Goal: Task Accomplishment & Management: Manage account settings

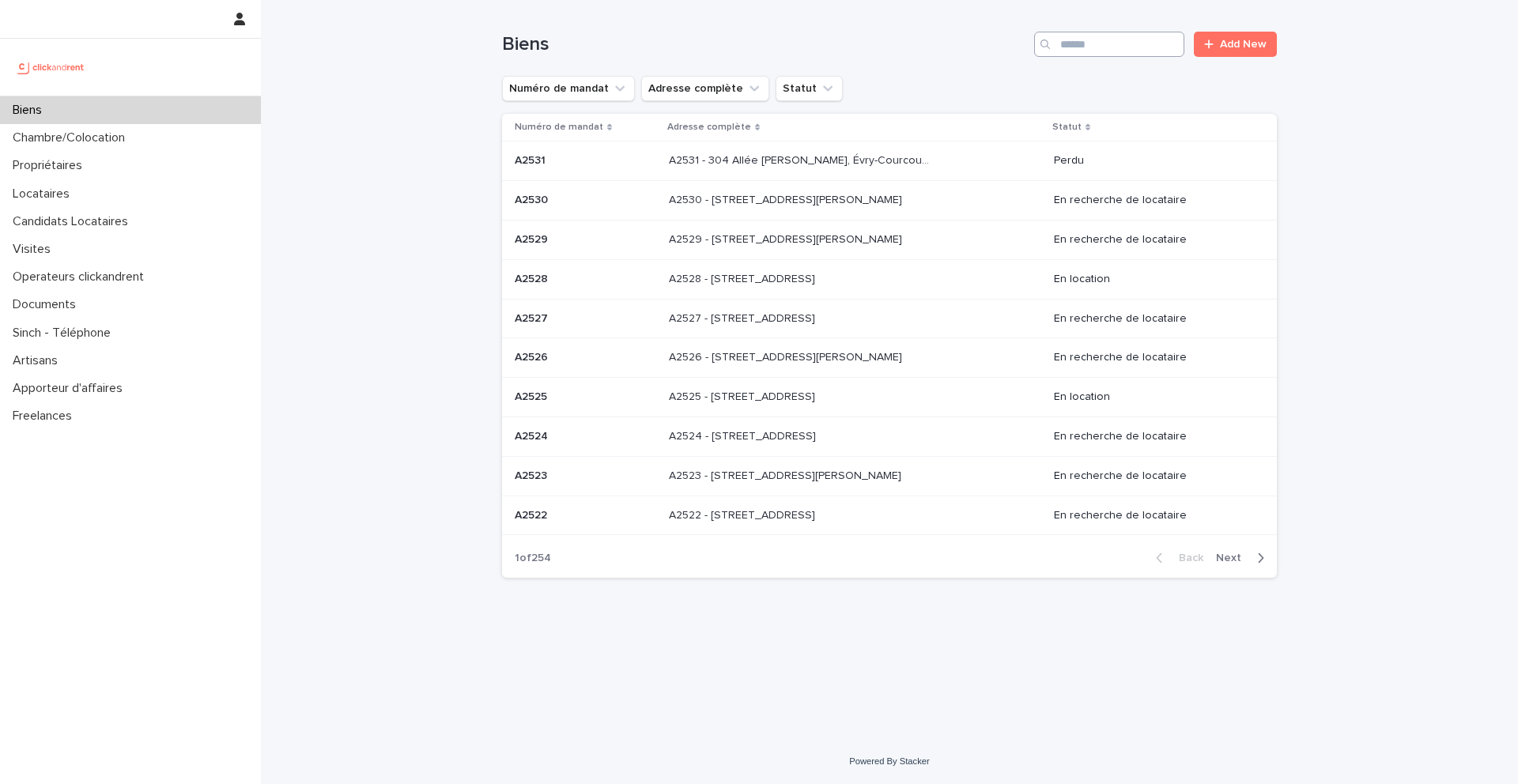
click at [1126, 31] on div "Biens Add New" at bounding box center [889, 38] width 775 height 76
click at [1117, 52] on input "Search" at bounding box center [1110, 44] width 150 height 25
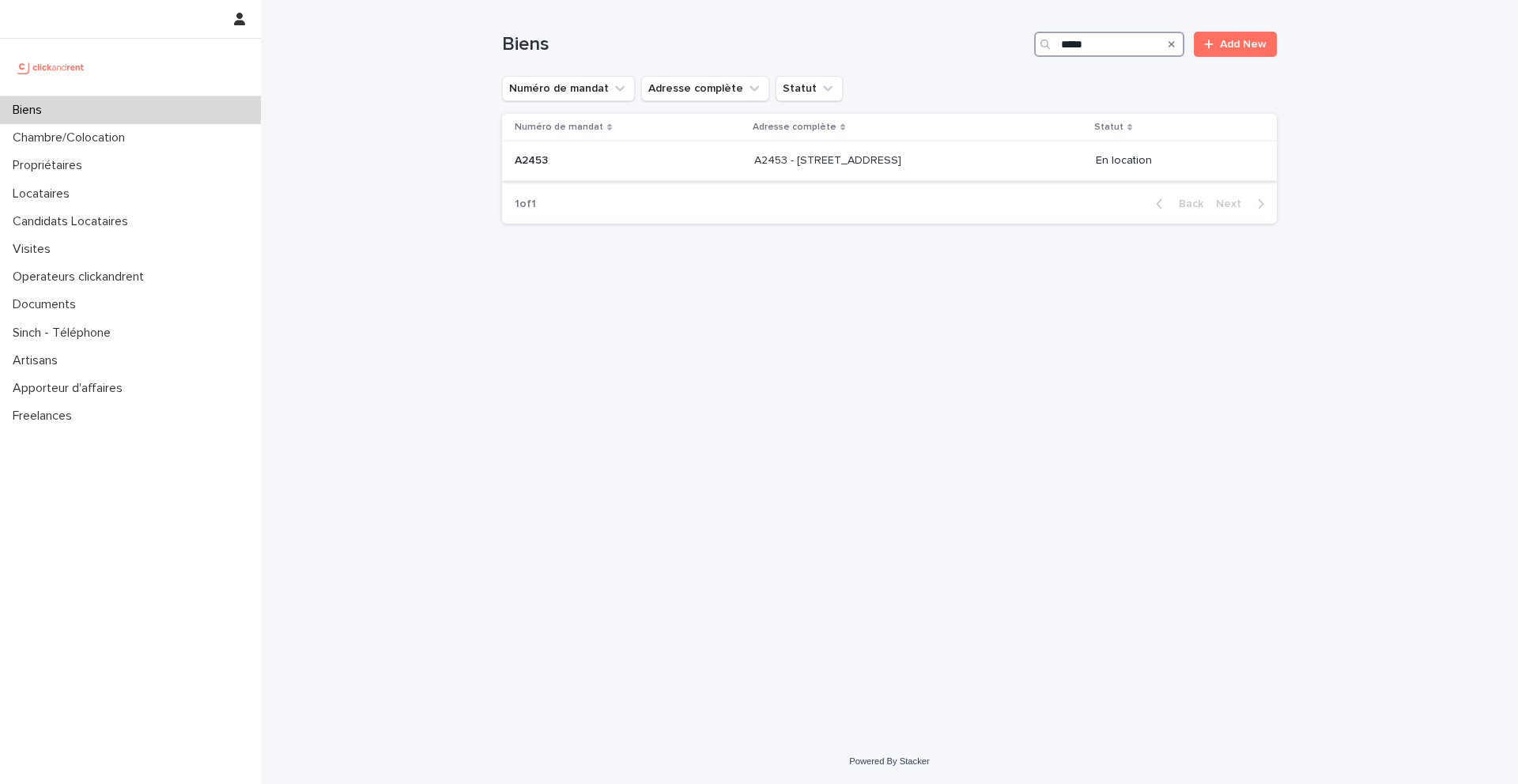
type input "*****"
click at [583, 159] on p at bounding box center [628, 160] width 227 height 14
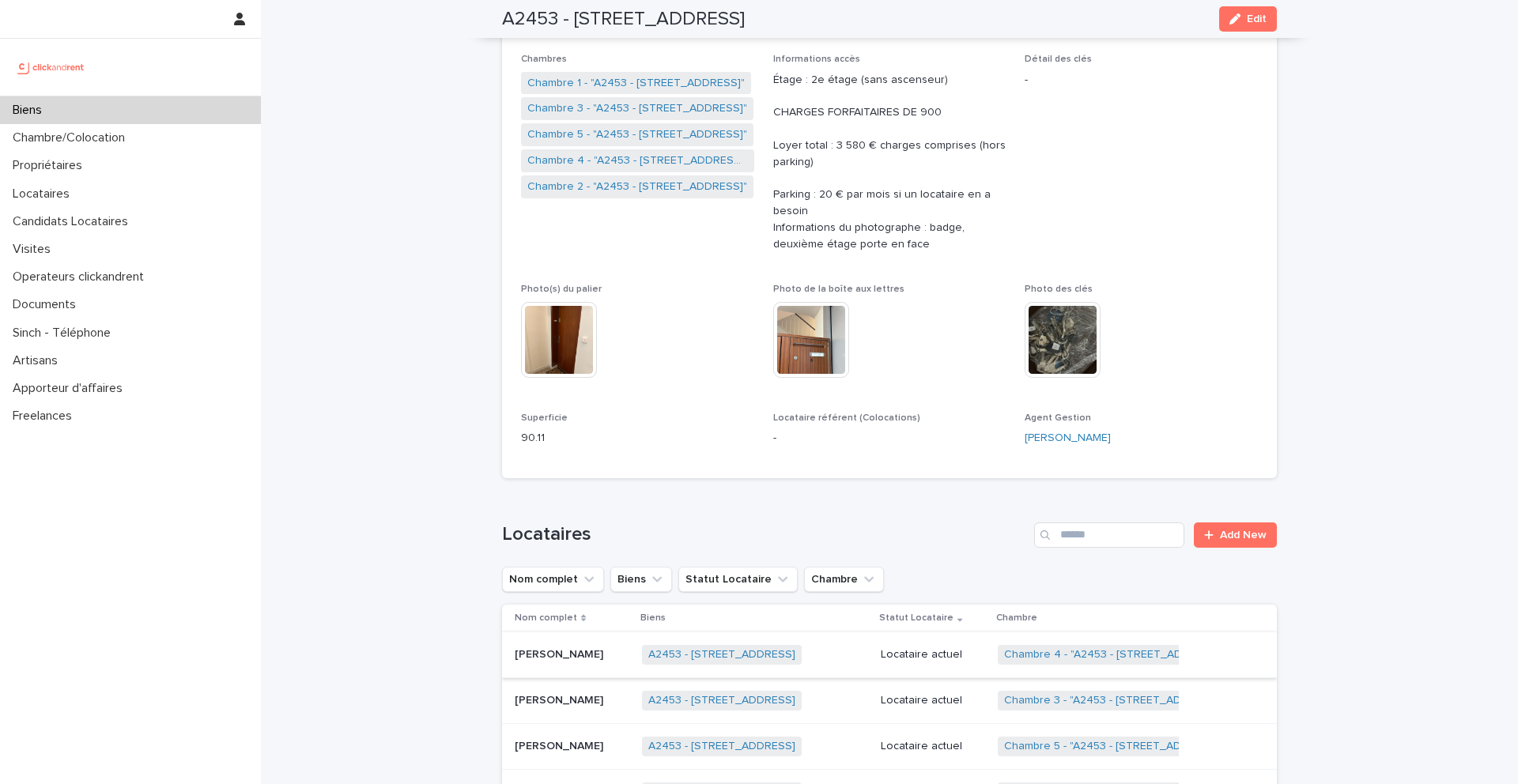
scroll to position [131, 0]
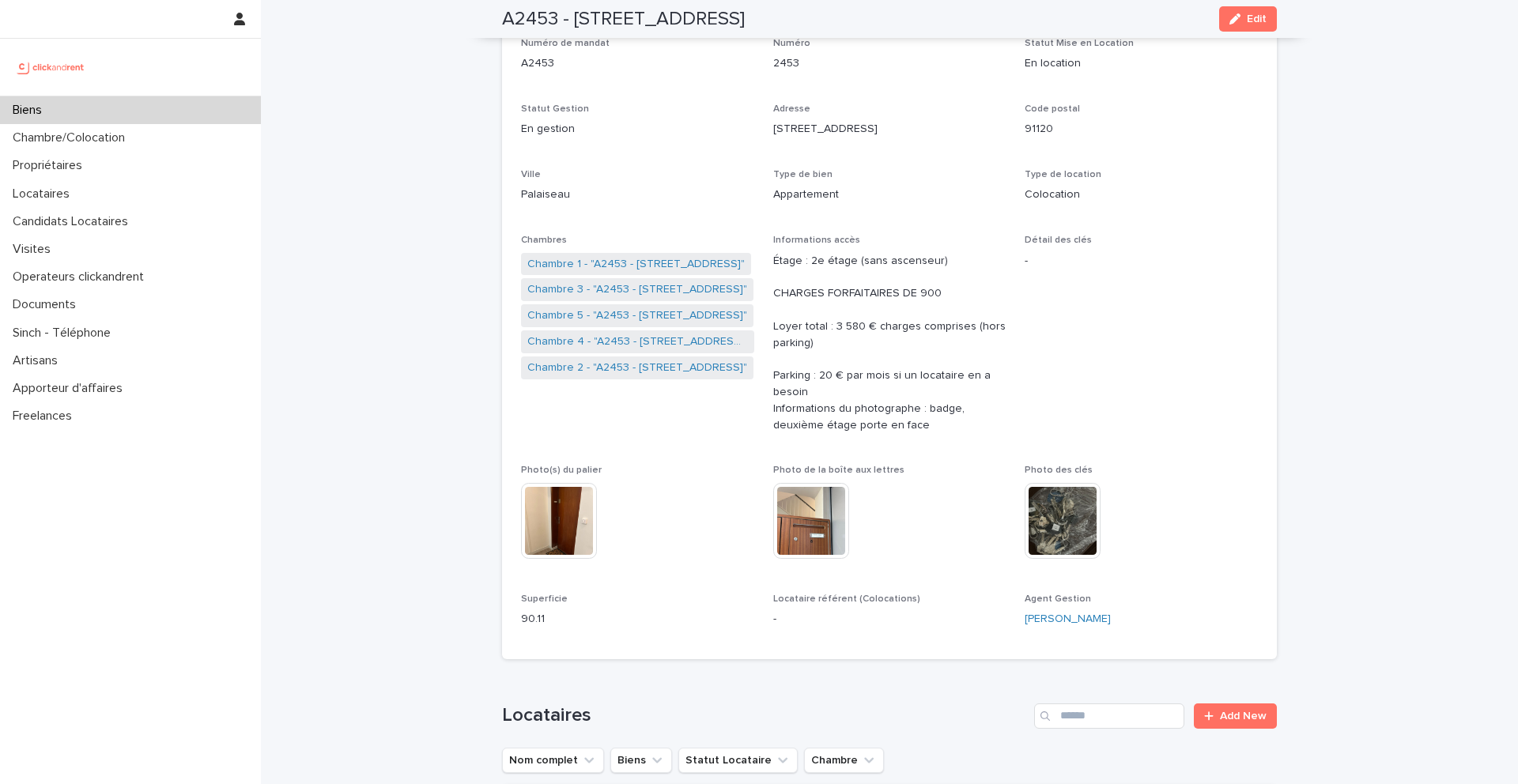
click at [100, 111] on div "Biens" at bounding box center [131, 110] width 261 height 28
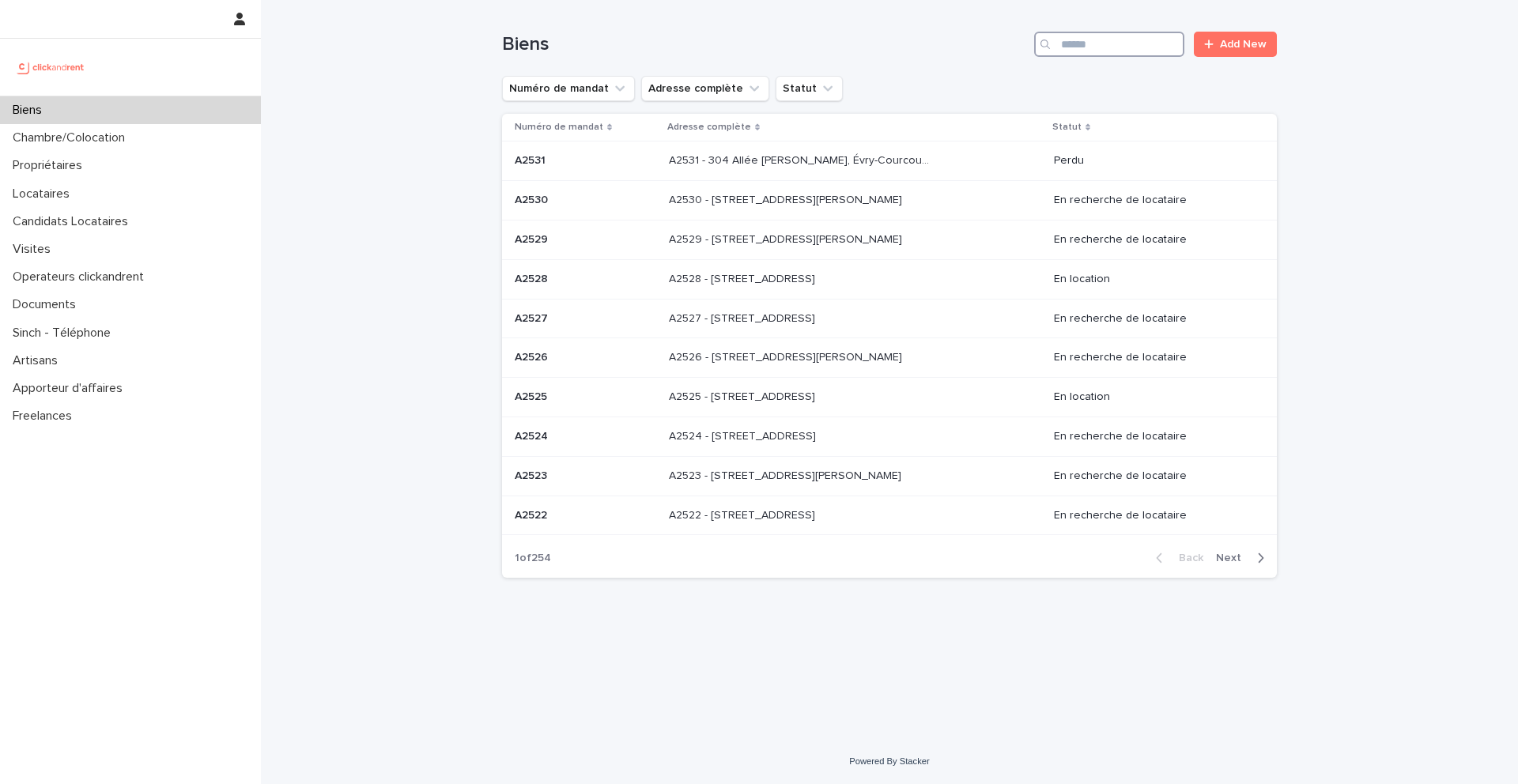
click at [1092, 35] on input "Search" at bounding box center [1110, 44] width 150 height 25
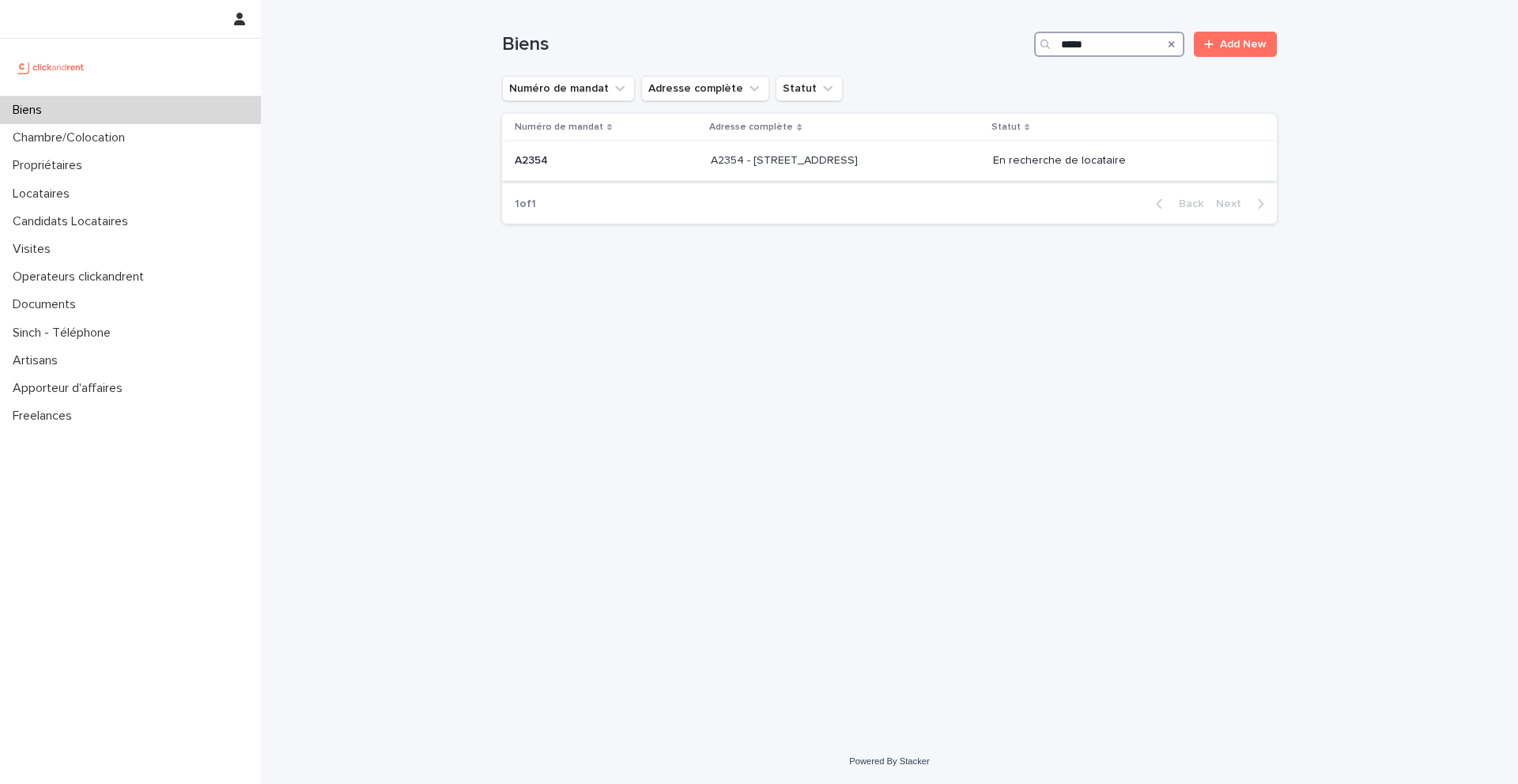
type input "*****"
click at [558, 152] on div "A2354 A2354" at bounding box center [607, 161] width 183 height 26
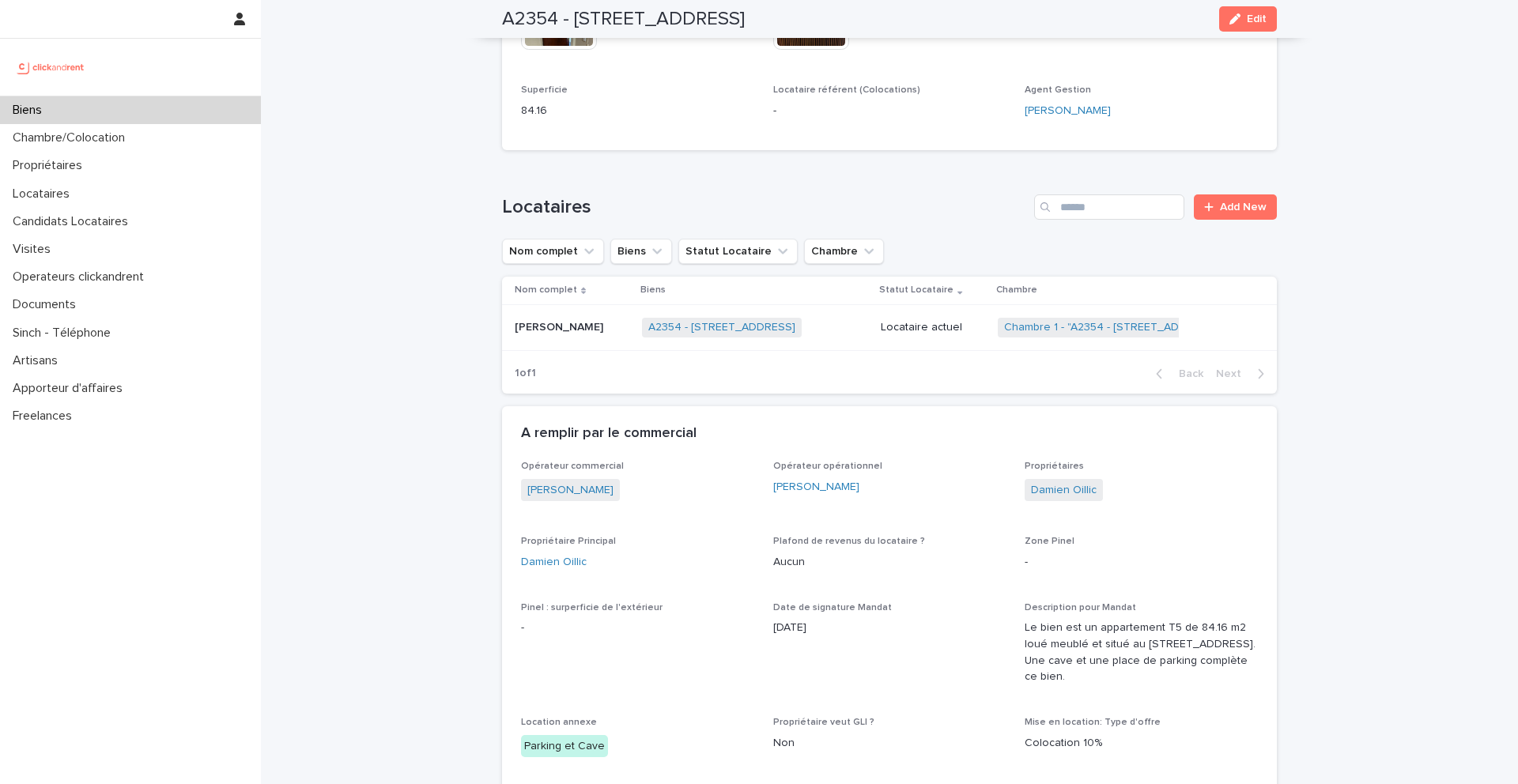
scroll to position [772, 0]
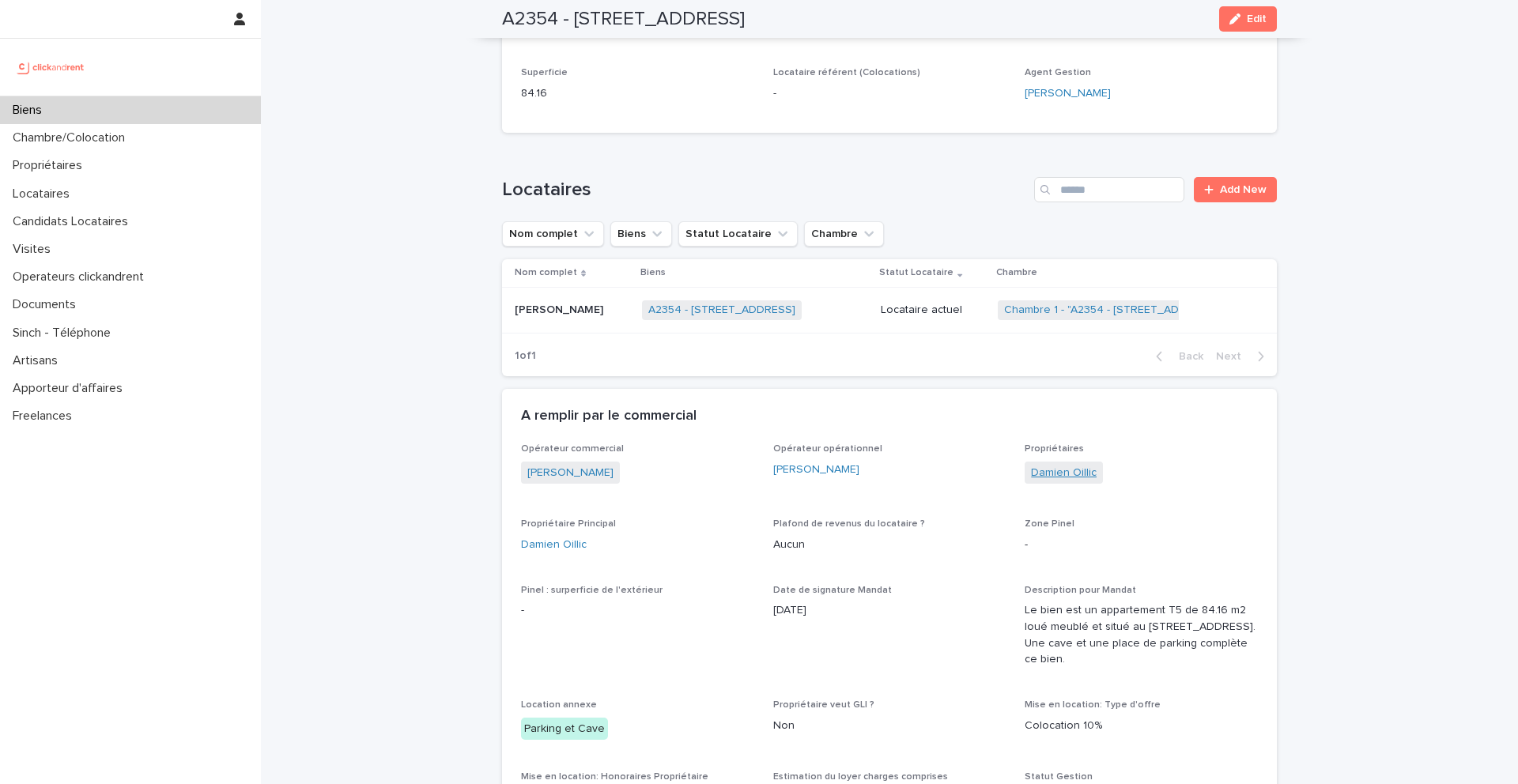
click at [1048, 479] on link "Damien Oillic" at bounding box center [1063, 473] width 66 height 17
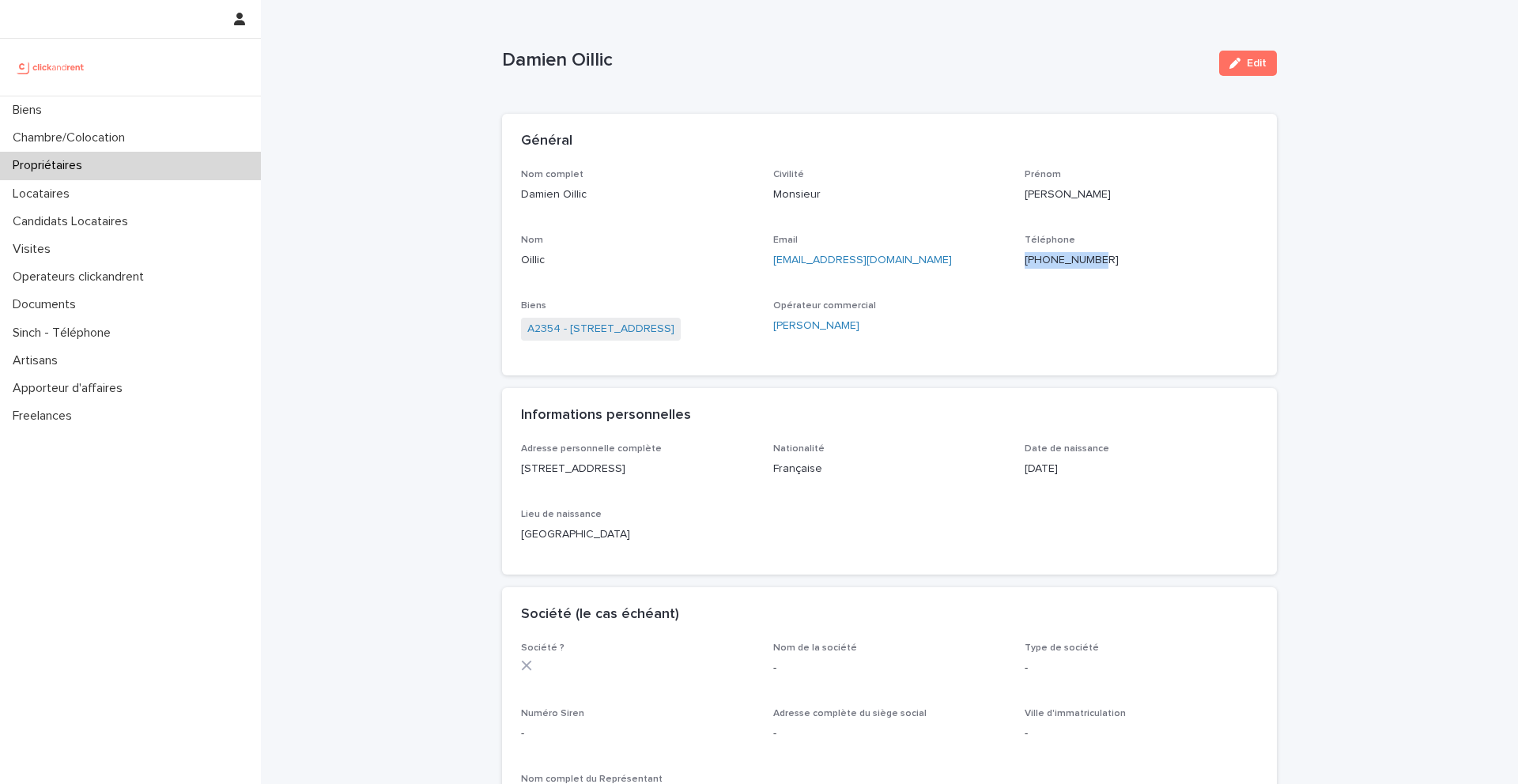
drag, startPoint x: 1115, startPoint y: 261, endPoint x: 1040, endPoint y: 259, distance: 75.0
click at [1040, 259] on p "[PHONE_NUMBER]" at bounding box center [1141, 260] width 233 height 17
copy ringoverc2c-number-84e06f14122c "[PHONE_NUMBER]"
click at [121, 116] on div "Biens" at bounding box center [131, 110] width 261 height 28
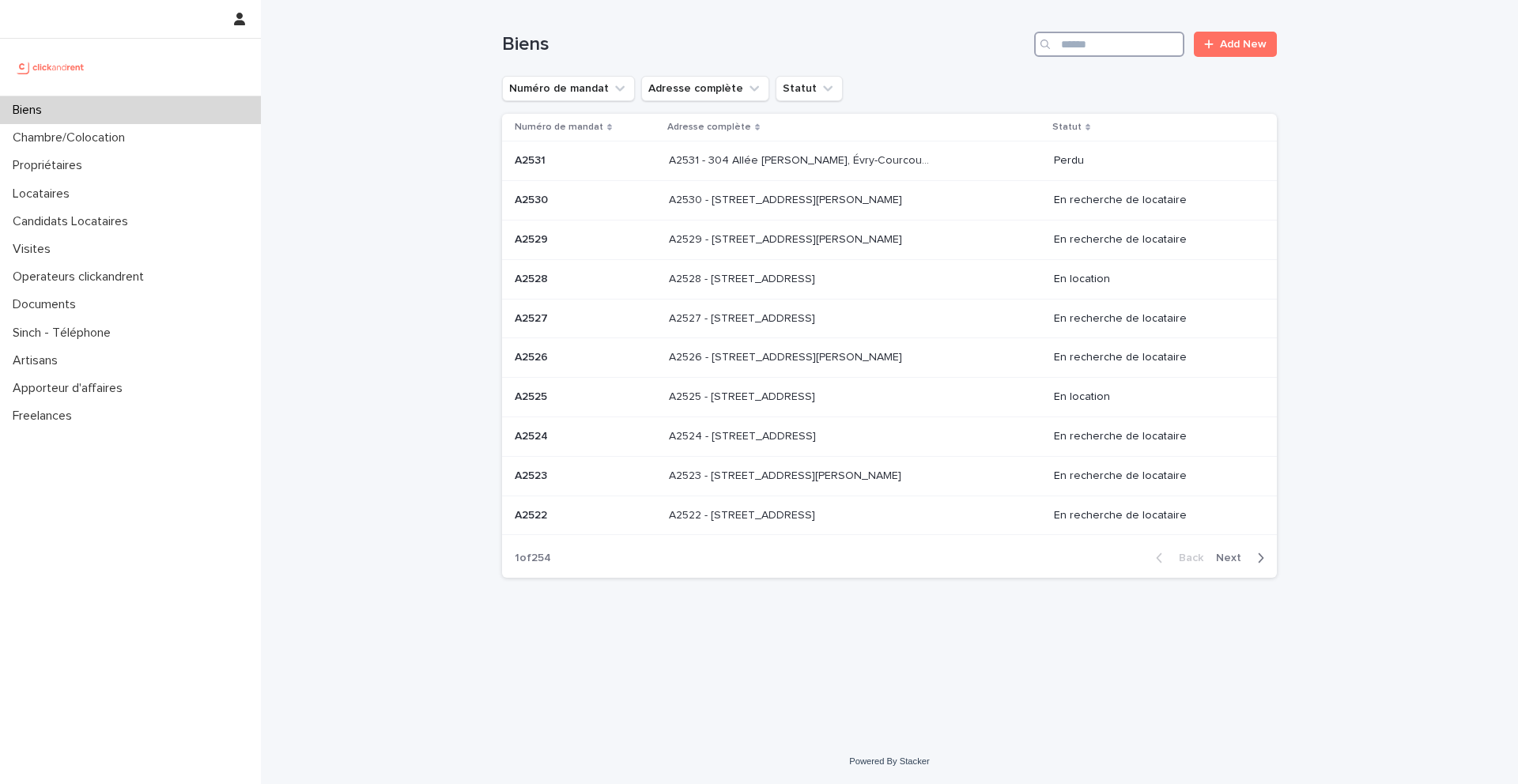
click at [1150, 40] on input "Search" at bounding box center [1110, 44] width 150 height 25
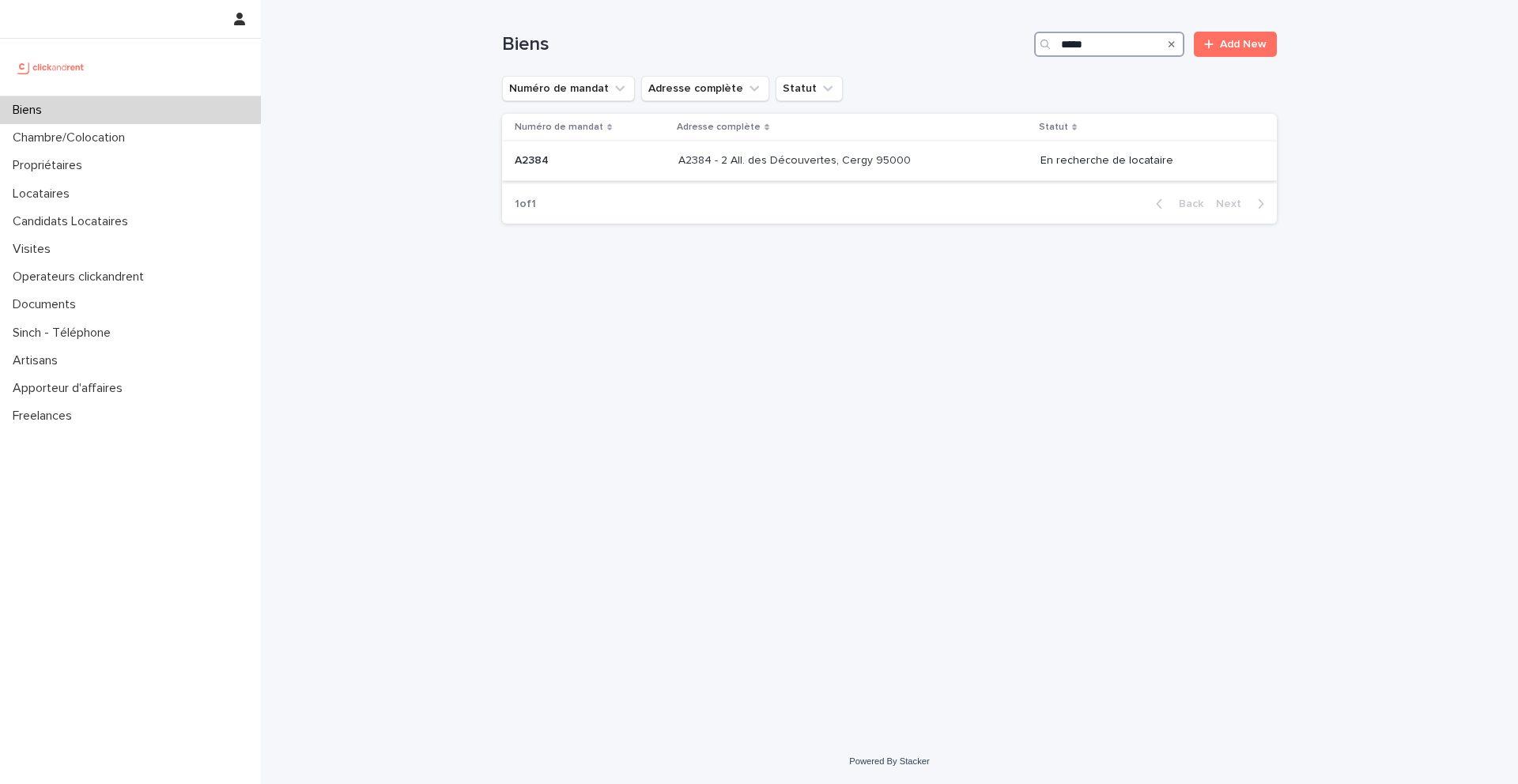
type input "*****"
click at [570, 159] on p at bounding box center [590, 160] width 151 height 14
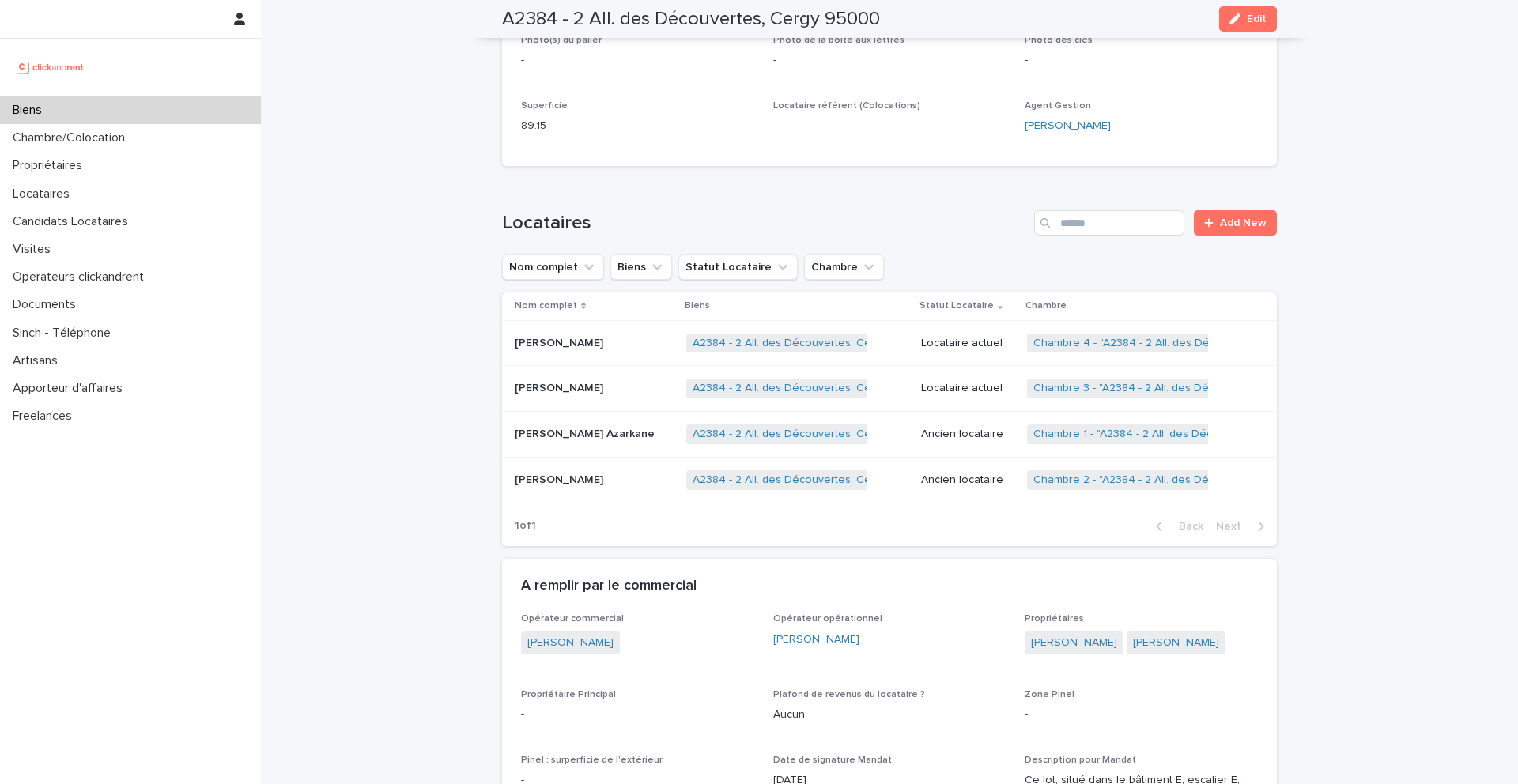
scroll to position [803, 0]
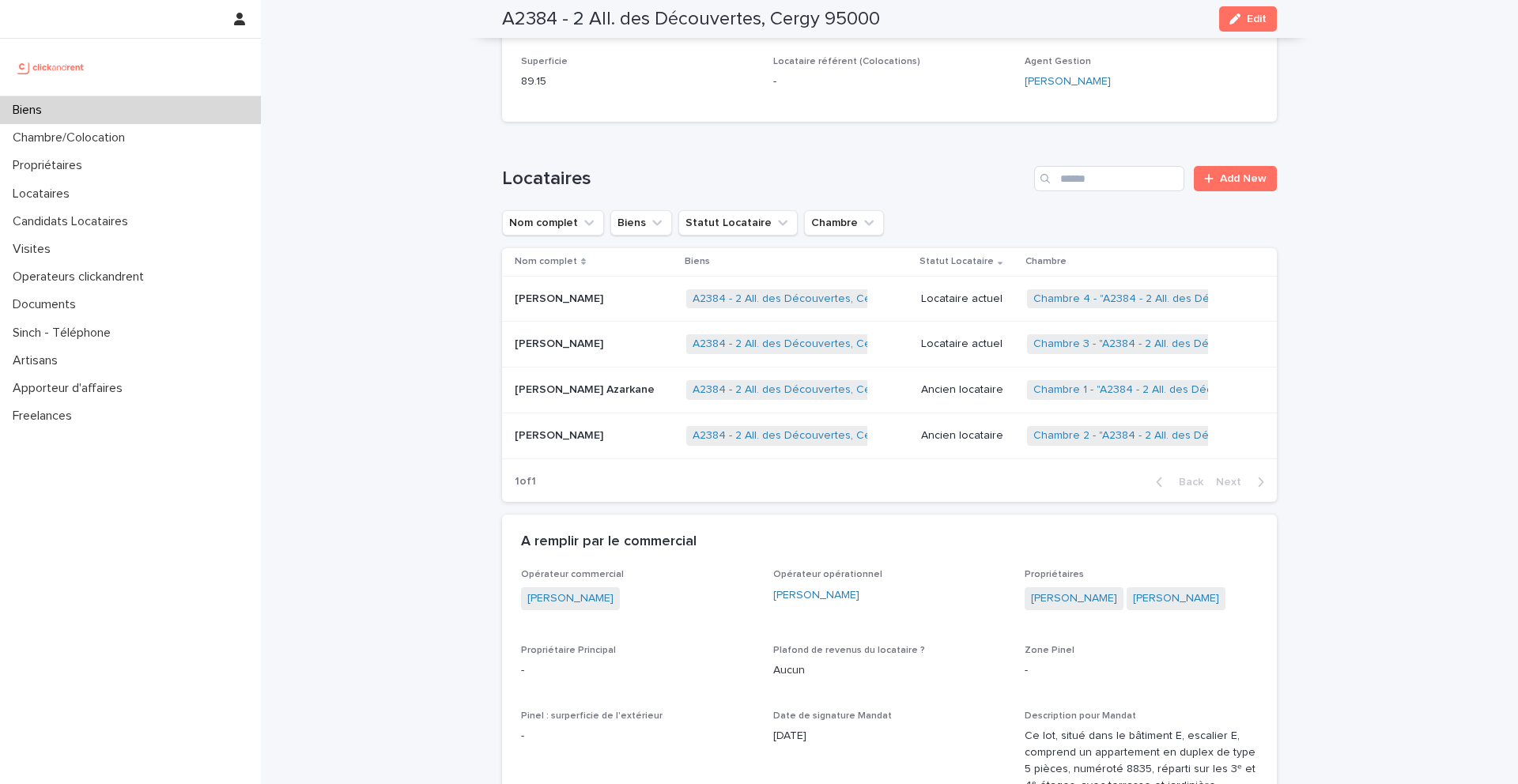
click at [554, 351] on p "[PERSON_NAME]" at bounding box center [560, 342] width 92 height 17
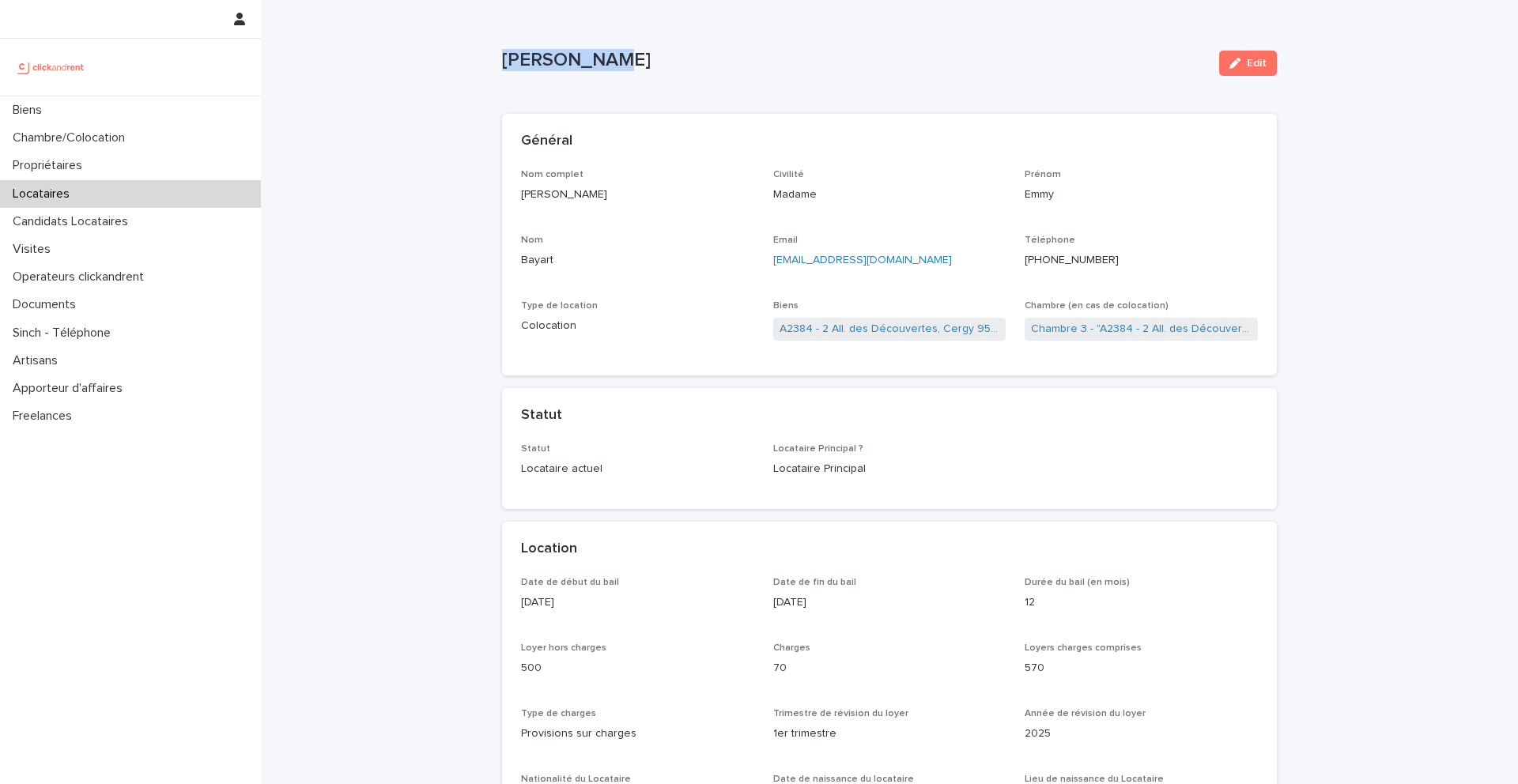
drag, startPoint x: 635, startPoint y: 66, endPoint x: 489, endPoint y: 63, distance: 146.0
copy p "[PERSON_NAME]"
click at [843, 323] on link "A2384 - 2 All. des Découvertes, Cergy 95000" at bounding box center [890, 330] width 220 height 17
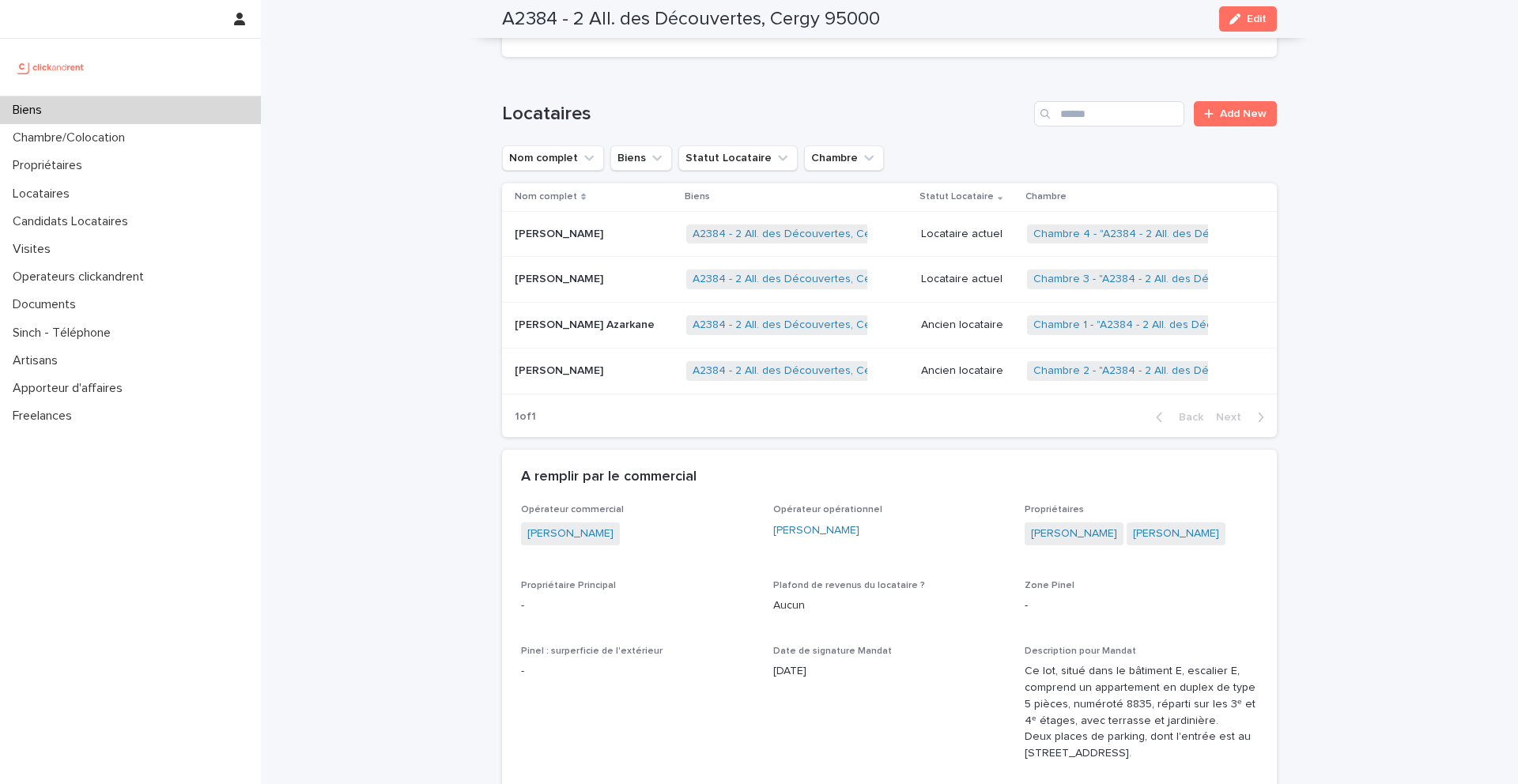
scroll to position [881, 0]
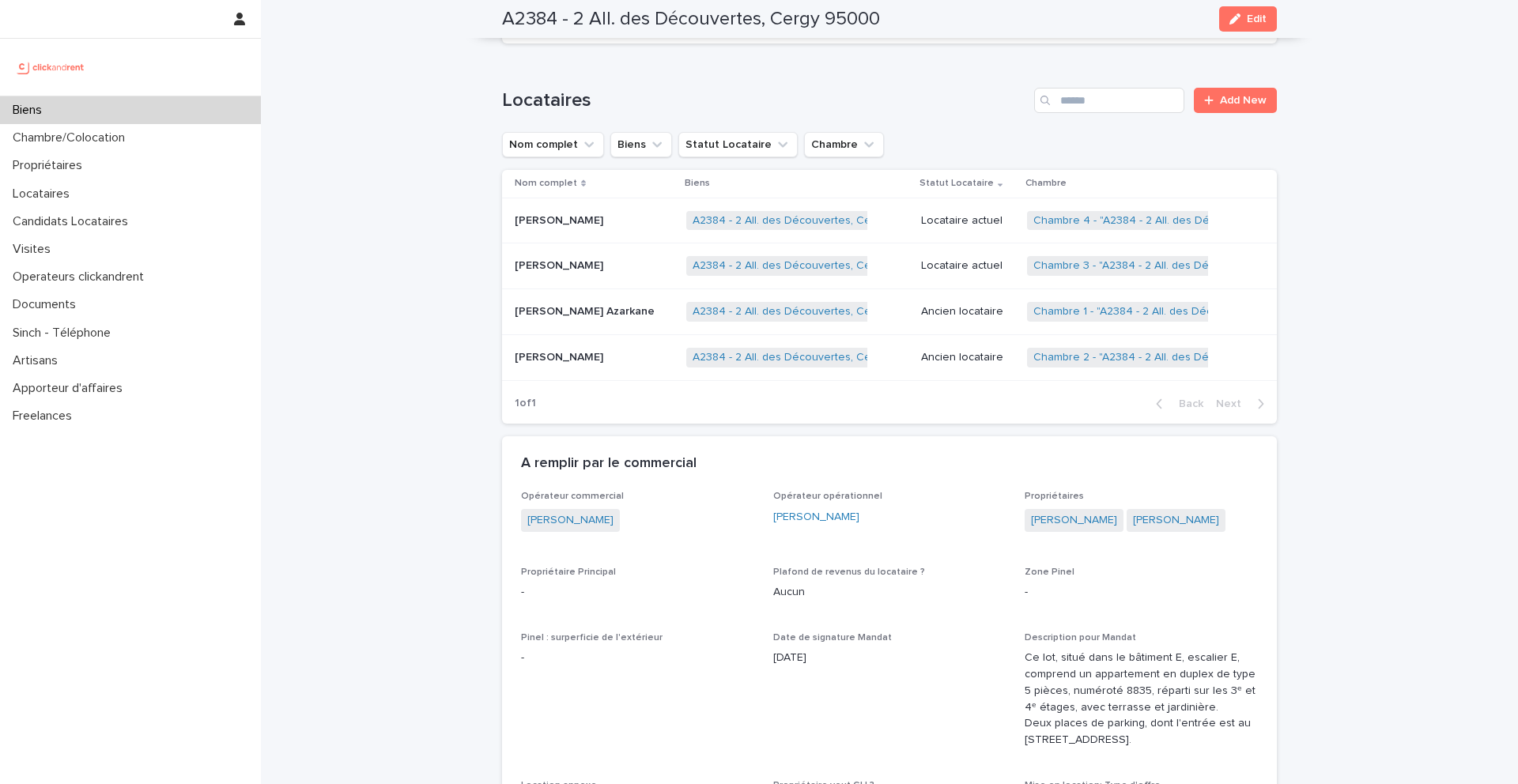
click at [575, 279] on div "[PERSON_NAME] [PERSON_NAME]" at bounding box center [595, 266] width 159 height 26
click at [546, 228] on p "[PERSON_NAME]" at bounding box center [560, 219] width 92 height 17
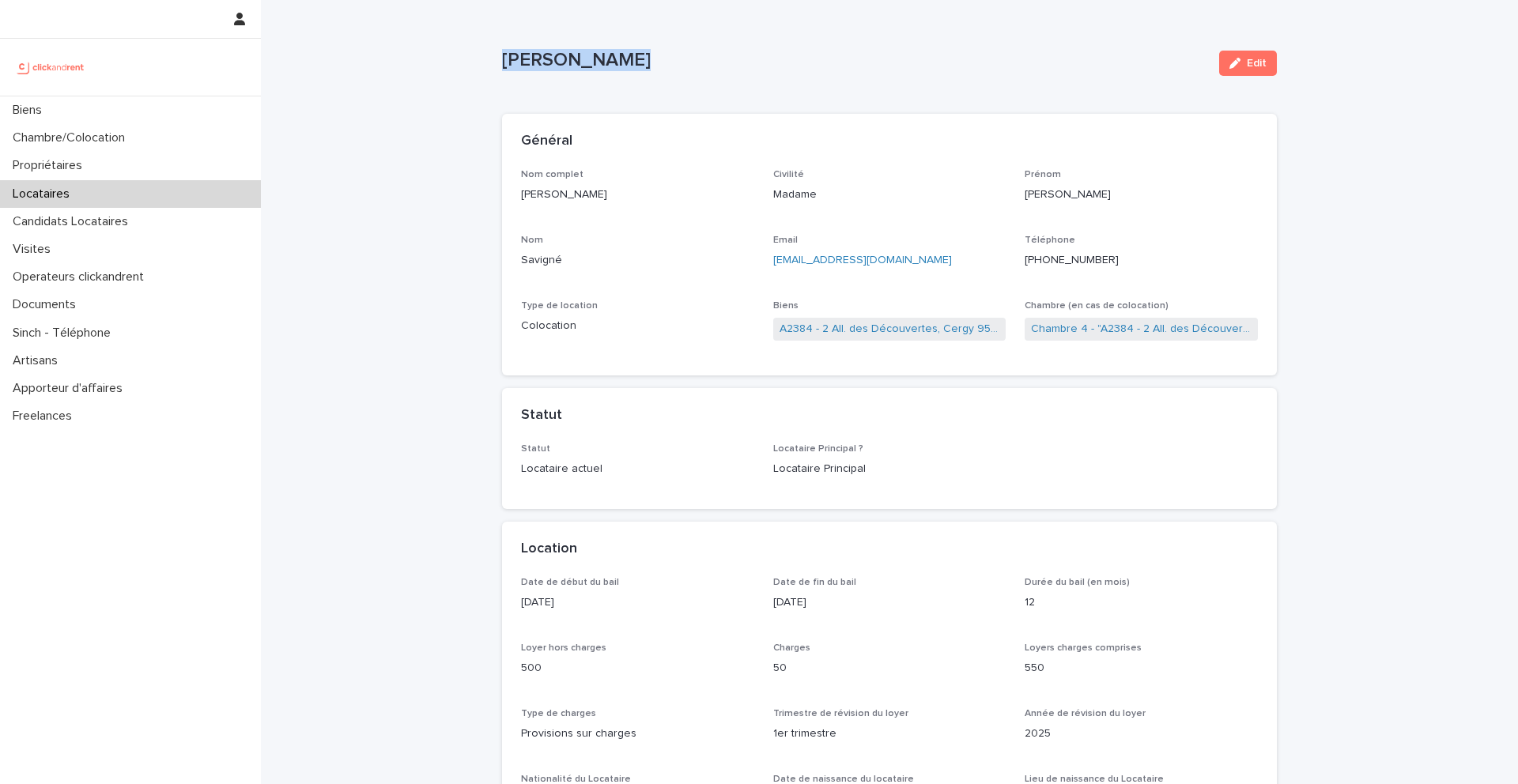
drag, startPoint x: 633, startPoint y: 60, endPoint x: 497, endPoint y: 60, distance: 136.0
copy p "[PERSON_NAME]"
drag, startPoint x: 1127, startPoint y: 263, endPoint x: 1034, endPoint y: 257, distance: 93.2
click at [1034, 257] on p "[PHONE_NUMBER]" at bounding box center [1141, 260] width 233 height 17
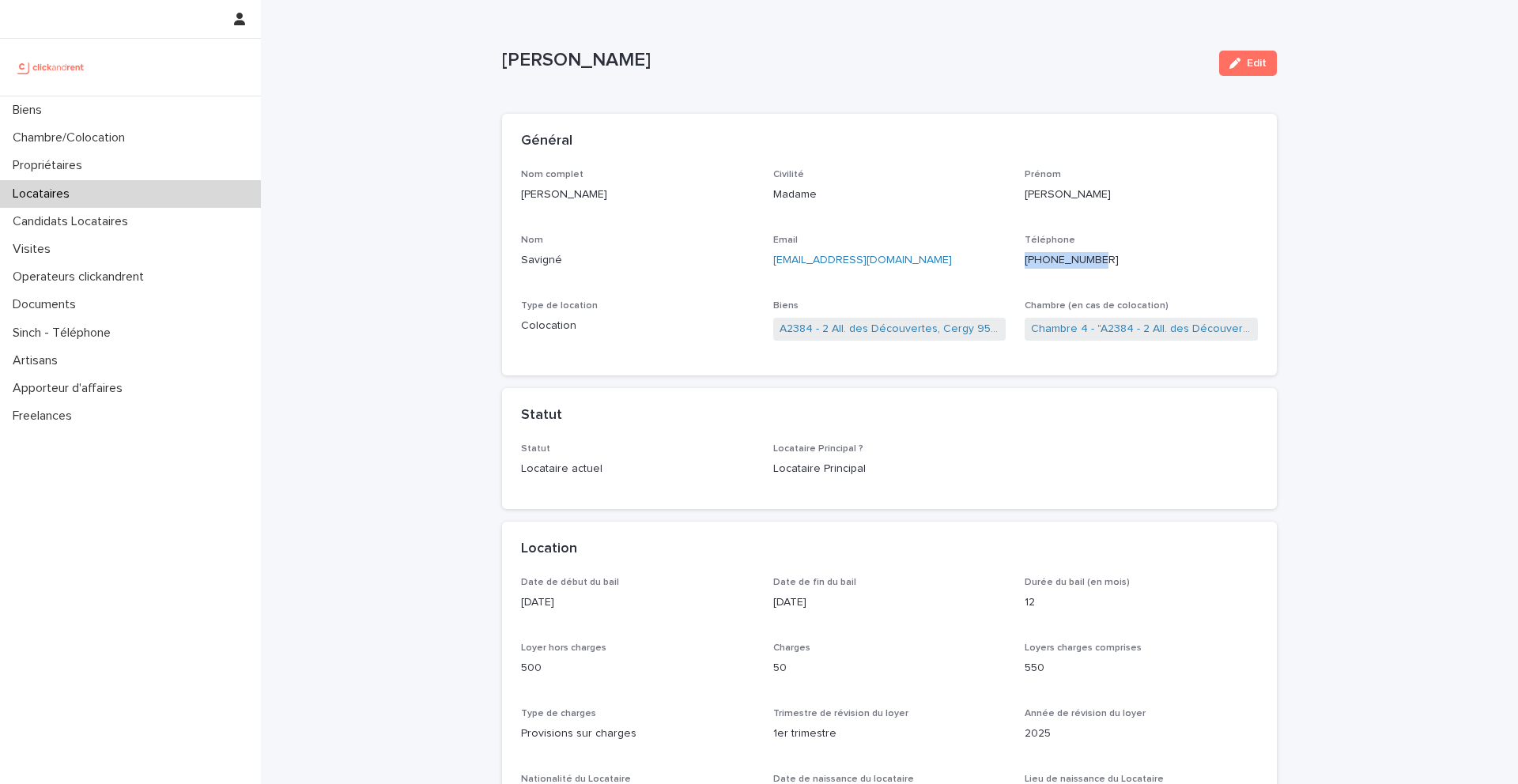
copy ringoverc2c-84e06f14122c "[PHONE_NUMBER]"
click at [924, 334] on link "A2384 - 2 All. des Découvertes, Cergy 95000" at bounding box center [890, 330] width 220 height 17
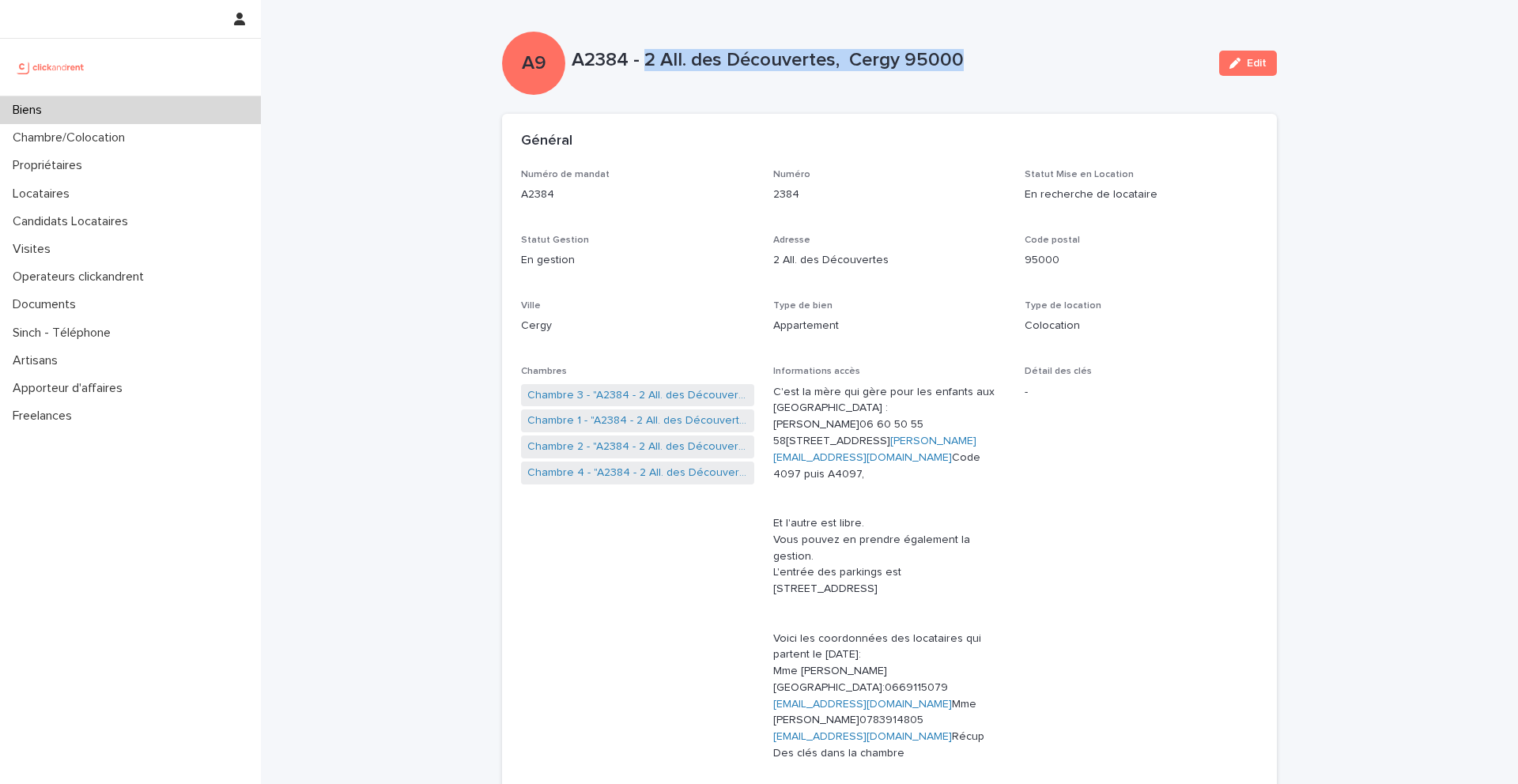
drag, startPoint x: 986, startPoint y: 56, endPoint x: 646, endPoint y: 56, distance: 340.0
click at [646, 56] on p "A2384 - 2 All. des Découvertes, Cergy 95000" at bounding box center [889, 60] width 635 height 23
copy p "2 All. des Découvertes, Cergy 95000"
click at [746, 321] on p "Cergy" at bounding box center [638, 326] width 233 height 17
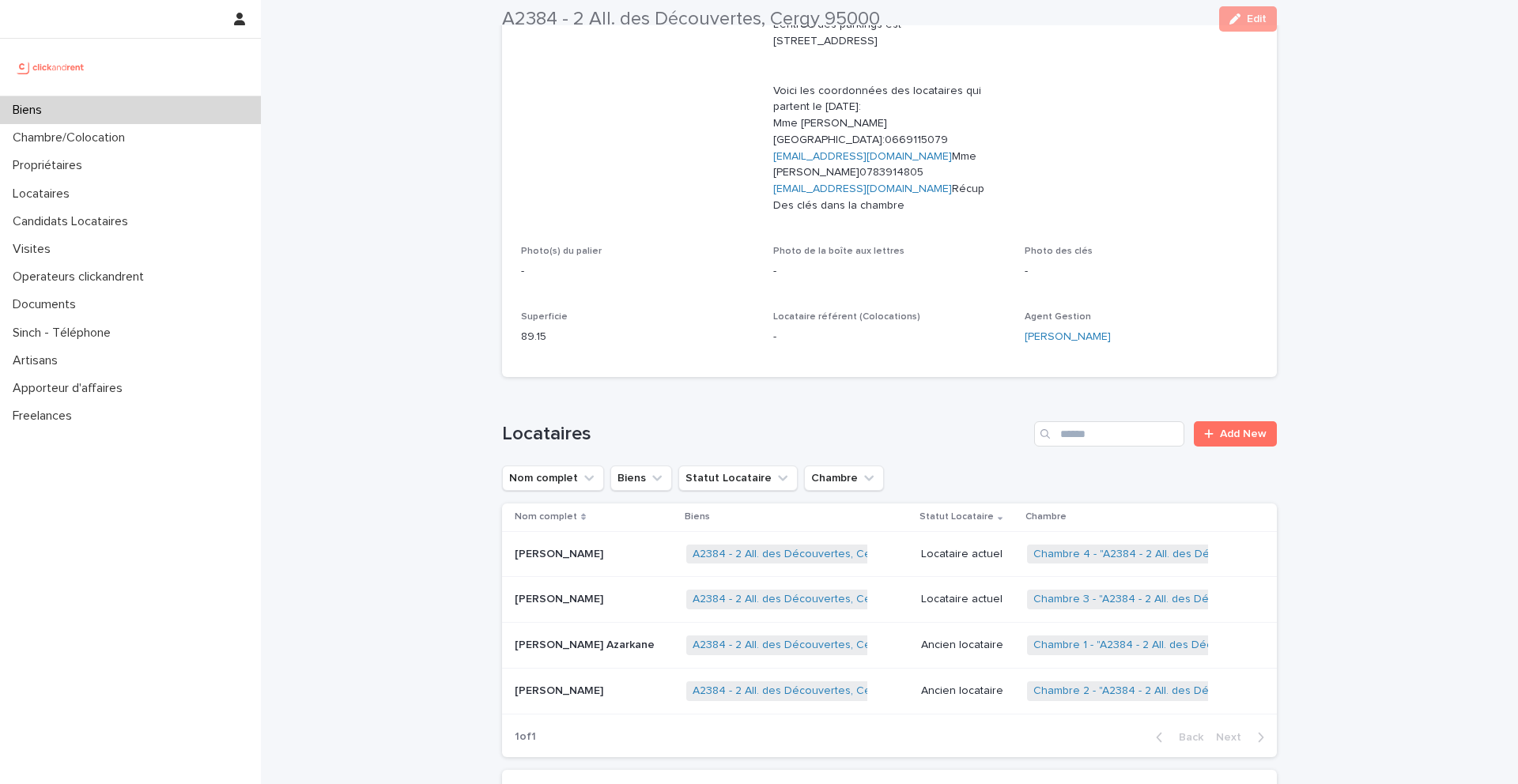
scroll to position [601, 0]
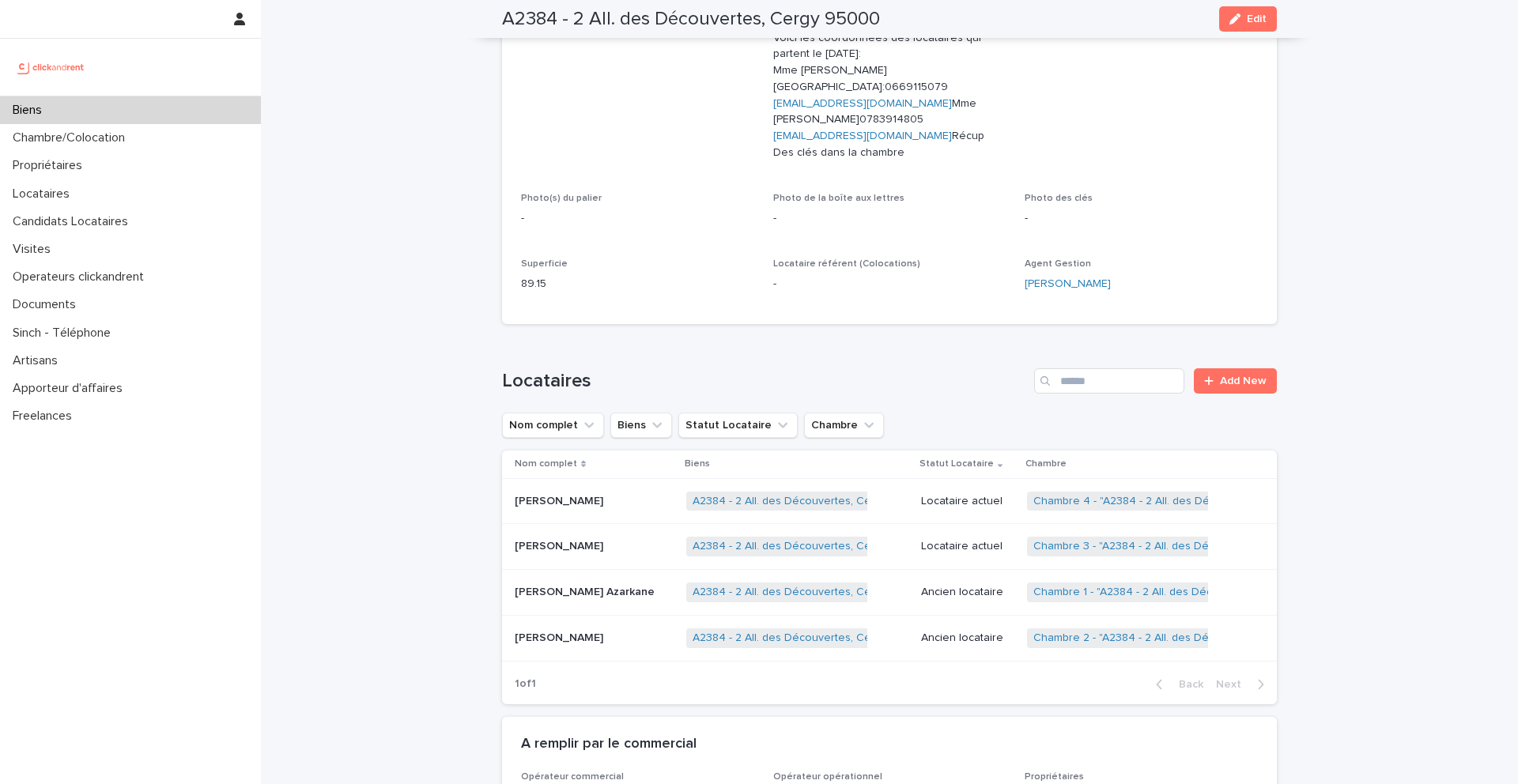
click at [554, 554] on p "[PERSON_NAME]" at bounding box center [560, 545] width 92 height 17
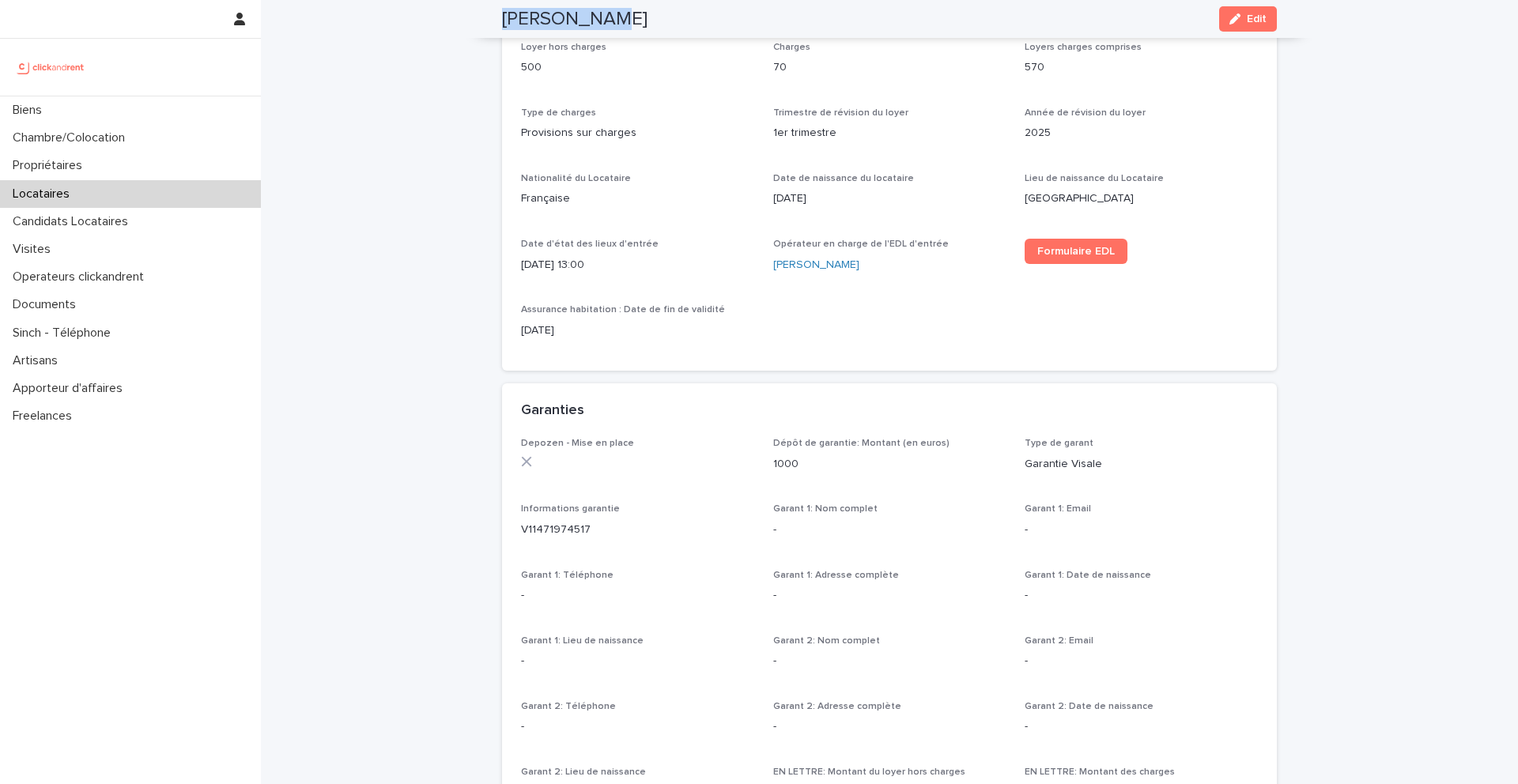
drag, startPoint x: 629, startPoint y: 21, endPoint x: 495, endPoint y: 22, distance: 134.0
click at [495, 21] on div "[PERSON_NAME] Edit" at bounding box center [889, 19] width 851 height 38
copy h2 "[PERSON_NAME]"
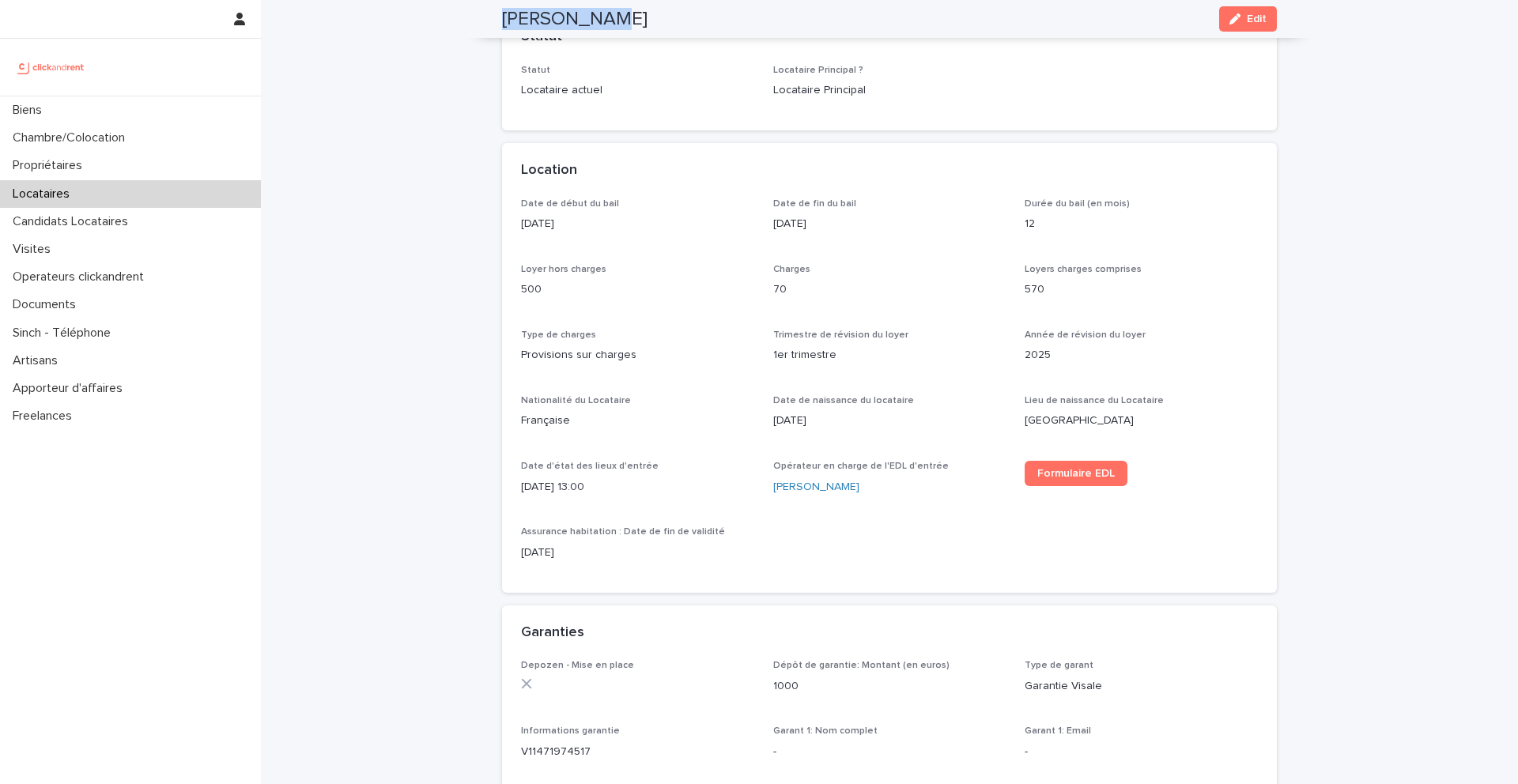
scroll to position [132, 0]
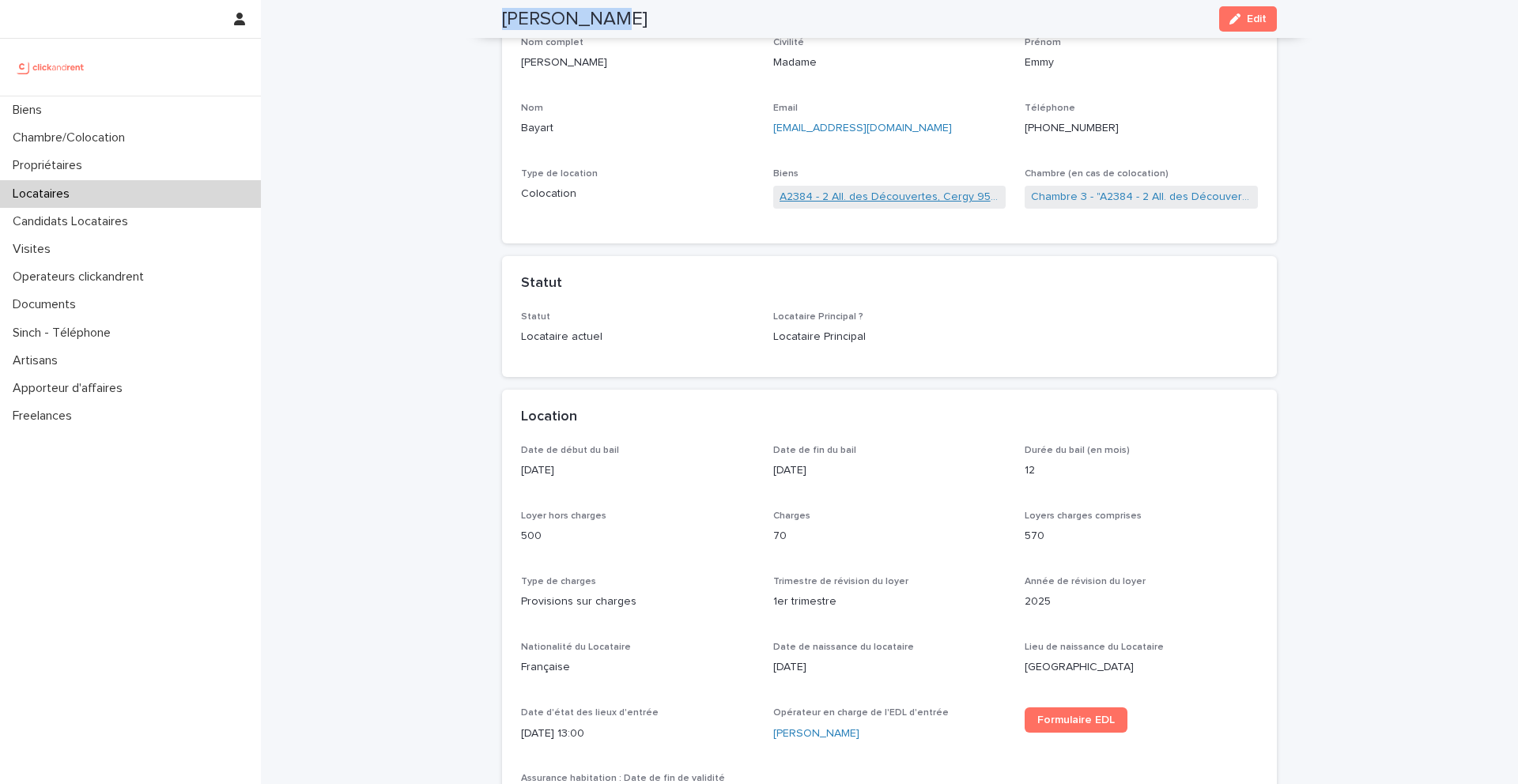
click at [835, 201] on link "A2384 - 2 All. des Découvertes, Cergy 95000" at bounding box center [890, 197] width 220 height 17
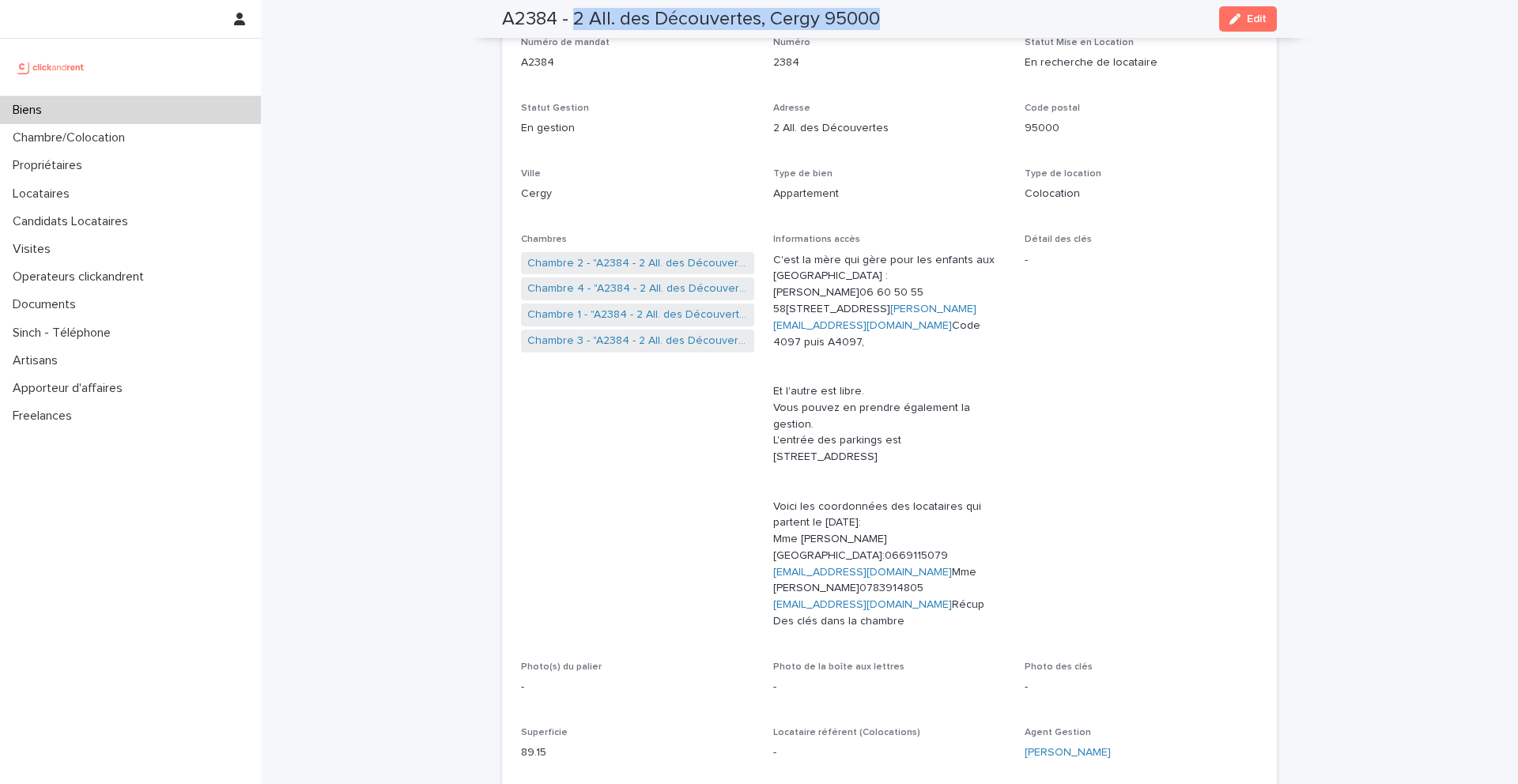
drag, startPoint x: 909, startPoint y: 28, endPoint x: 573, endPoint y: 19, distance: 336.1
click at [573, 19] on div "A2384 - 2 All. des Découvertes, Cergy 95000 Edit" at bounding box center [889, 19] width 775 height 38
copy h2 "2 All. des Découvertes, Cergy 95000"
click at [127, 117] on div "Biens" at bounding box center [131, 110] width 261 height 28
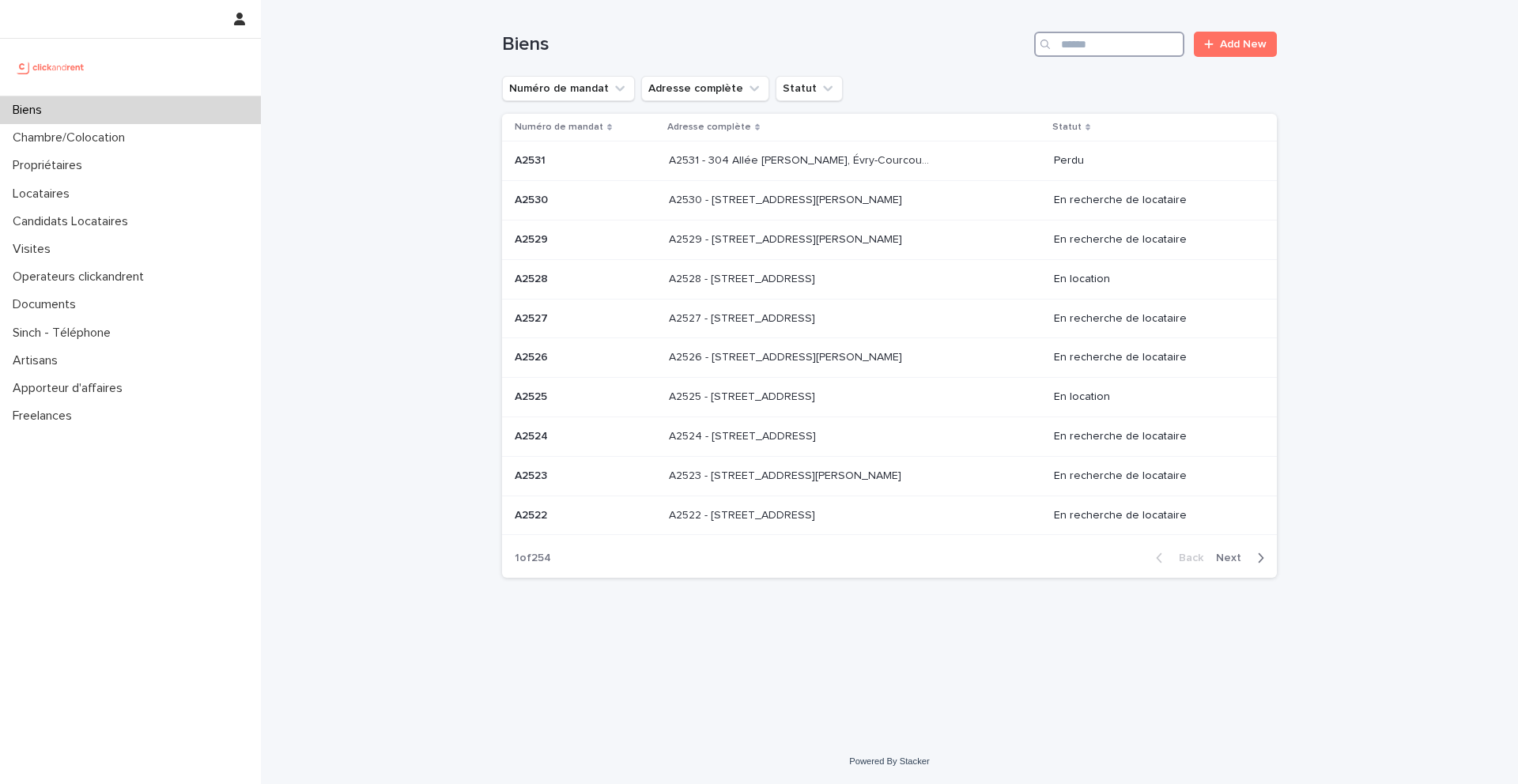
click at [1090, 46] on input "Search" at bounding box center [1110, 44] width 150 height 25
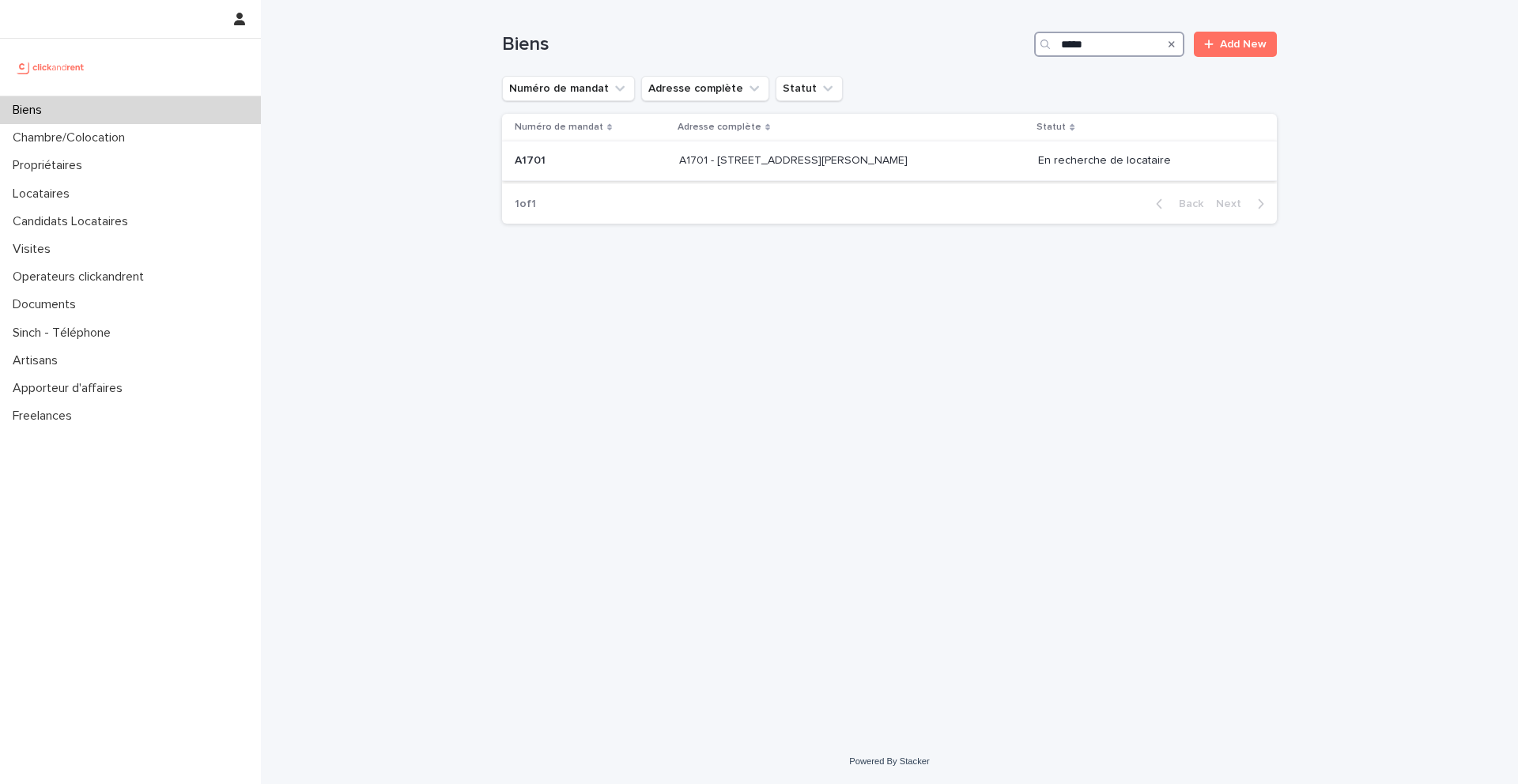
type input "*****"
click at [695, 154] on p "A1701 - [STREET_ADDRESS][PERSON_NAME]" at bounding box center [795, 159] width 232 height 17
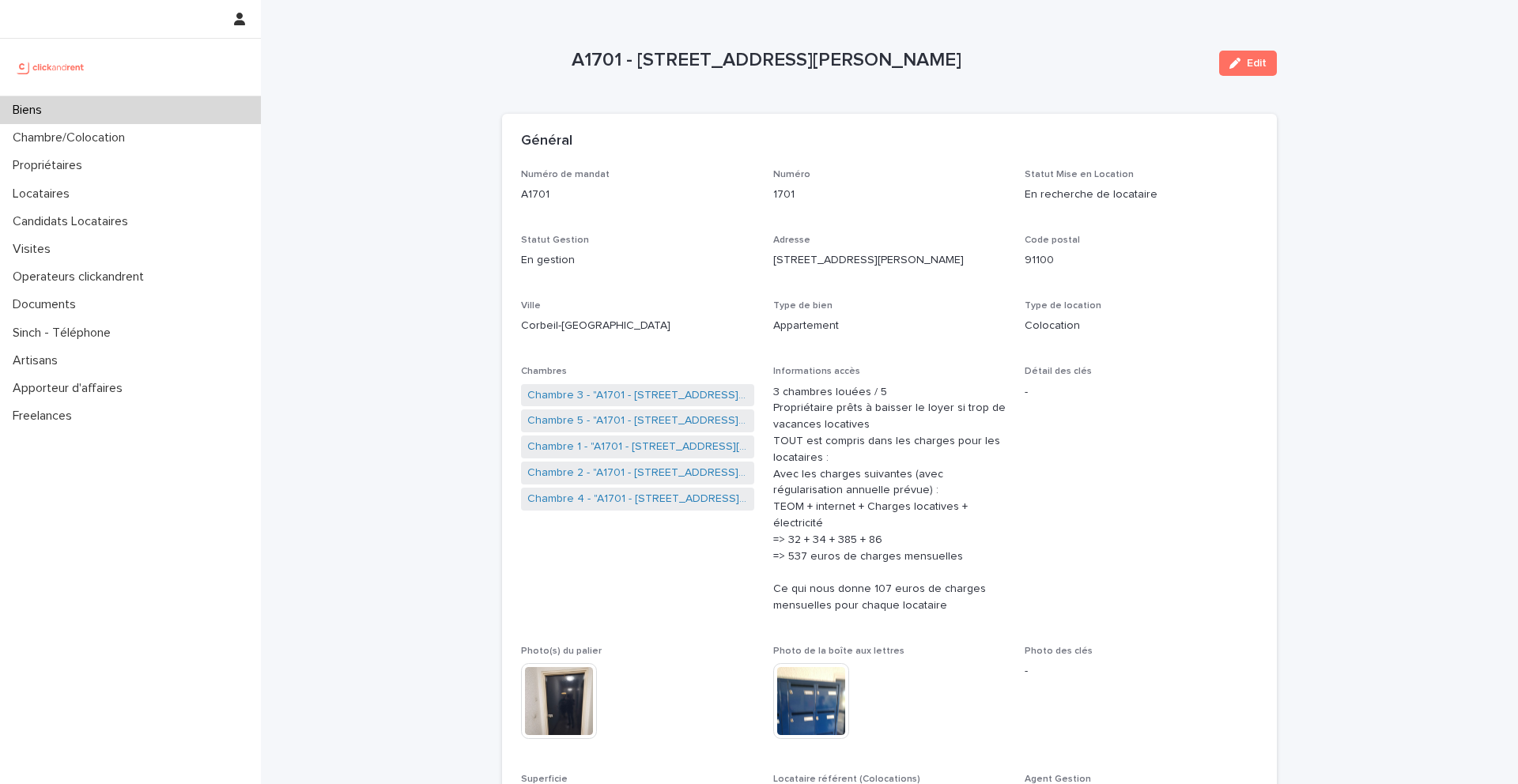
click at [144, 116] on div "Biens" at bounding box center [131, 110] width 261 height 28
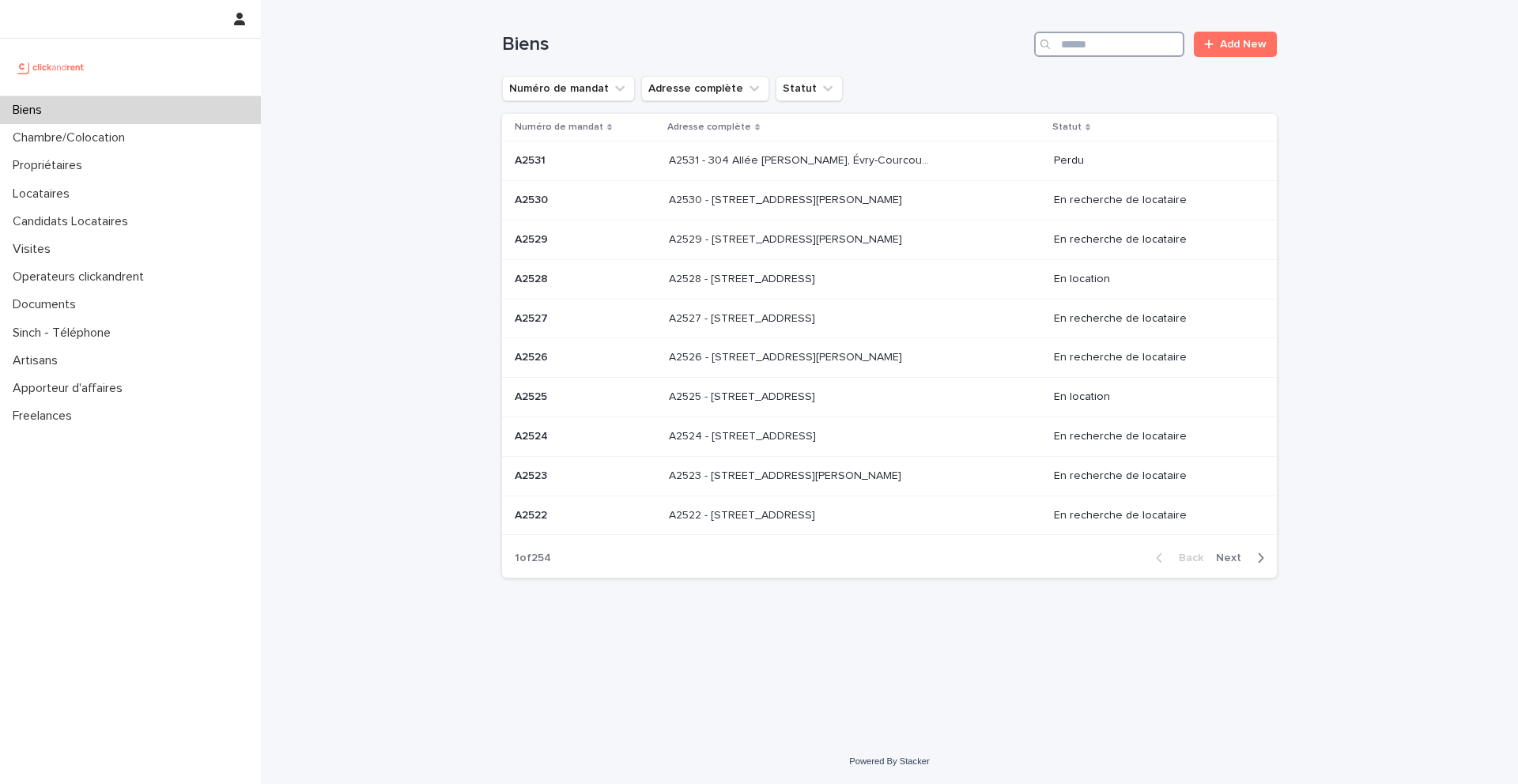
click at [1110, 48] on input "Search" at bounding box center [1110, 44] width 150 height 25
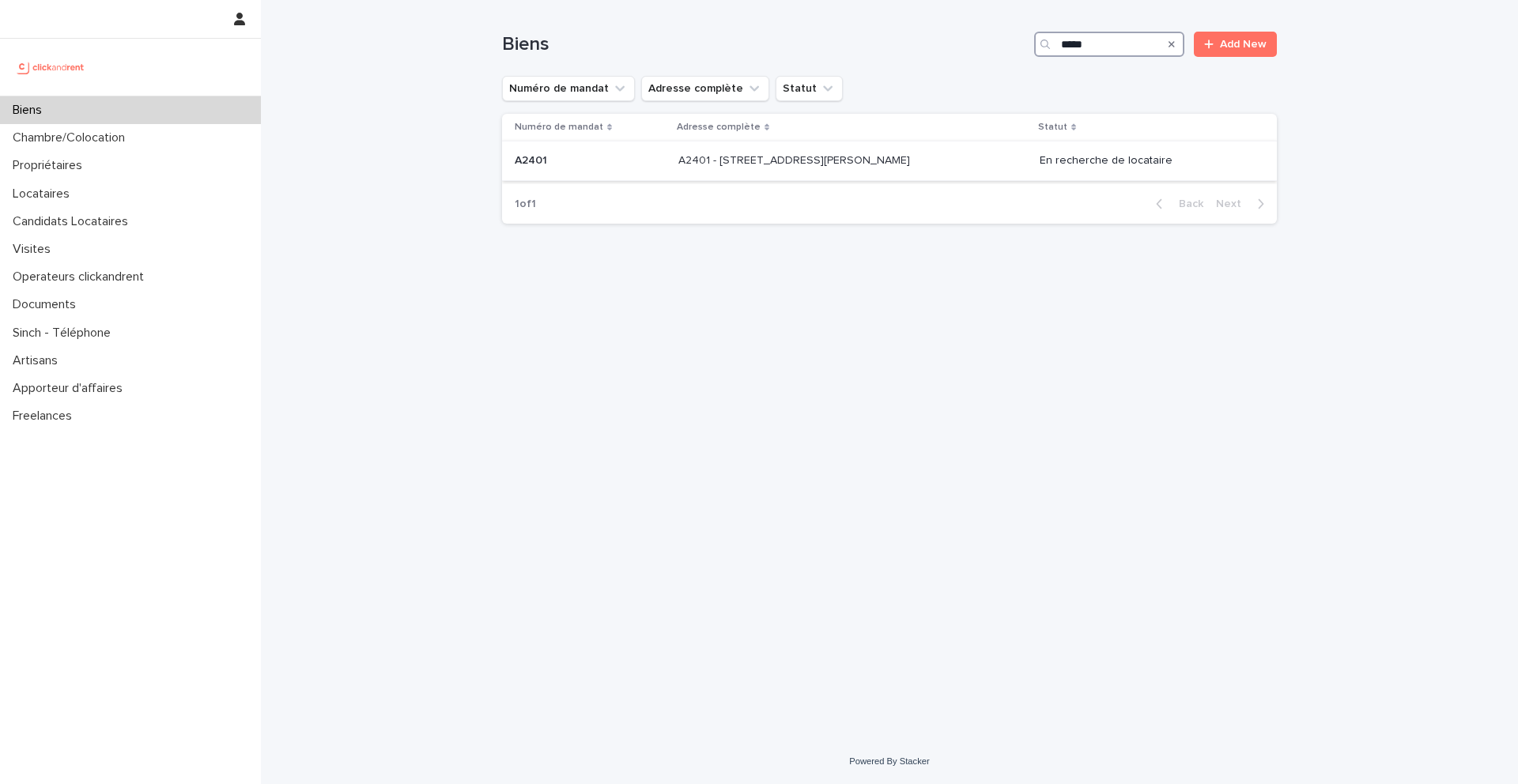
type input "*****"
click at [558, 167] on p at bounding box center [590, 160] width 151 height 14
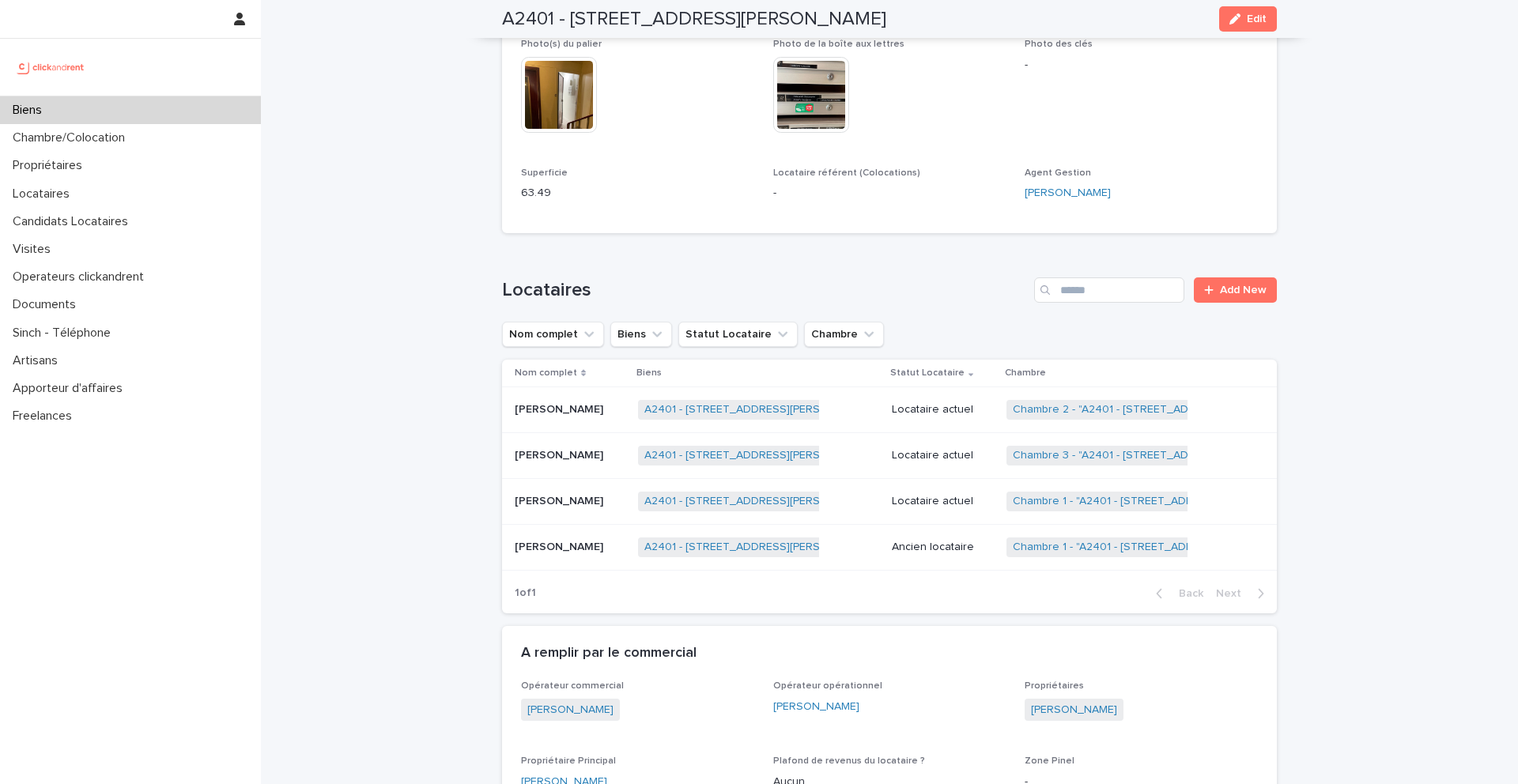
scroll to position [705, 0]
click at [1061, 408] on link "Chambre 2 - "A2401 - [STREET_ADDRESS][PERSON_NAME]"" at bounding box center [1165, 409] width 305 height 14
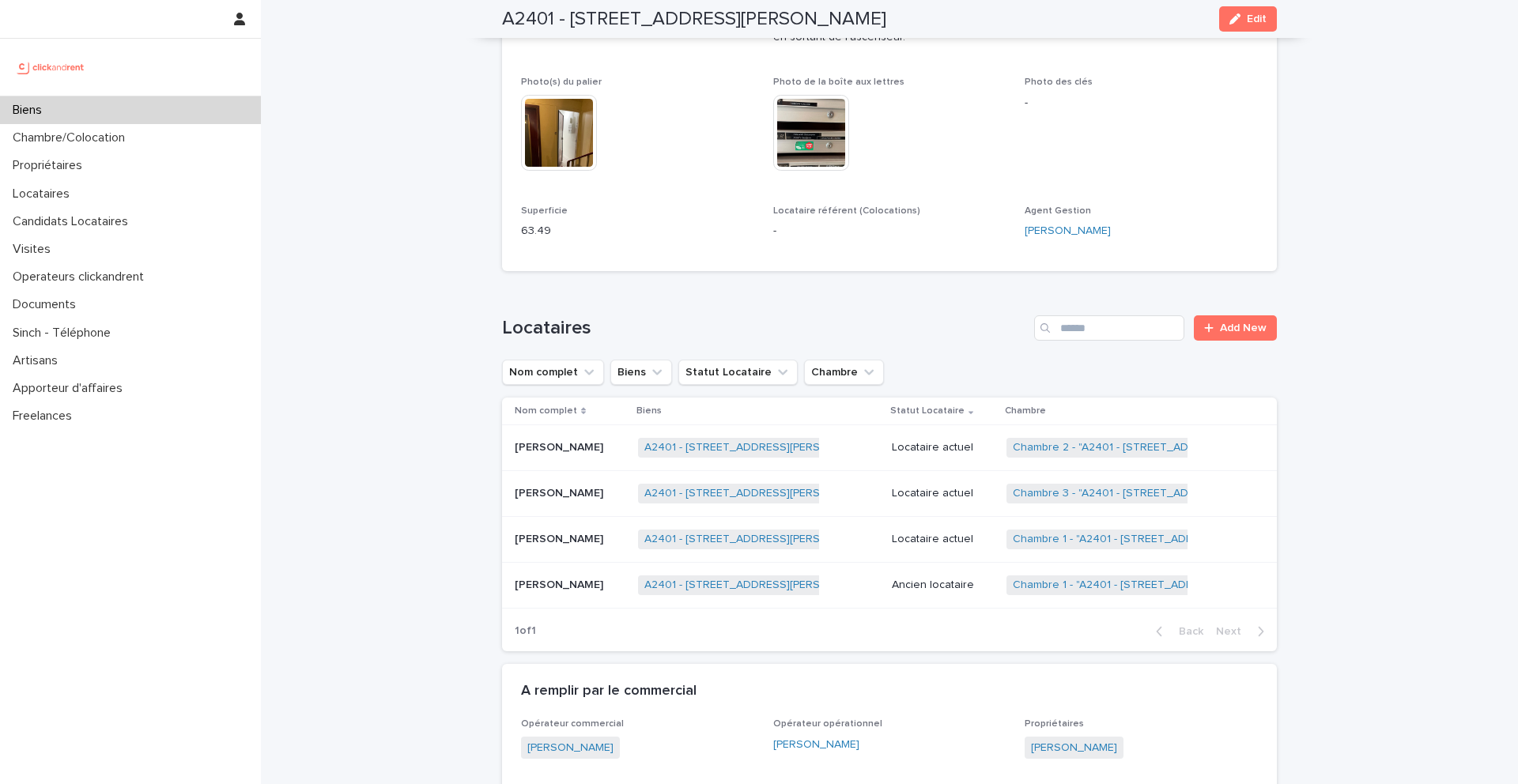
scroll to position [700, 0]
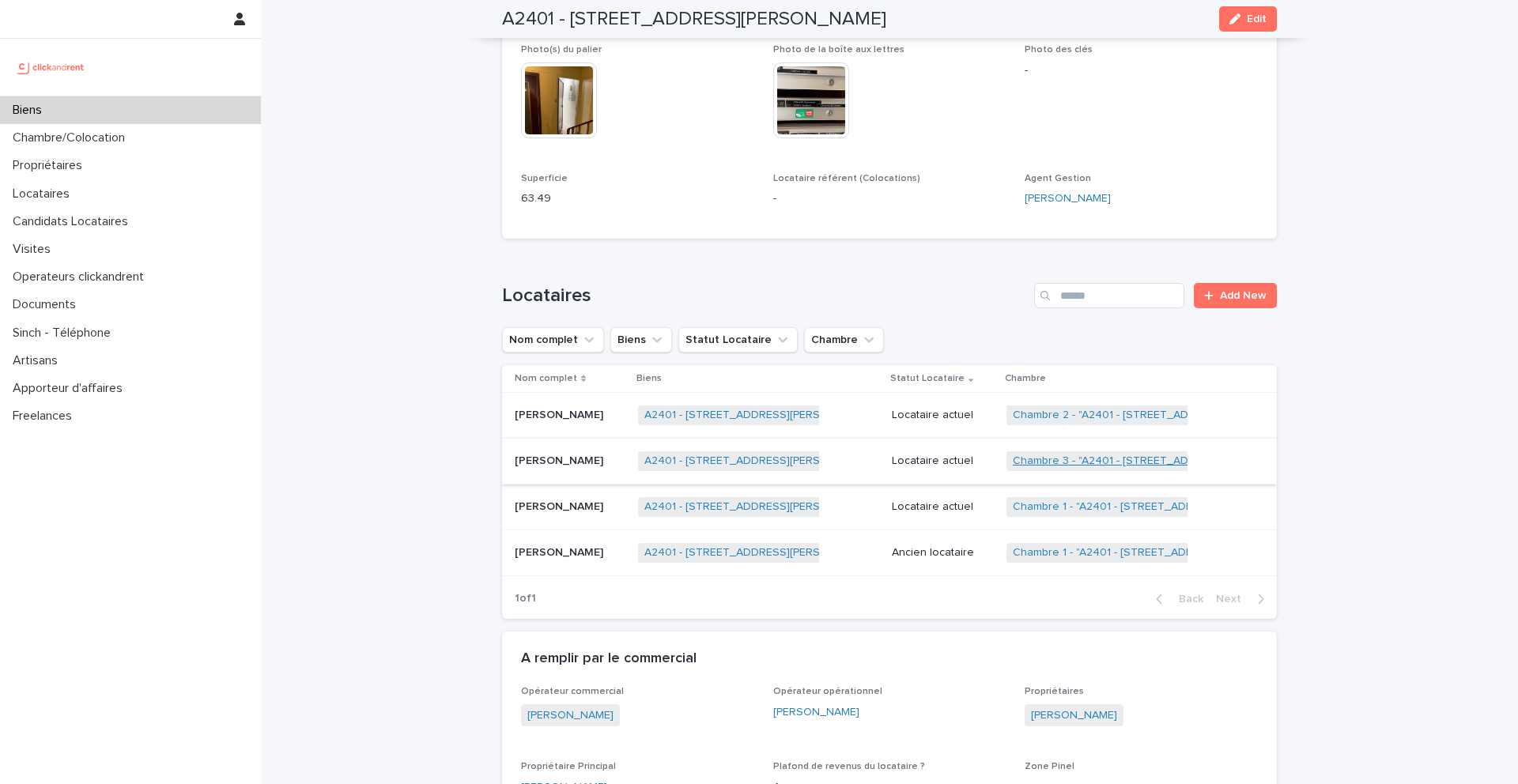
click at [1054, 462] on link "Chambre 3 - "A2401 - [STREET_ADDRESS][PERSON_NAME]"" at bounding box center [1165, 461] width 305 height 14
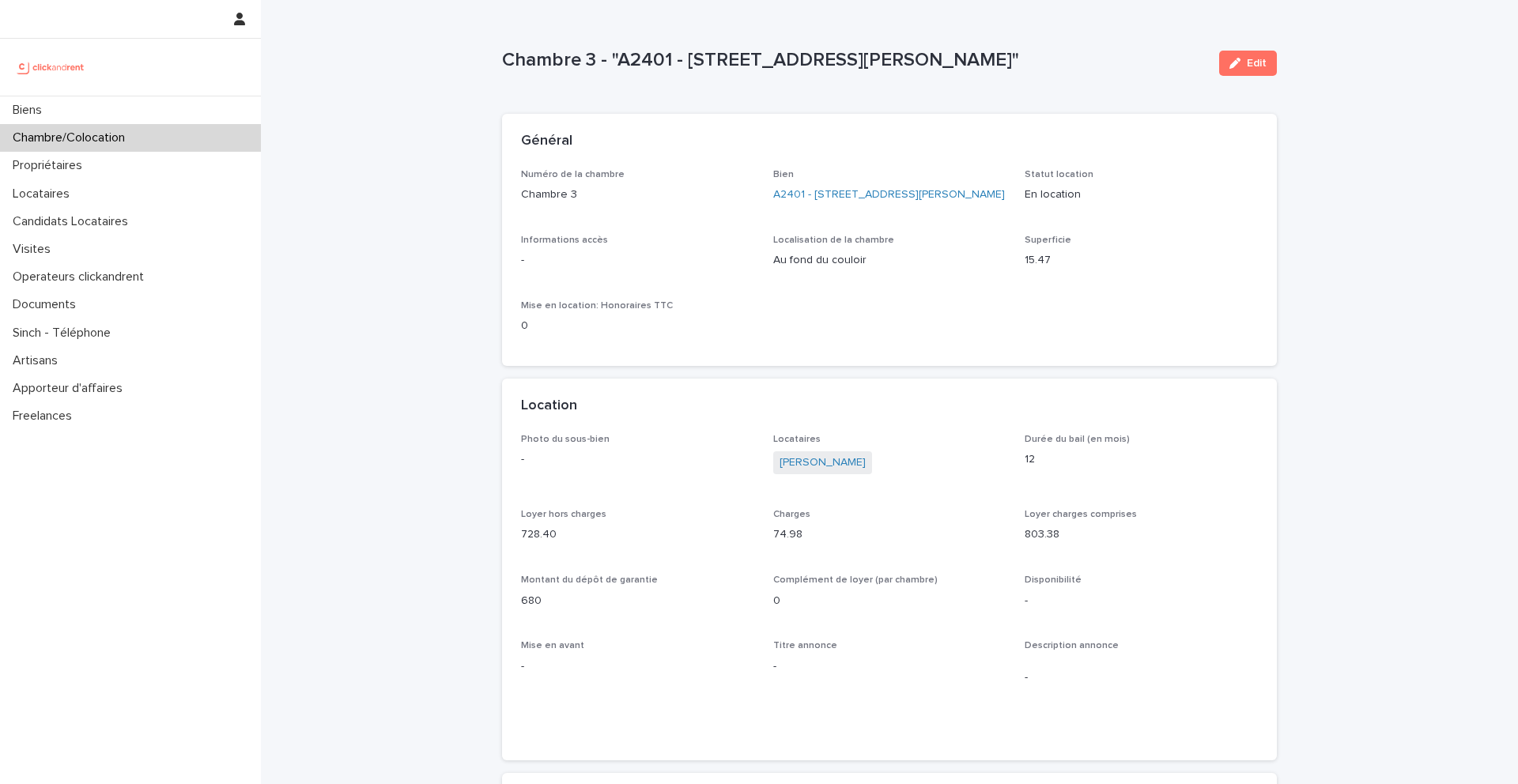
scroll to position [35, 0]
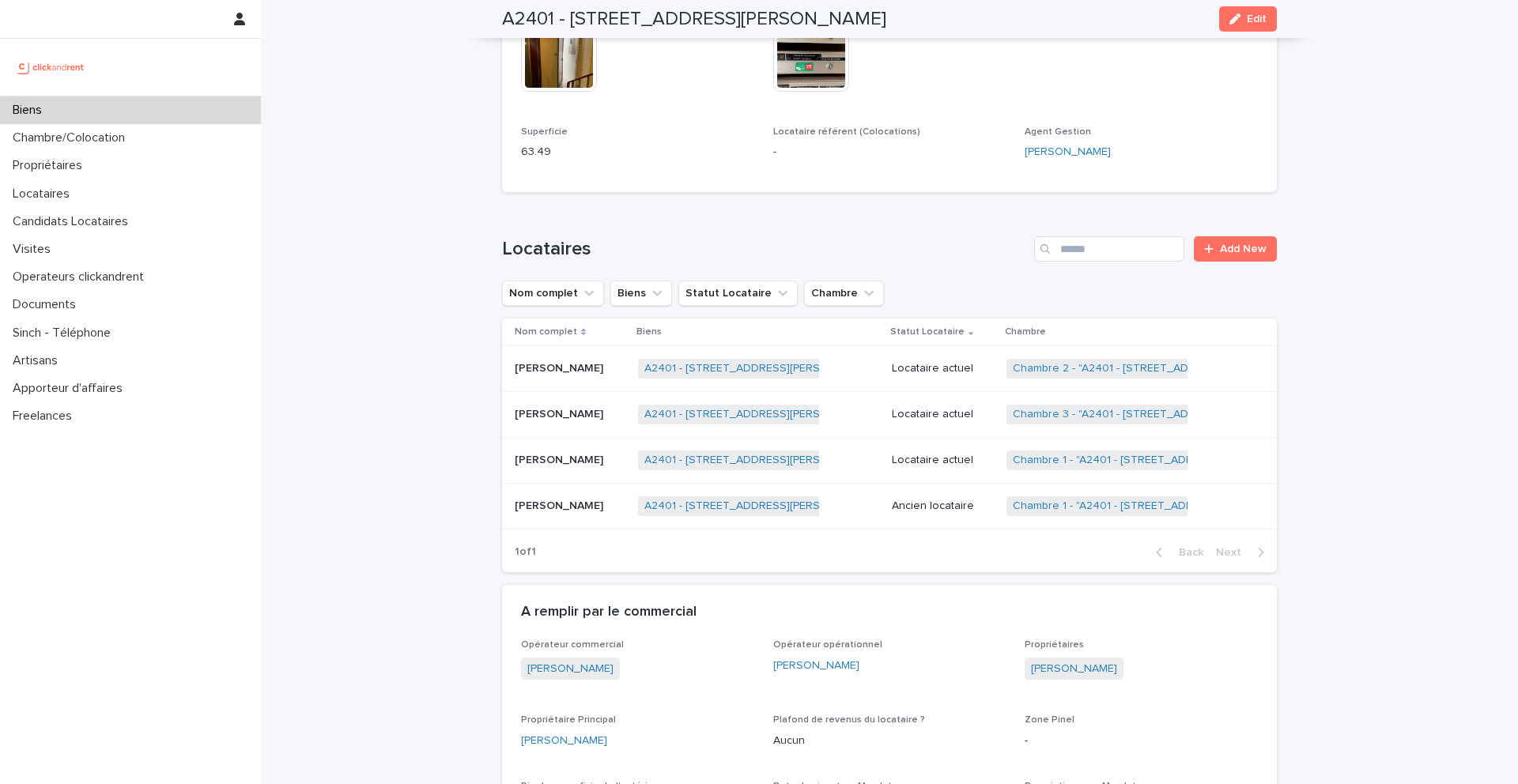
scroll to position [797, 0]
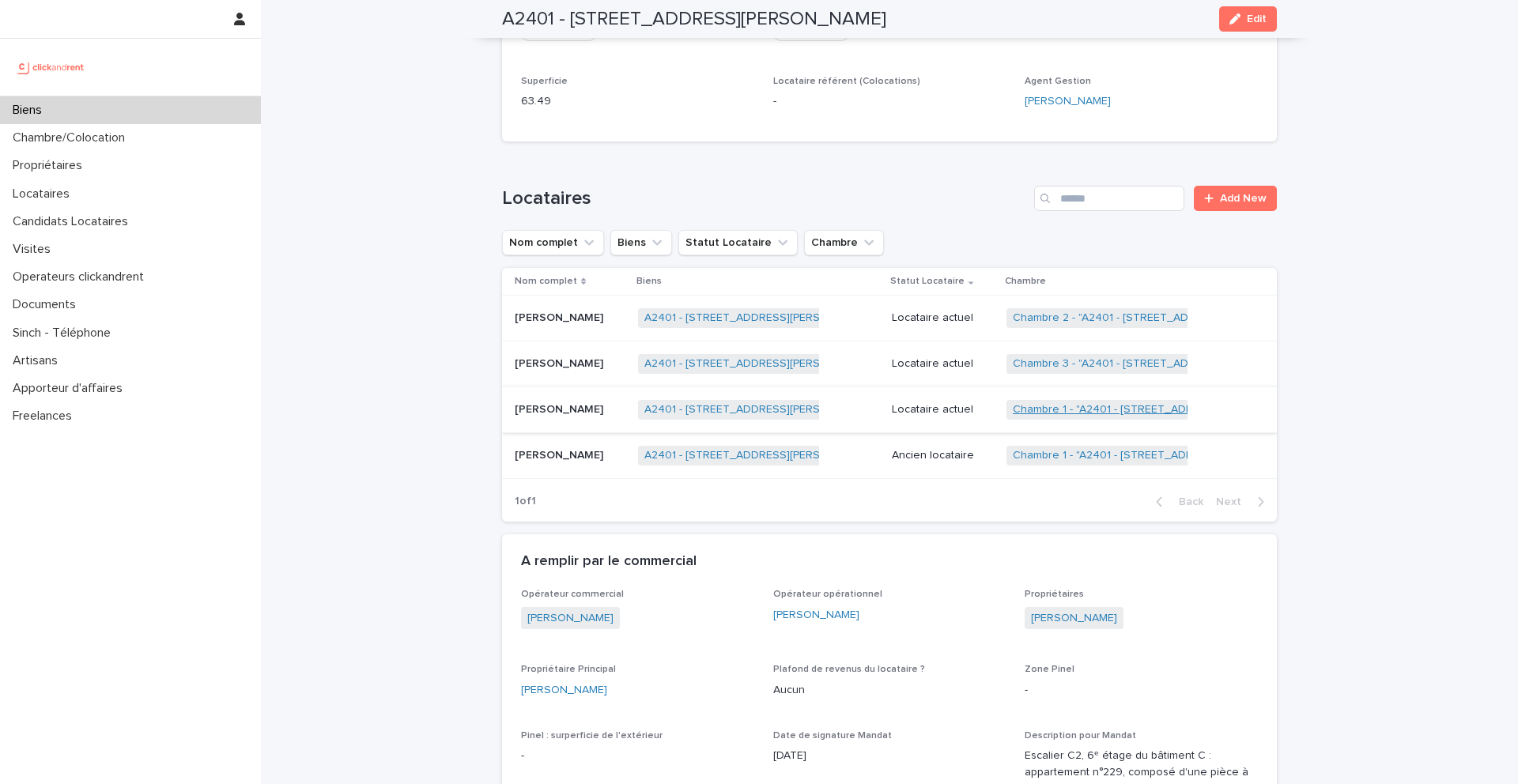
click at [1050, 414] on link "Chambre 1 - "A2401 - [STREET_ADDRESS][PERSON_NAME]"" at bounding box center [1164, 409] width 302 height 14
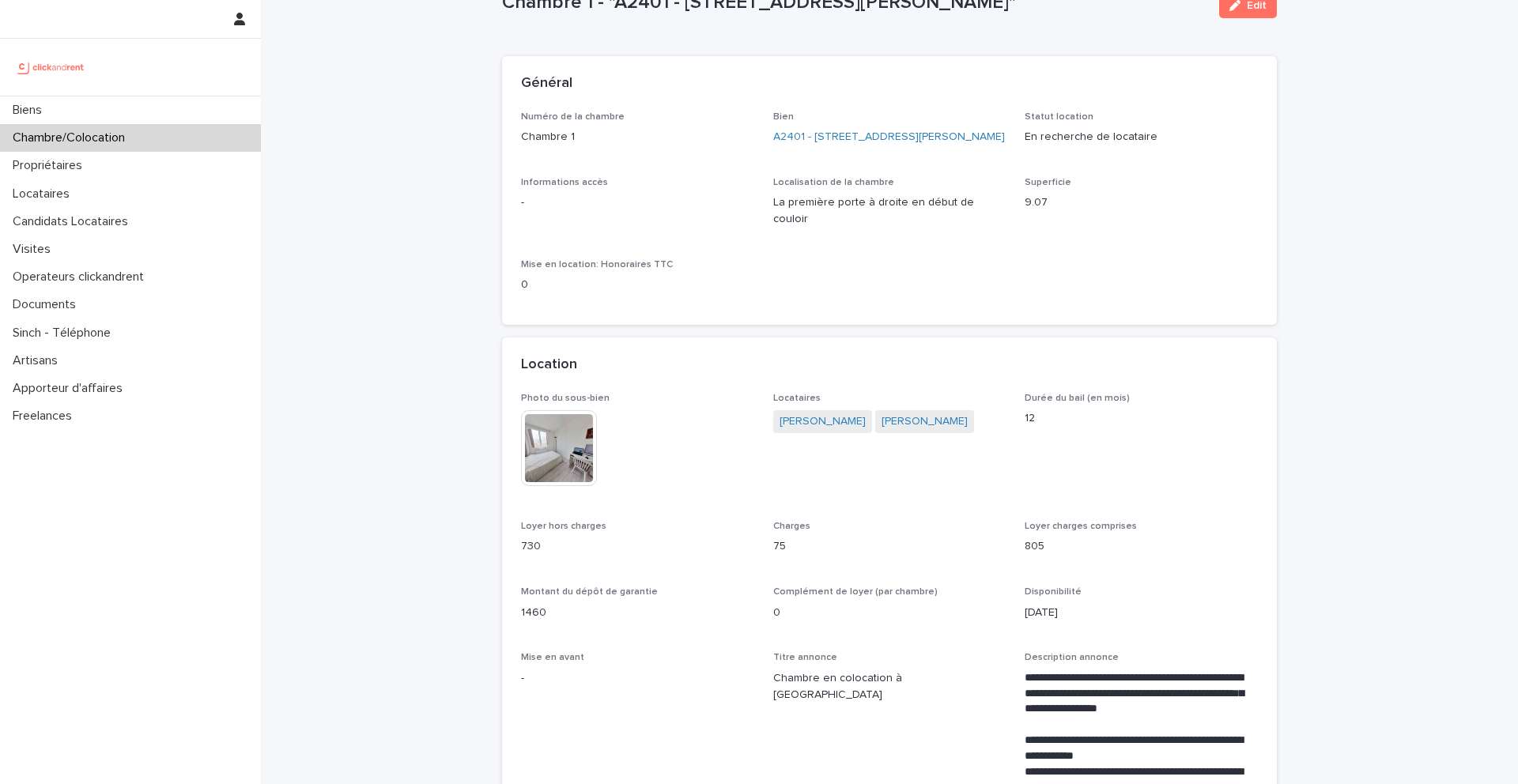
scroll to position [67, 0]
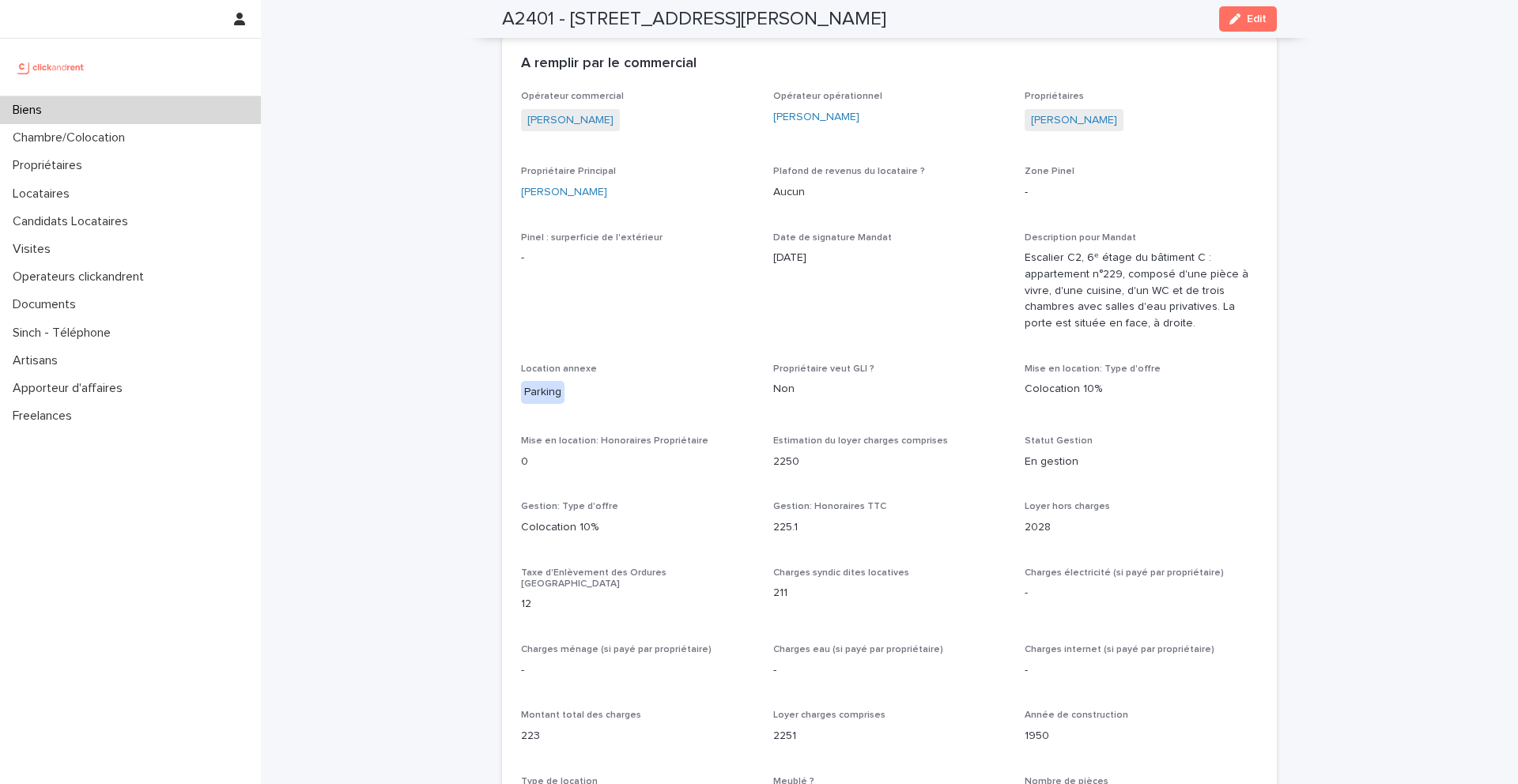
scroll to position [1308, 0]
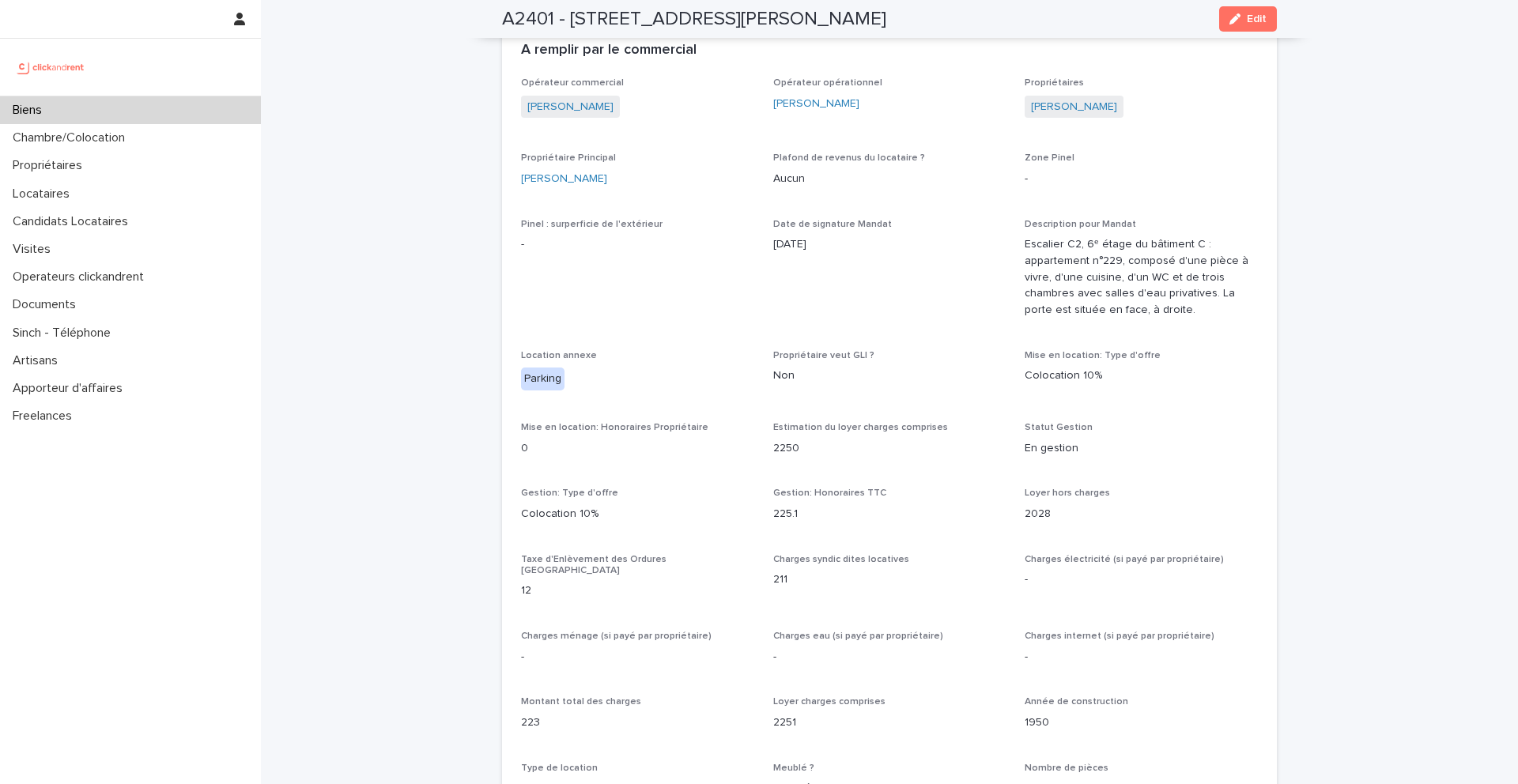
click at [149, 111] on div "Biens" at bounding box center [131, 110] width 261 height 28
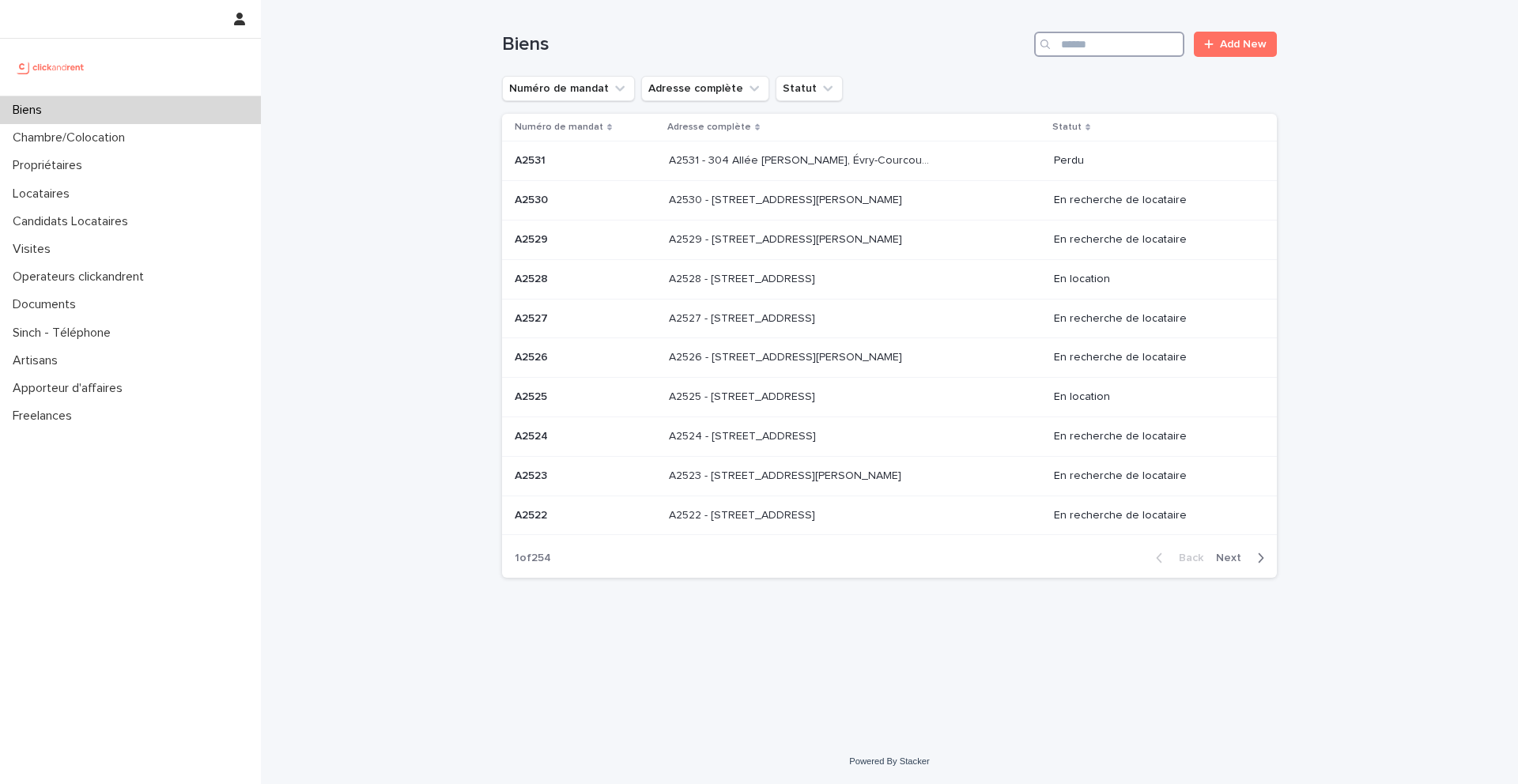
click at [1074, 45] on input "Search" at bounding box center [1110, 44] width 150 height 25
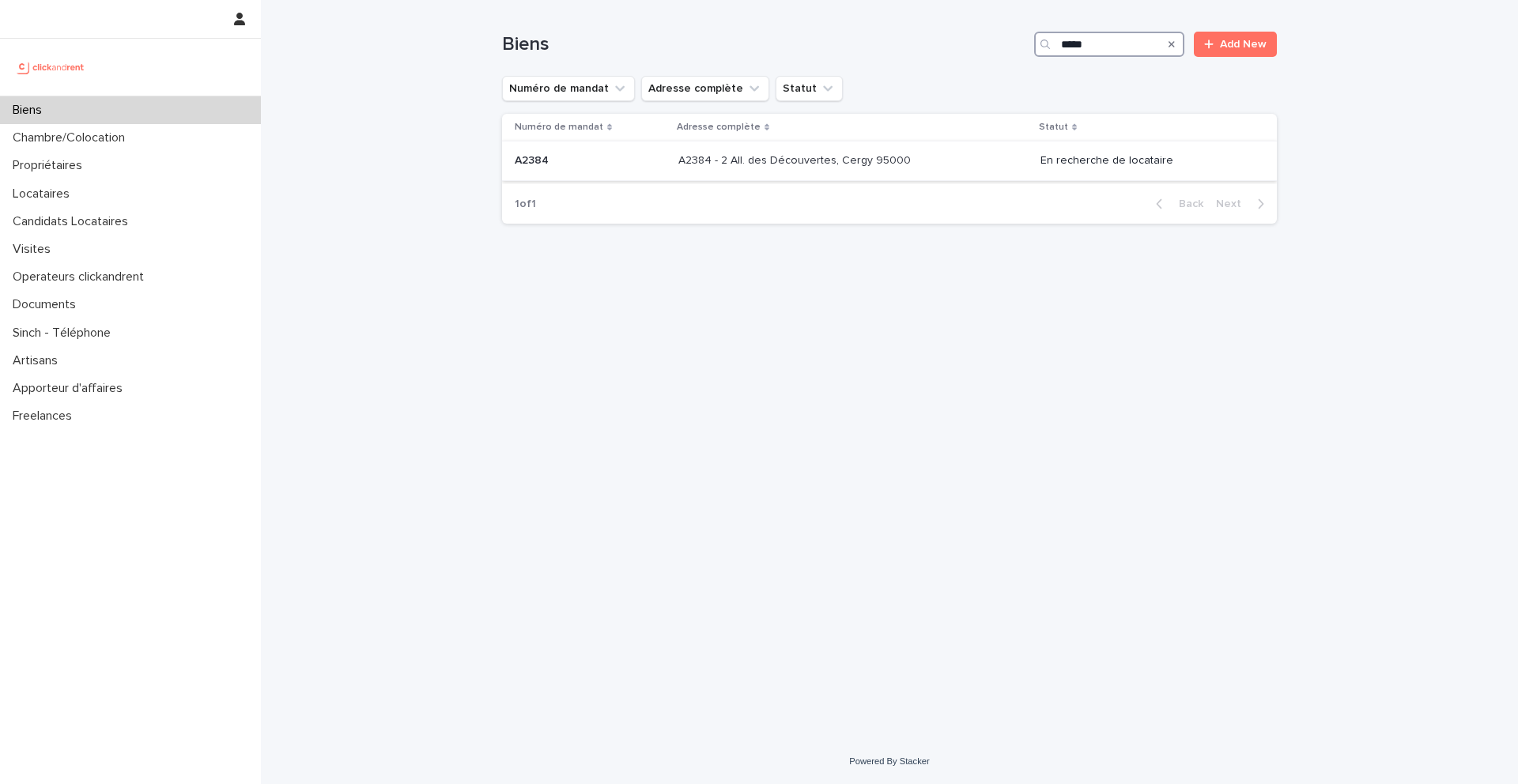
type input "*****"
click at [540, 159] on p "A2384" at bounding box center [533, 159] width 37 height 17
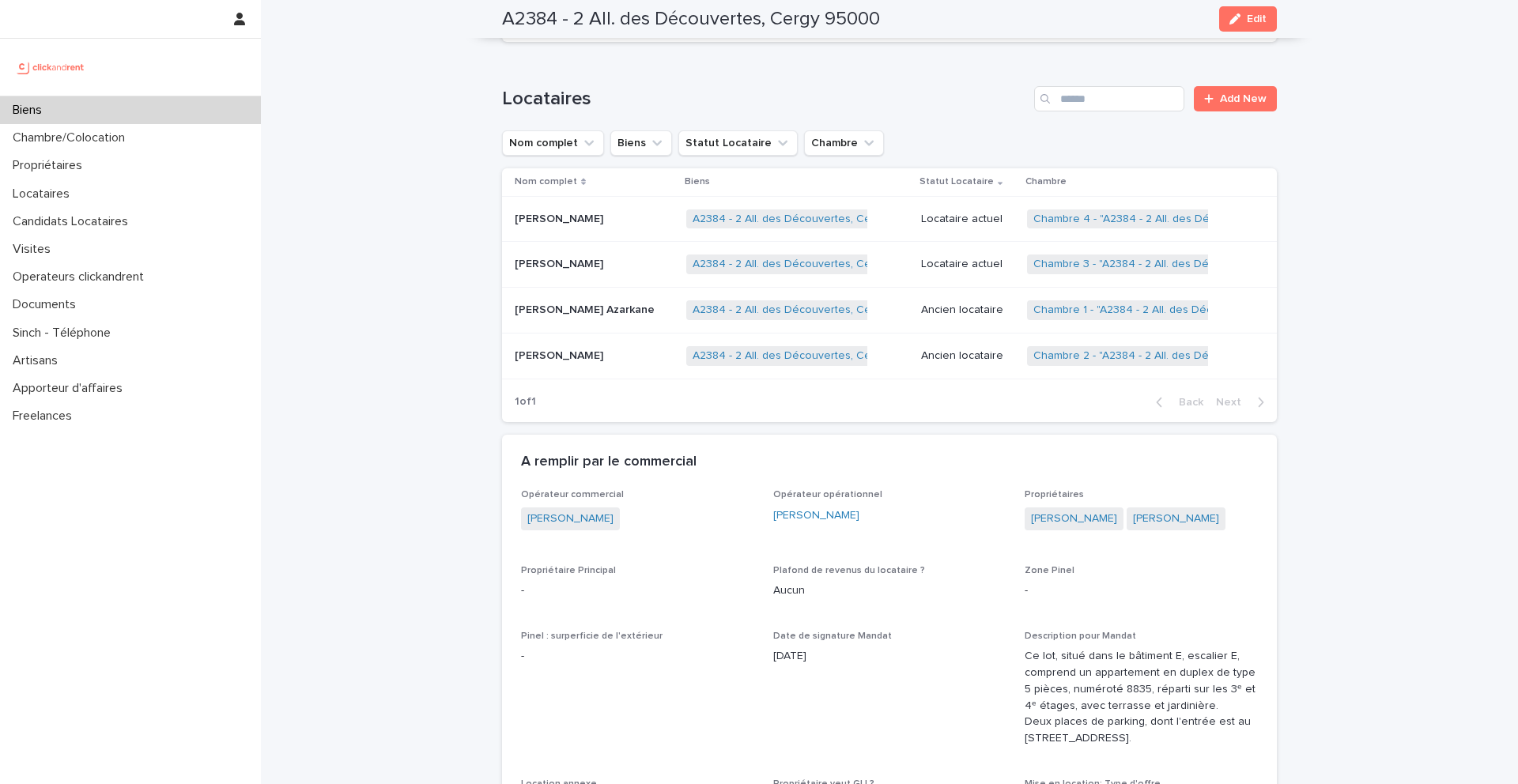
scroll to position [886, 0]
click at [571, 268] on p "[PERSON_NAME]" at bounding box center [560, 259] width 92 height 17
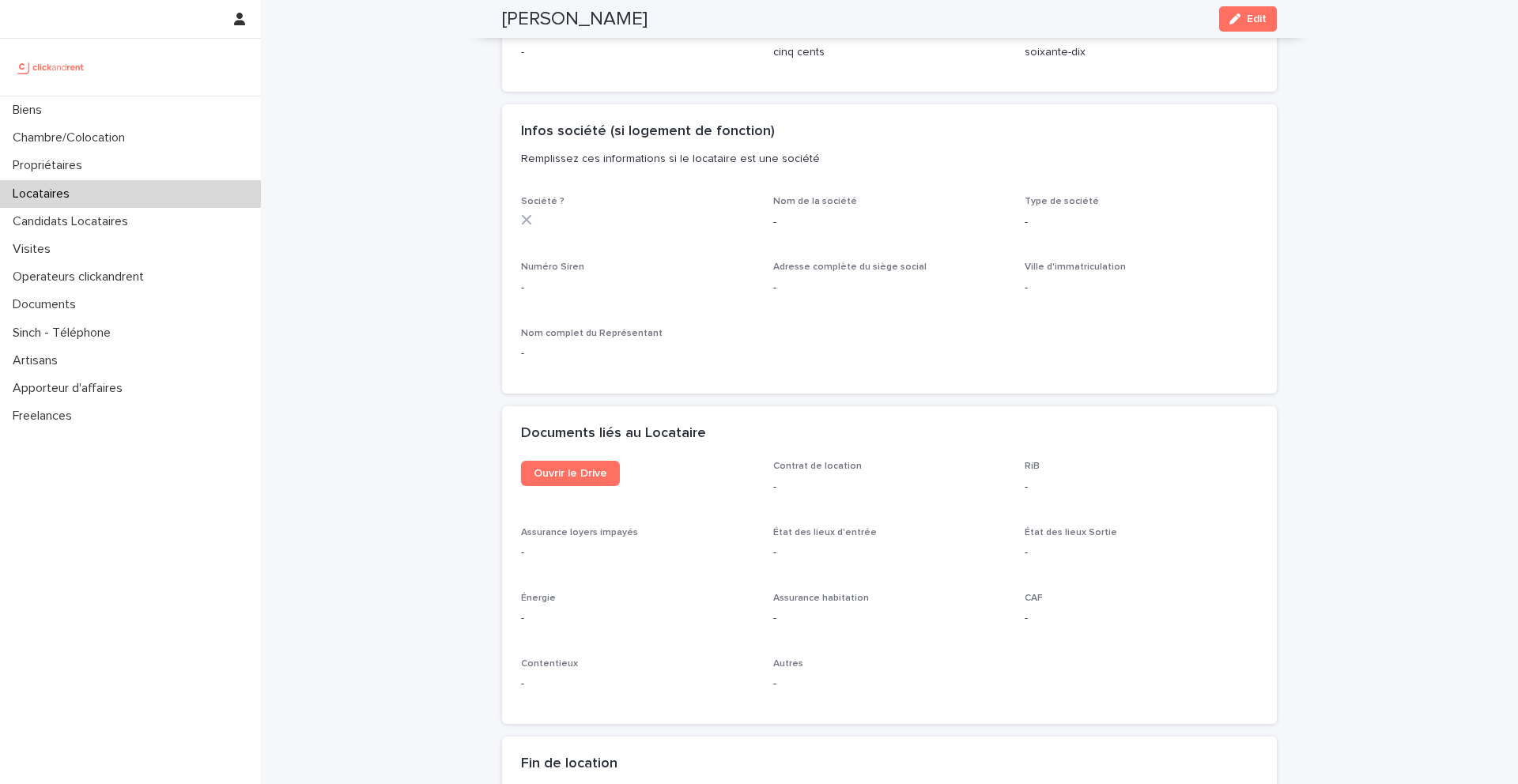
scroll to position [1355, 0]
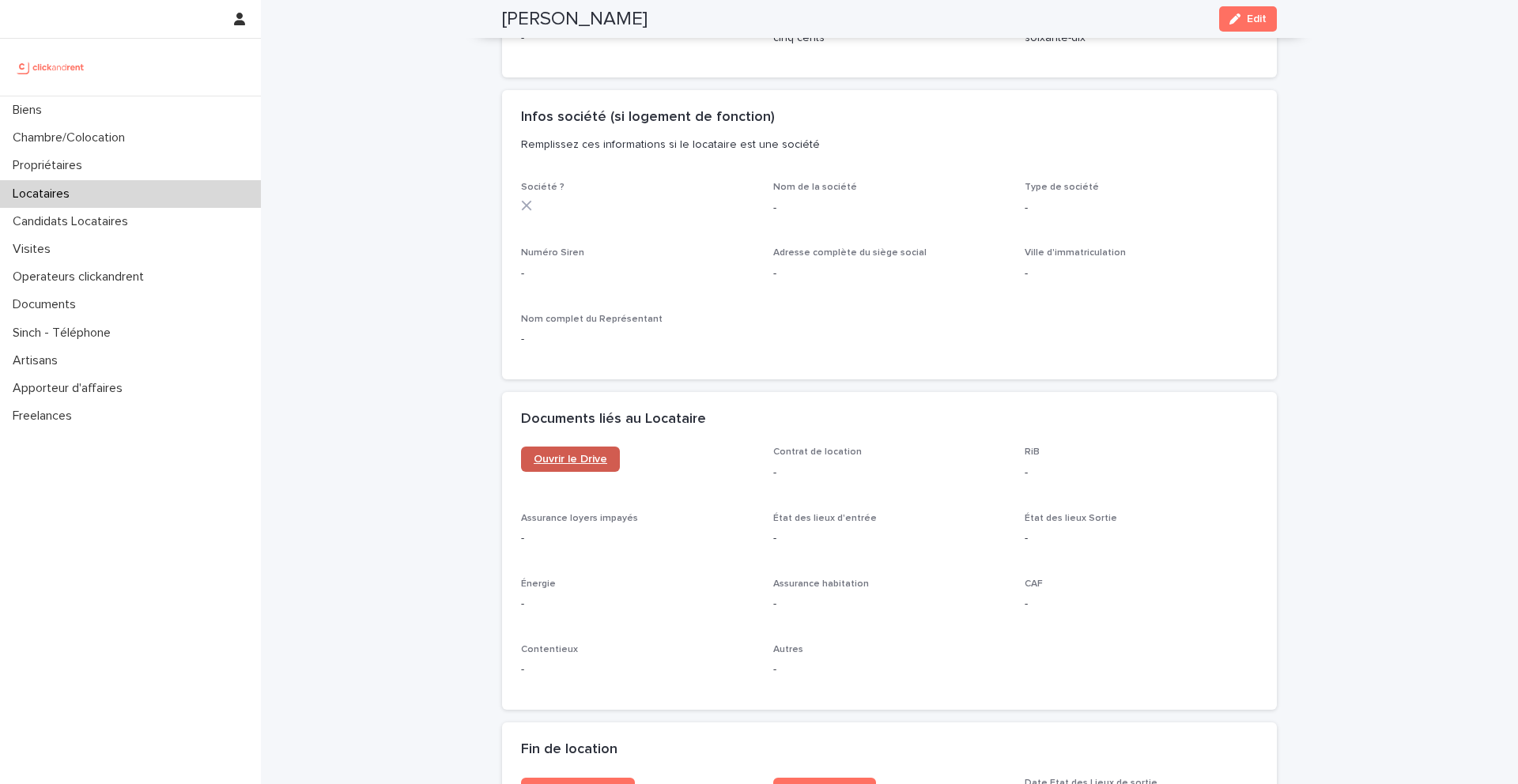
click at [592, 464] on span "Ouvrir le Drive" at bounding box center [570, 459] width 73 height 11
click at [69, 197] on p "Locataires" at bounding box center [44, 193] width 76 height 15
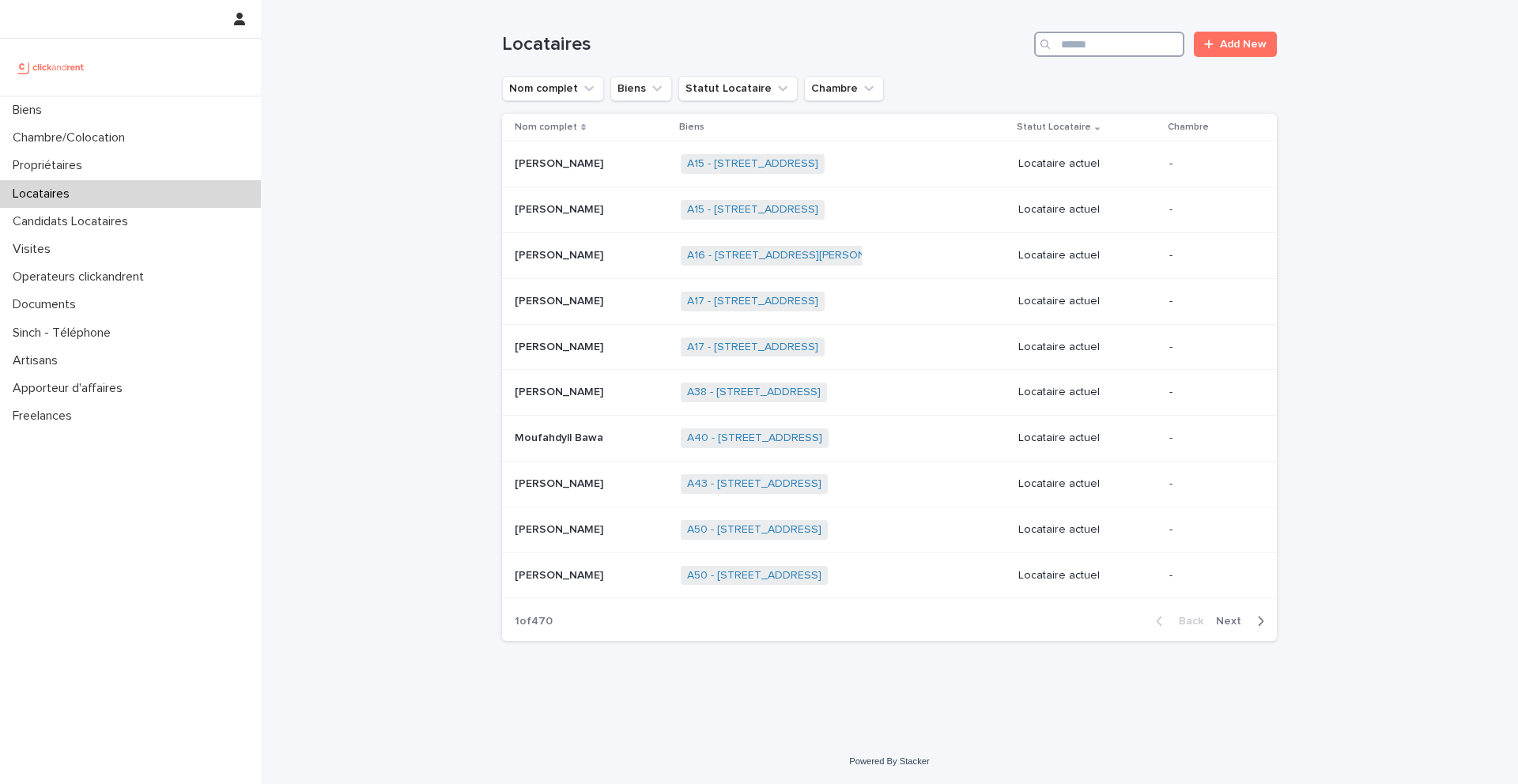
click at [1136, 40] on input "Search" at bounding box center [1110, 44] width 150 height 25
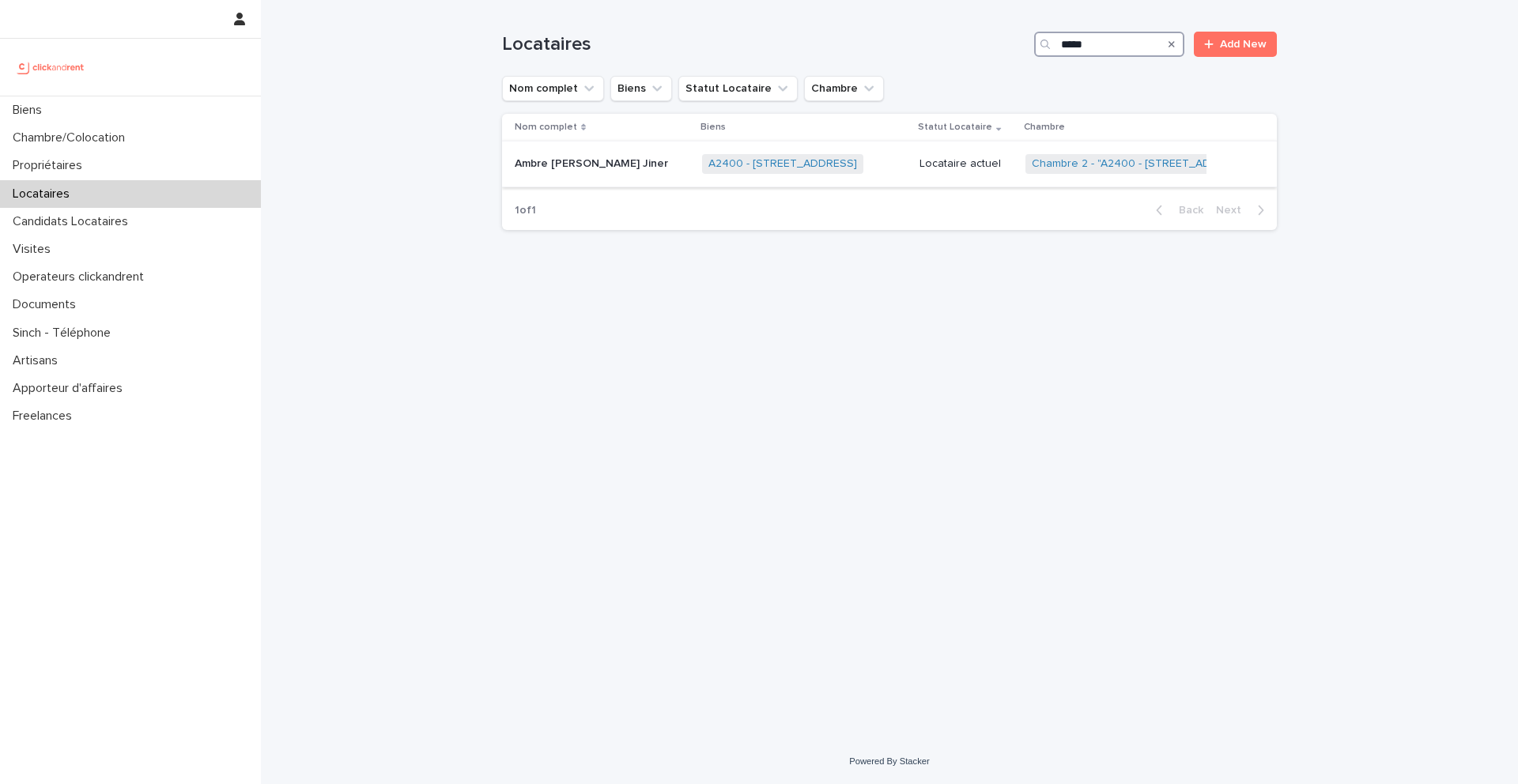
type input "*****"
click at [577, 168] on p "Ambre [PERSON_NAME] Jiner" at bounding box center [593, 162] width 157 height 17
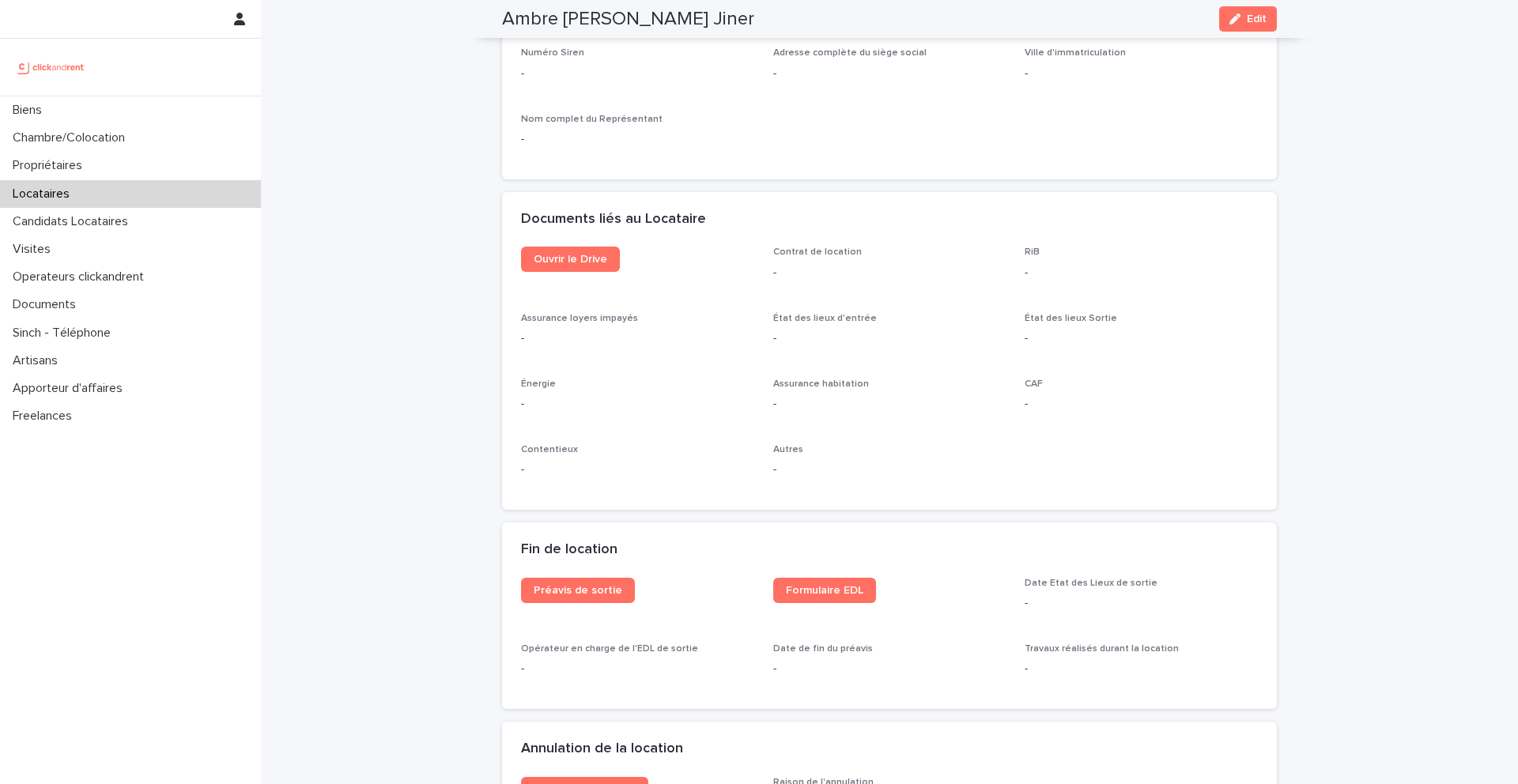
scroll to position [1587, 0]
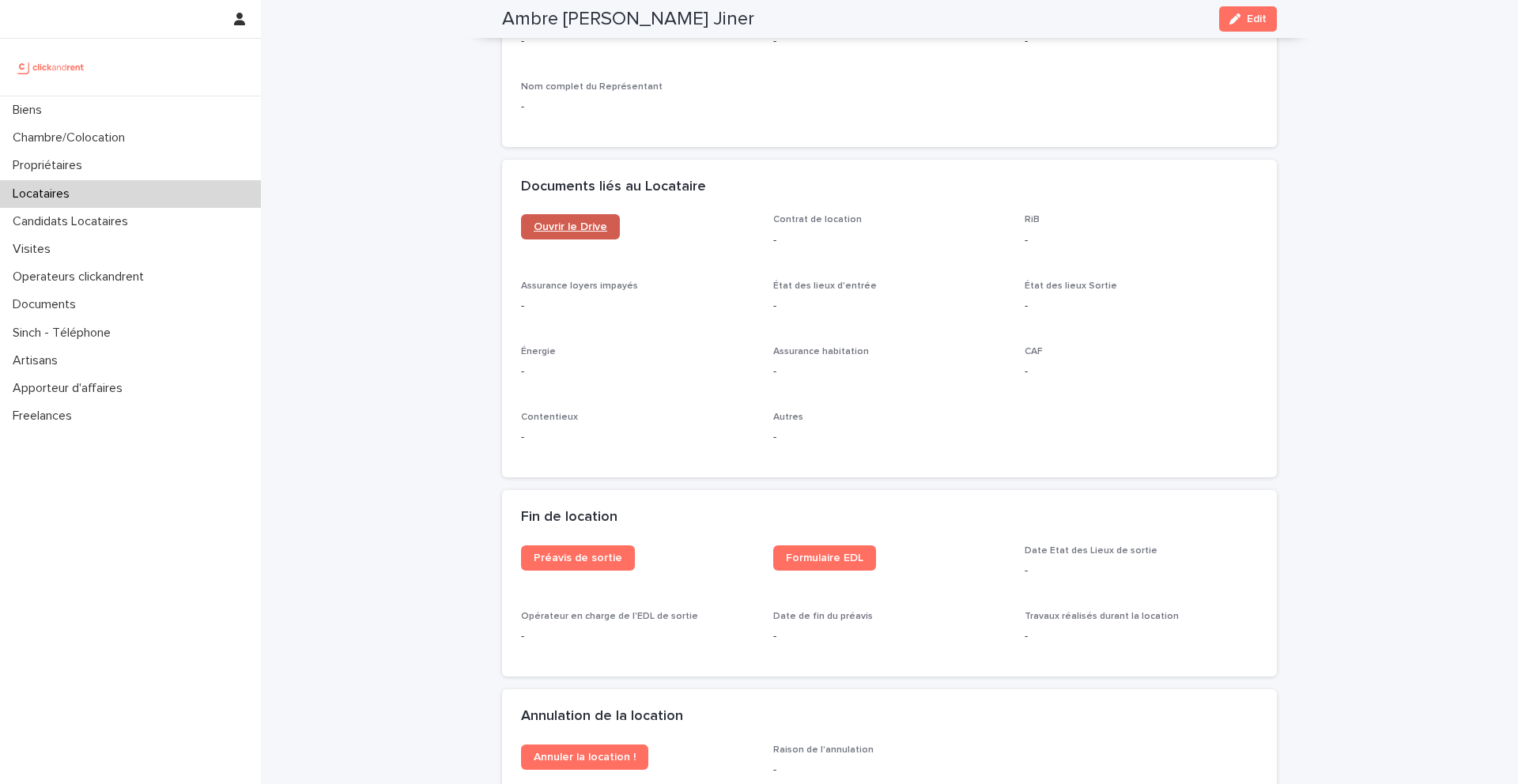
click at [554, 226] on span "Ouvrir le Drive" at bounding box center [570, 227] width 73 height 11
click at [1244, 29] on button "Edit" at bounding box center [1248, 19] width 57 height 25
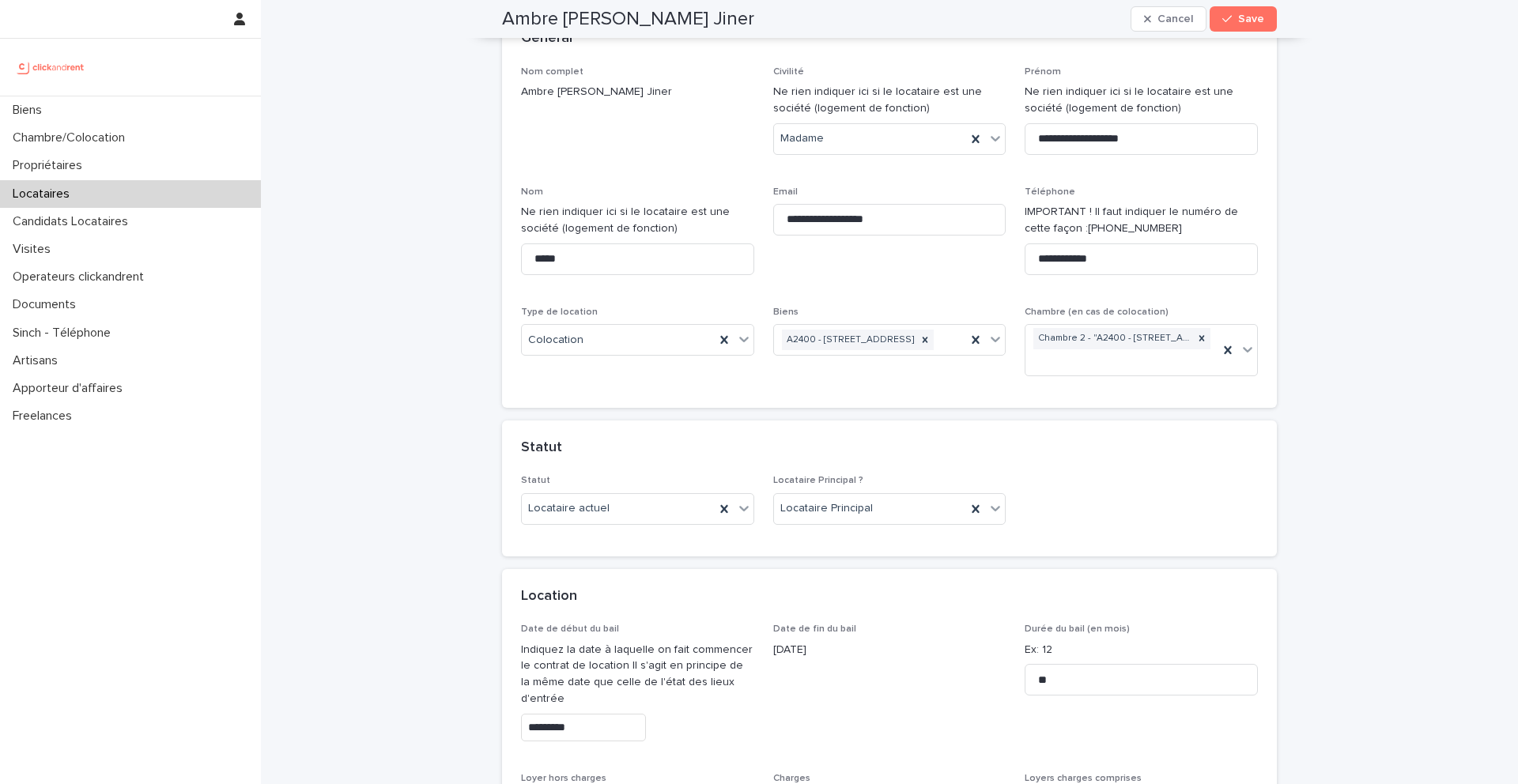
scroll to position [0, 0]
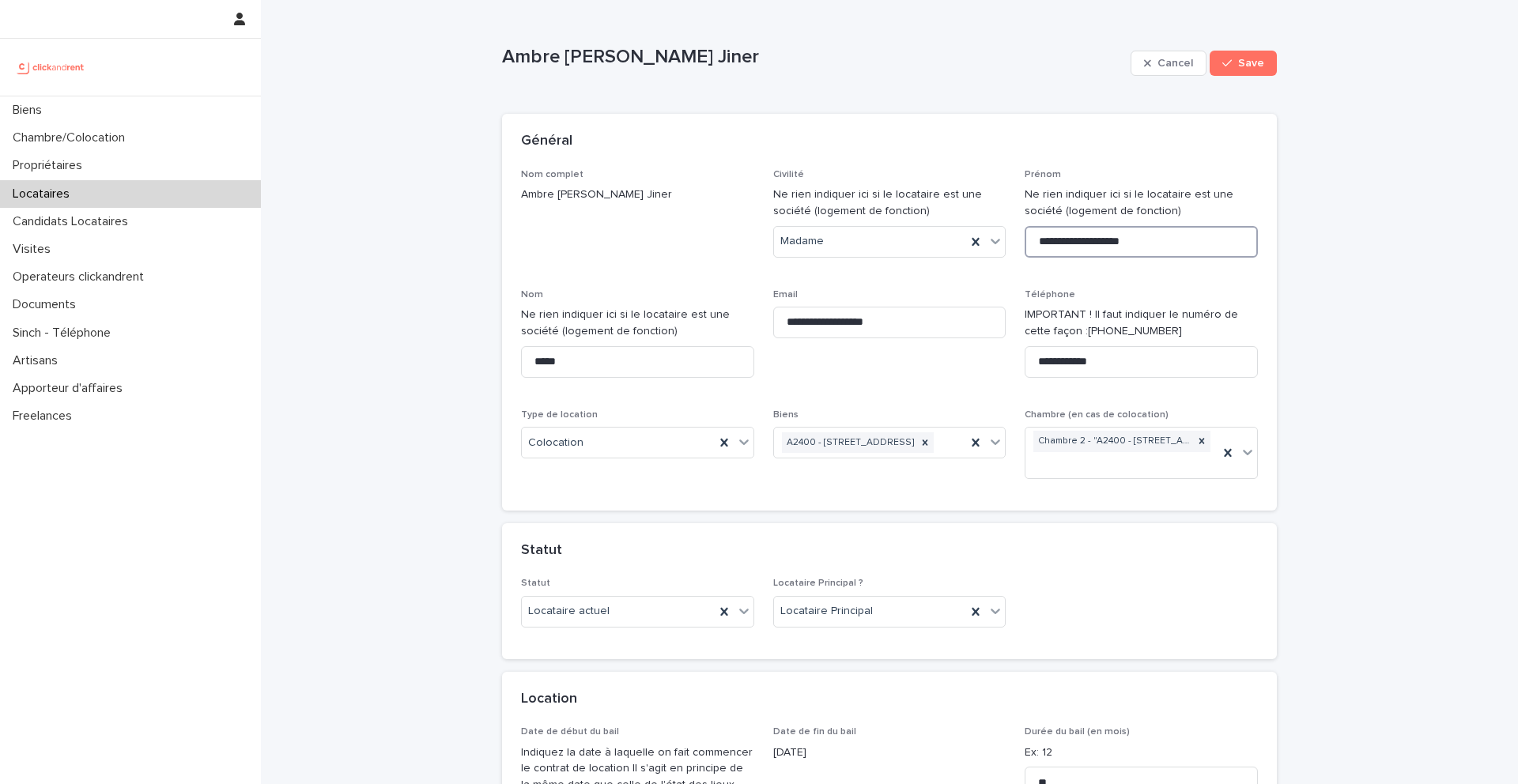
click at [1139, 241] on input "**********" at bounding box center [1141, 242] width 233 height 31
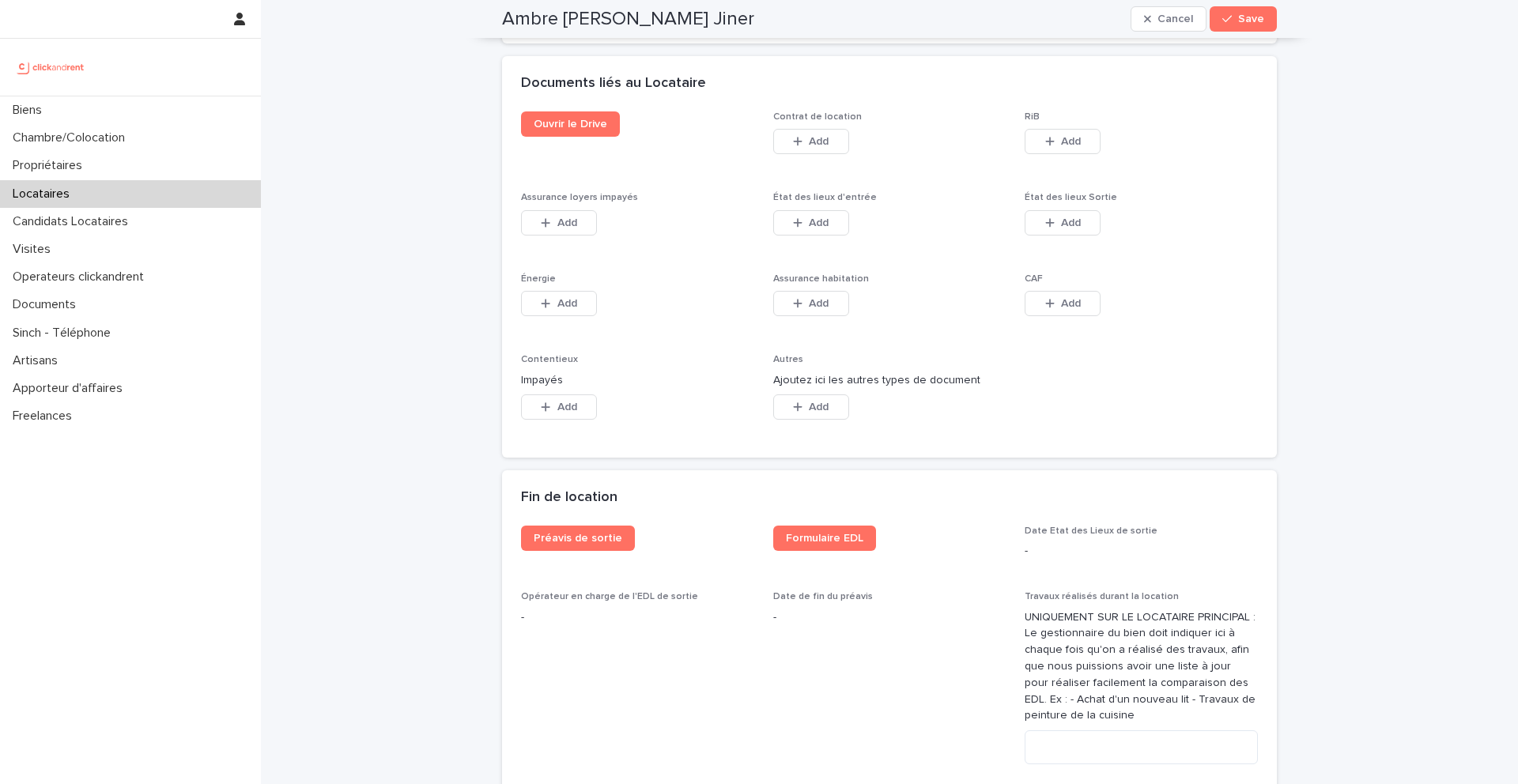
scroll to position [2639, 0]
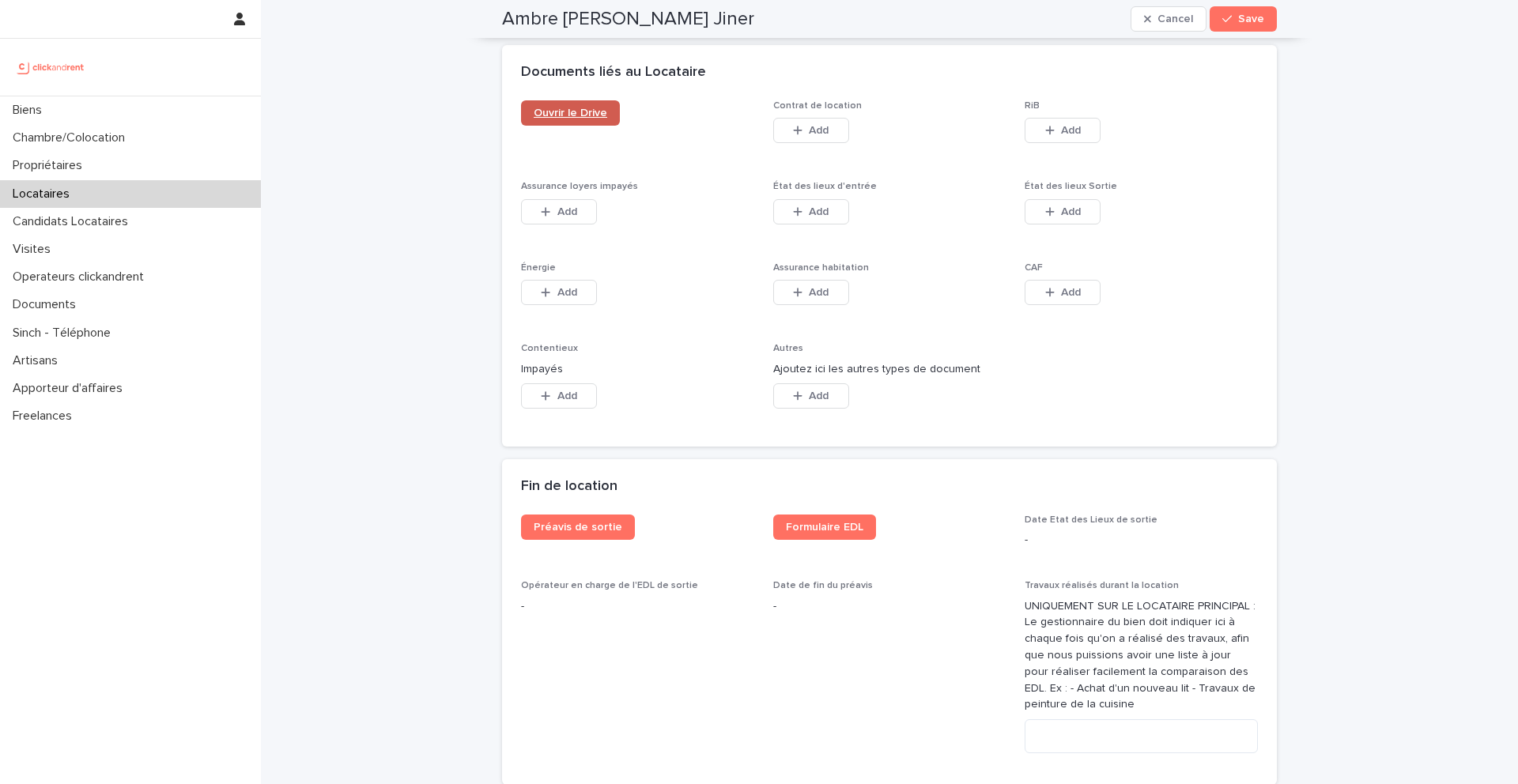
type input "**********"
click at [596, 107] on span "Ouvrir le Drive" at bounding box center [570, 113] width 73 height 11
click at [1219, 14] on button "Save" at bounding box center [1243, 19] width 68 height 25
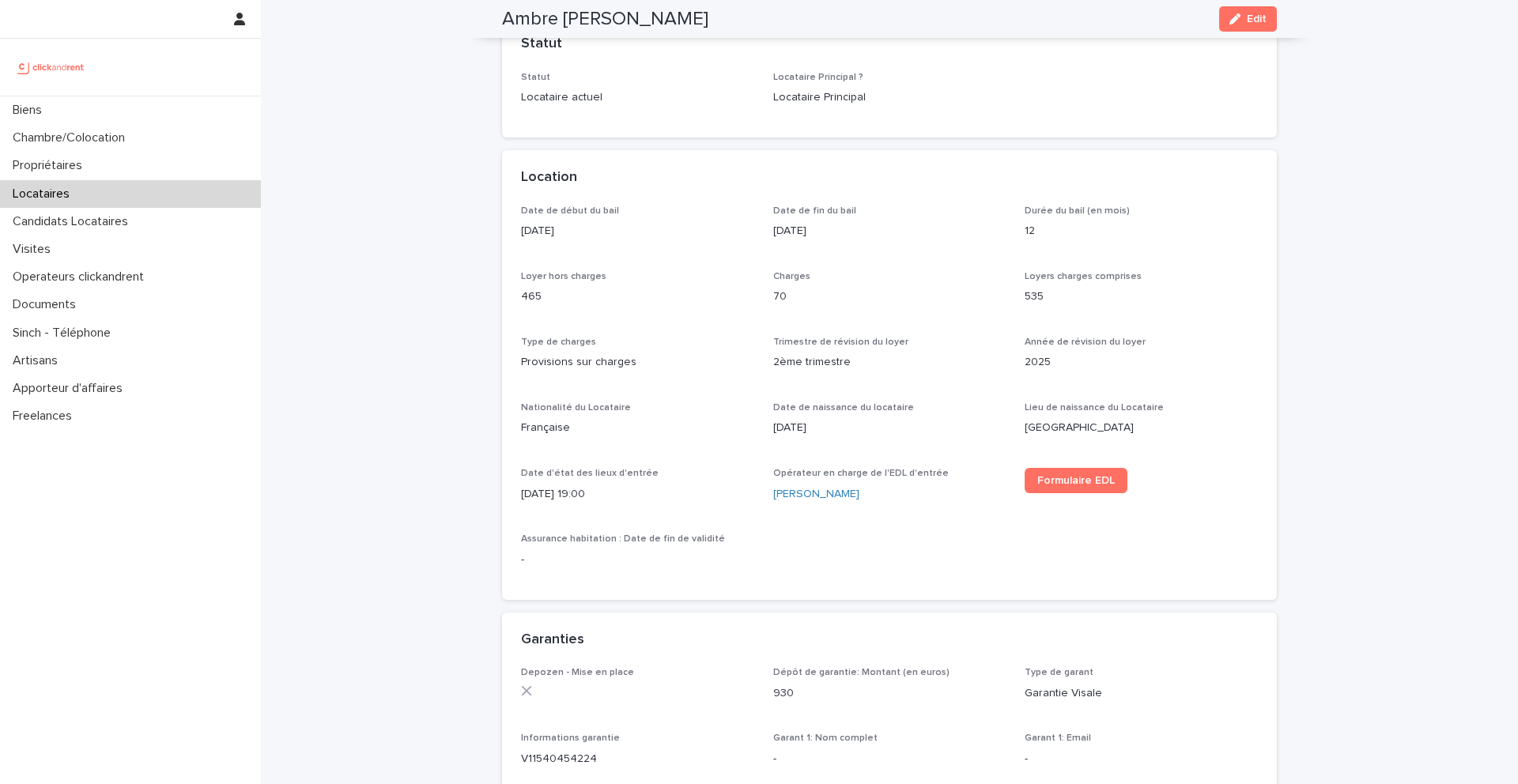
scroll to position [0, 0]
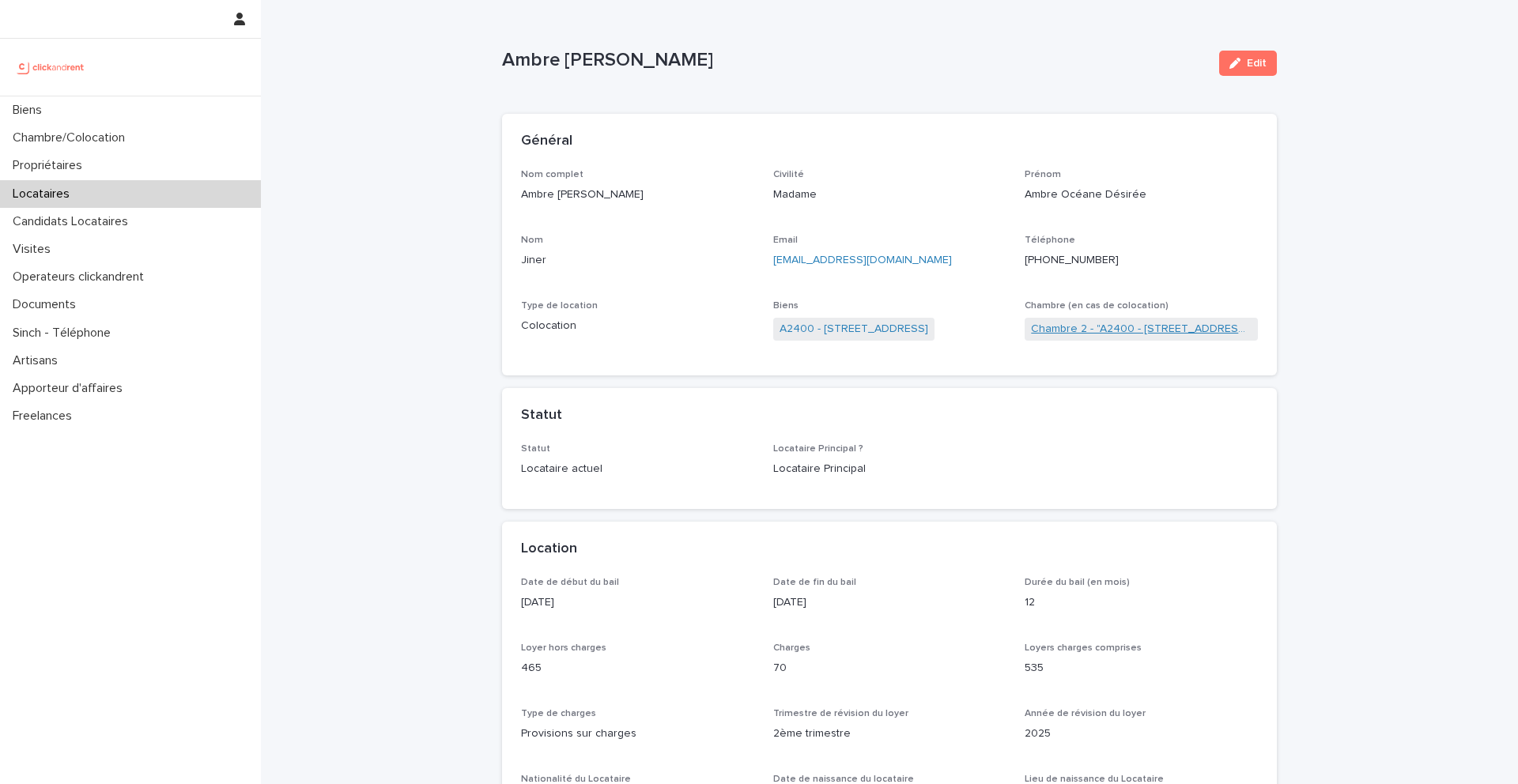
click at [1069, 330] on link "Chambre 2 - "A2400 - [STREET_ADDRESS]"" at bounding box center [1141, 330] width 220 height 17
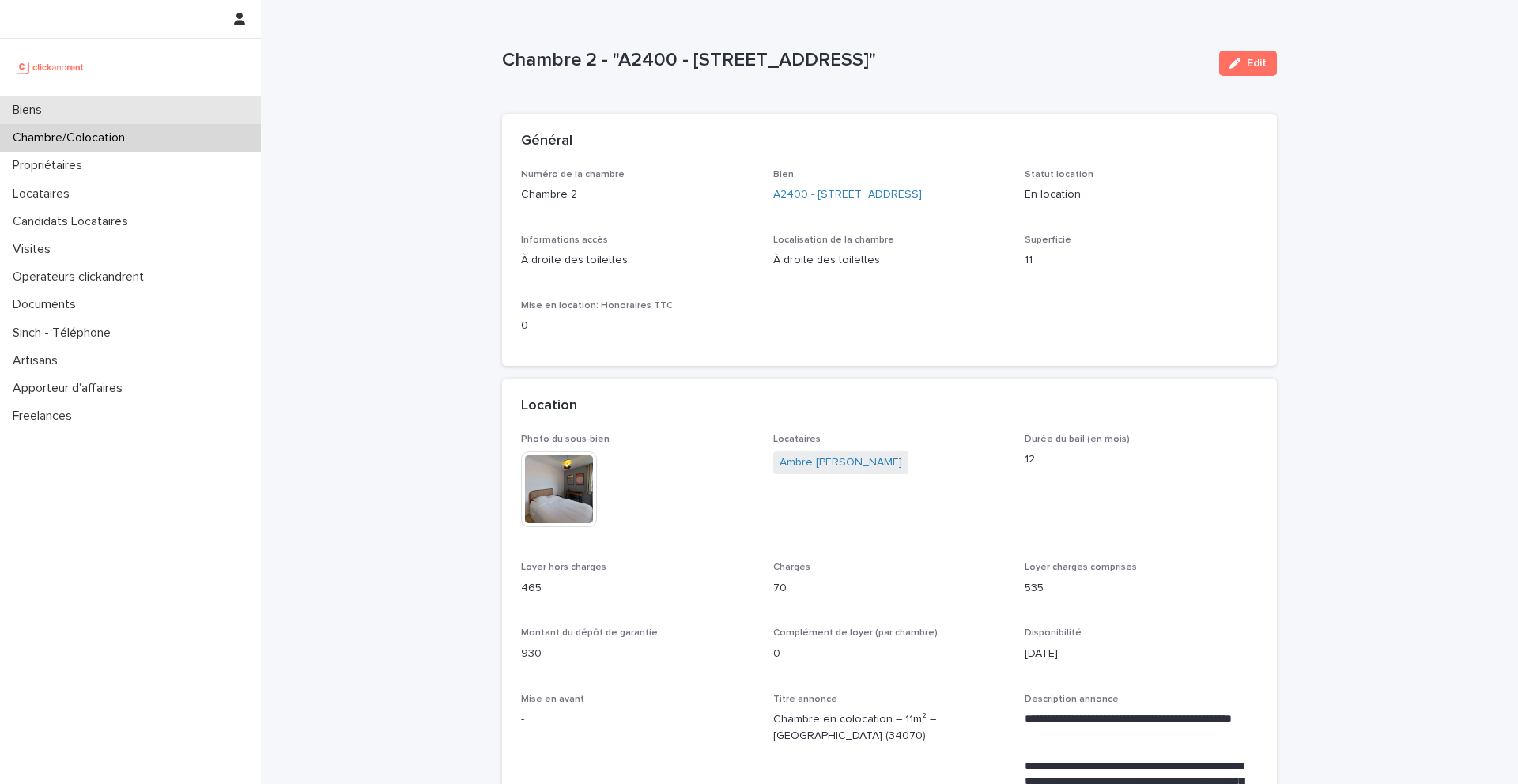
click at [62, 111] on div "Biens" at bounding box center [131, 110] width 261 height 28
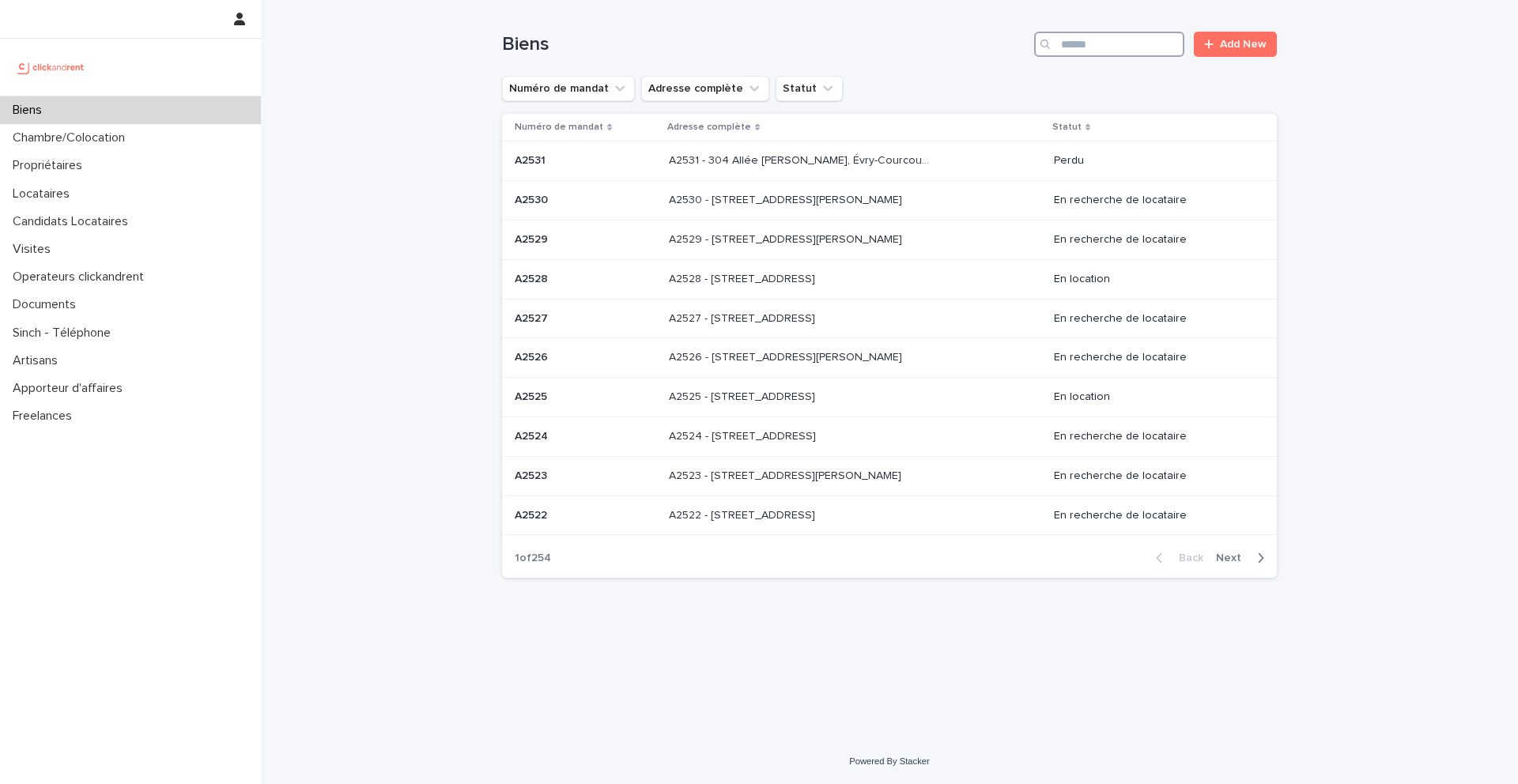
click at [1117, 50] on input "Search" at bounding box center [1110, 44] width 150 height 25
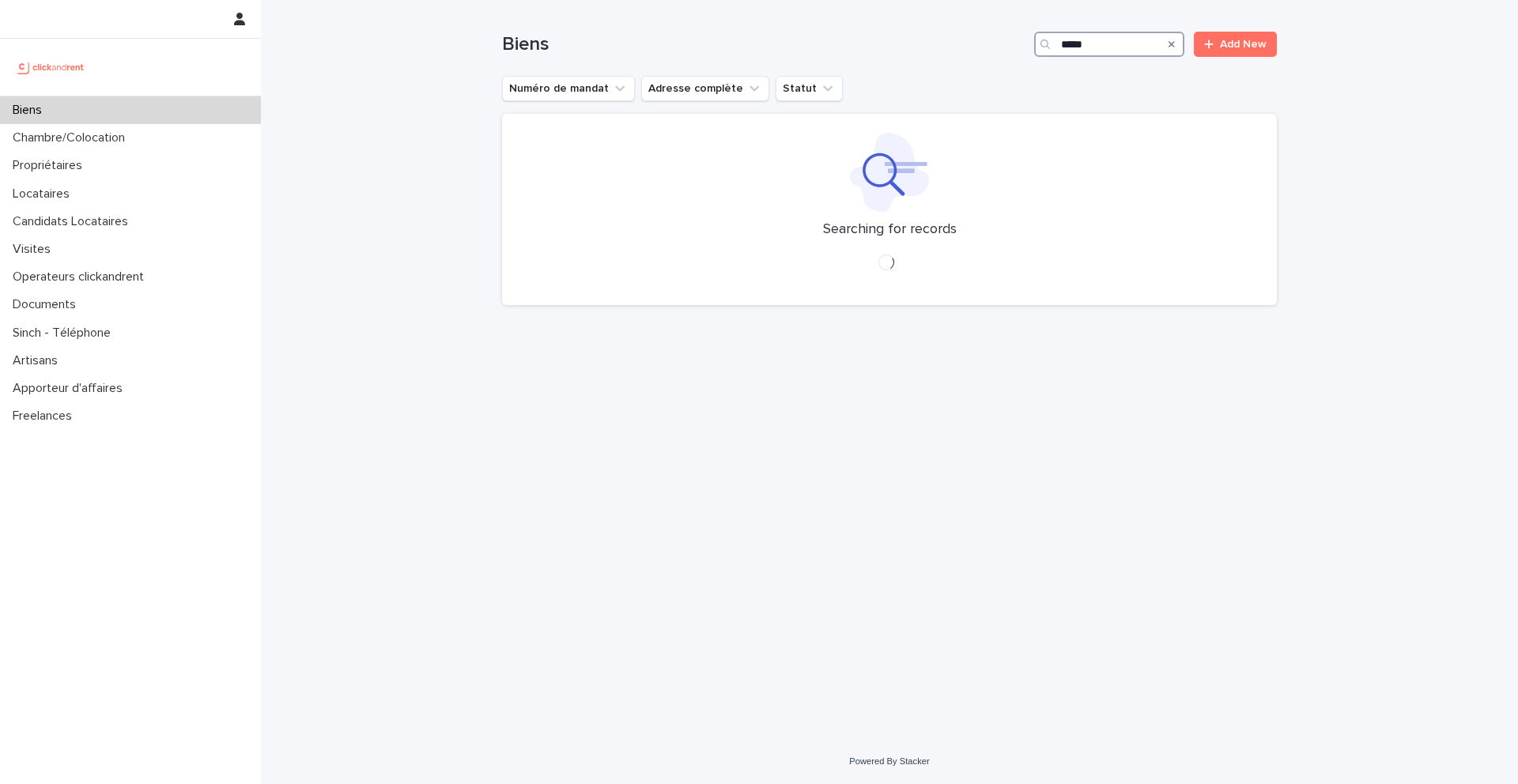
type input "*****"
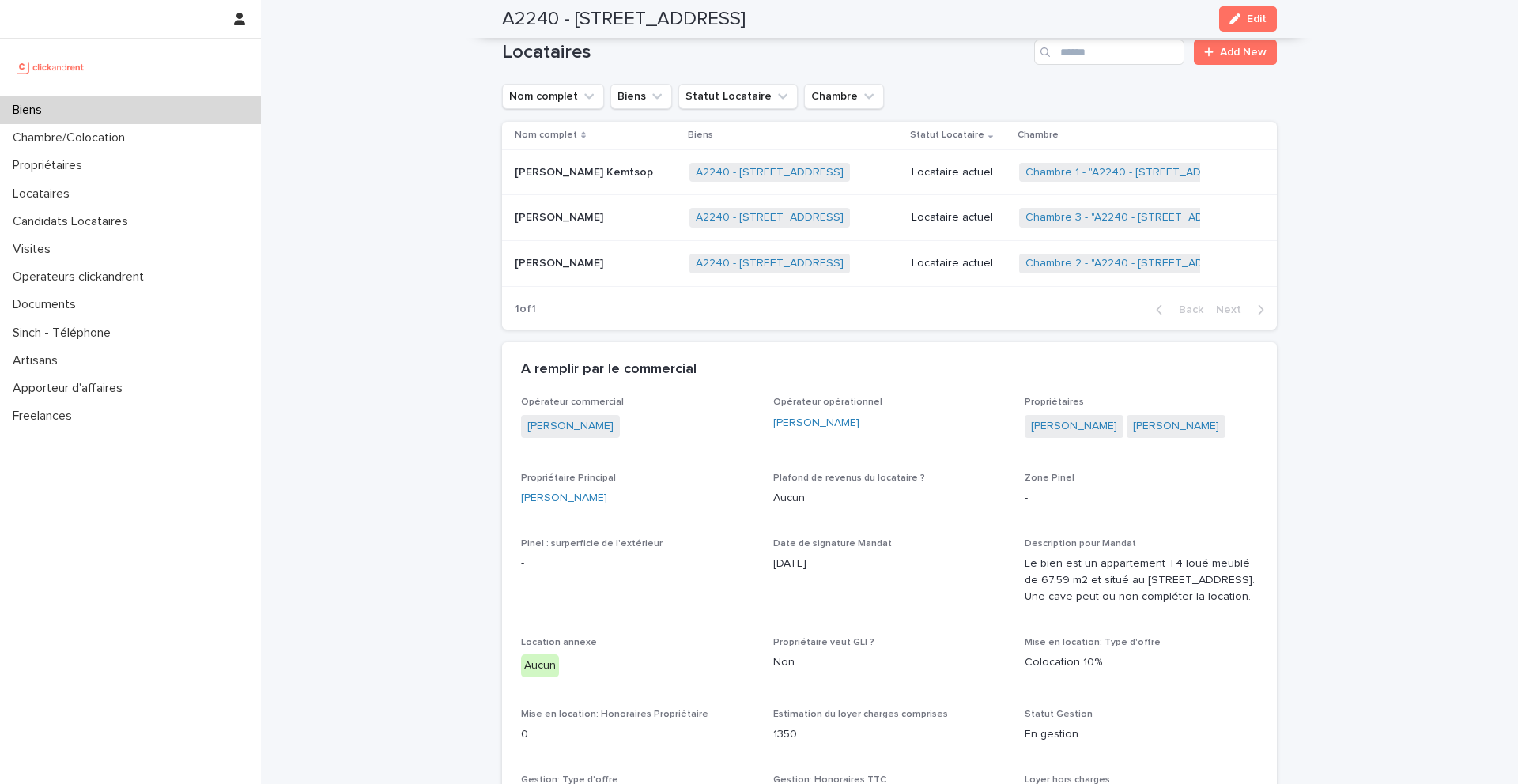
scroll to position [703, 0]
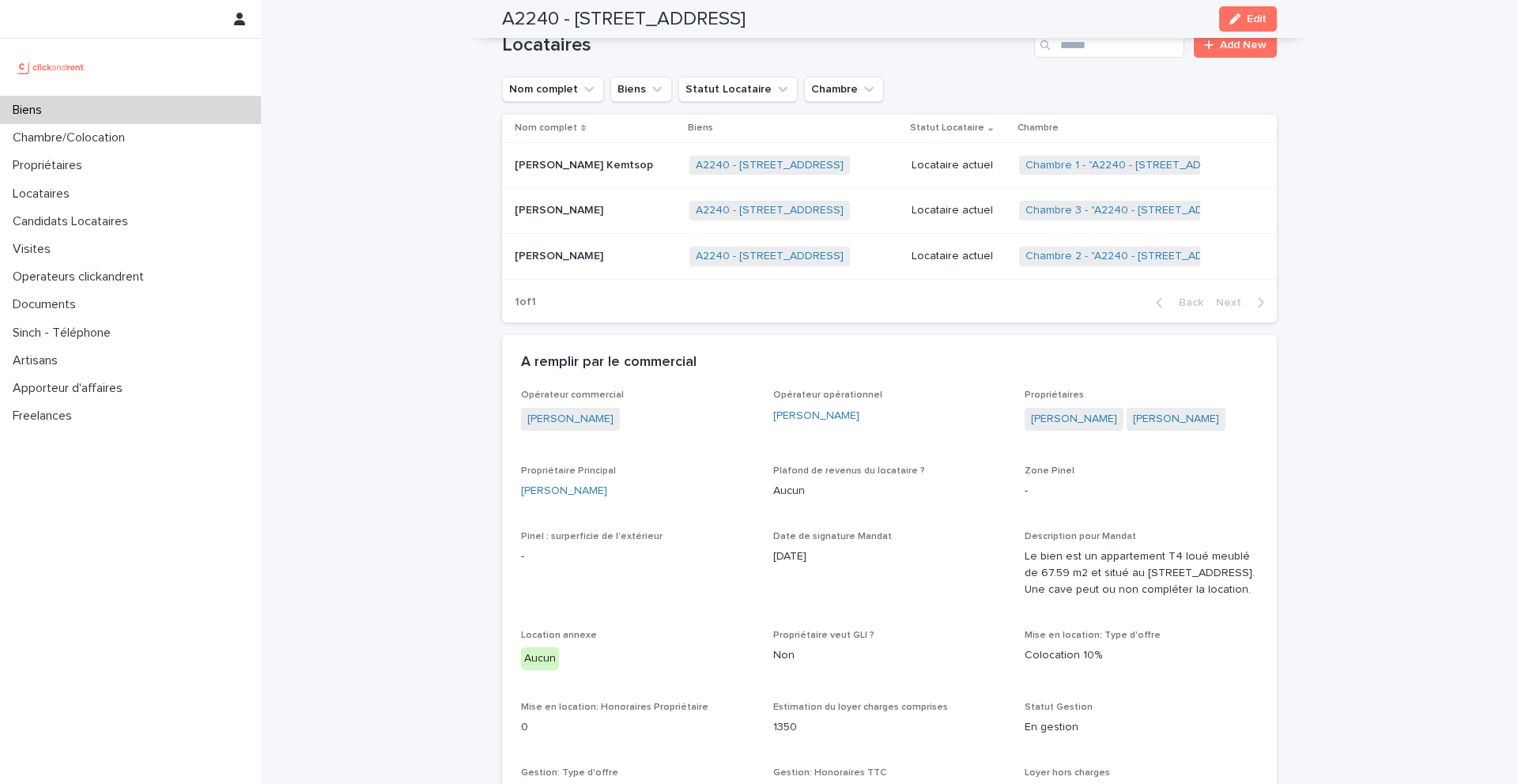
click at [574, 175] on td "[PERSON_NAME] Kemtsop [PERSON_NAME]" at bounding box center [593, 166] width 182 height 46
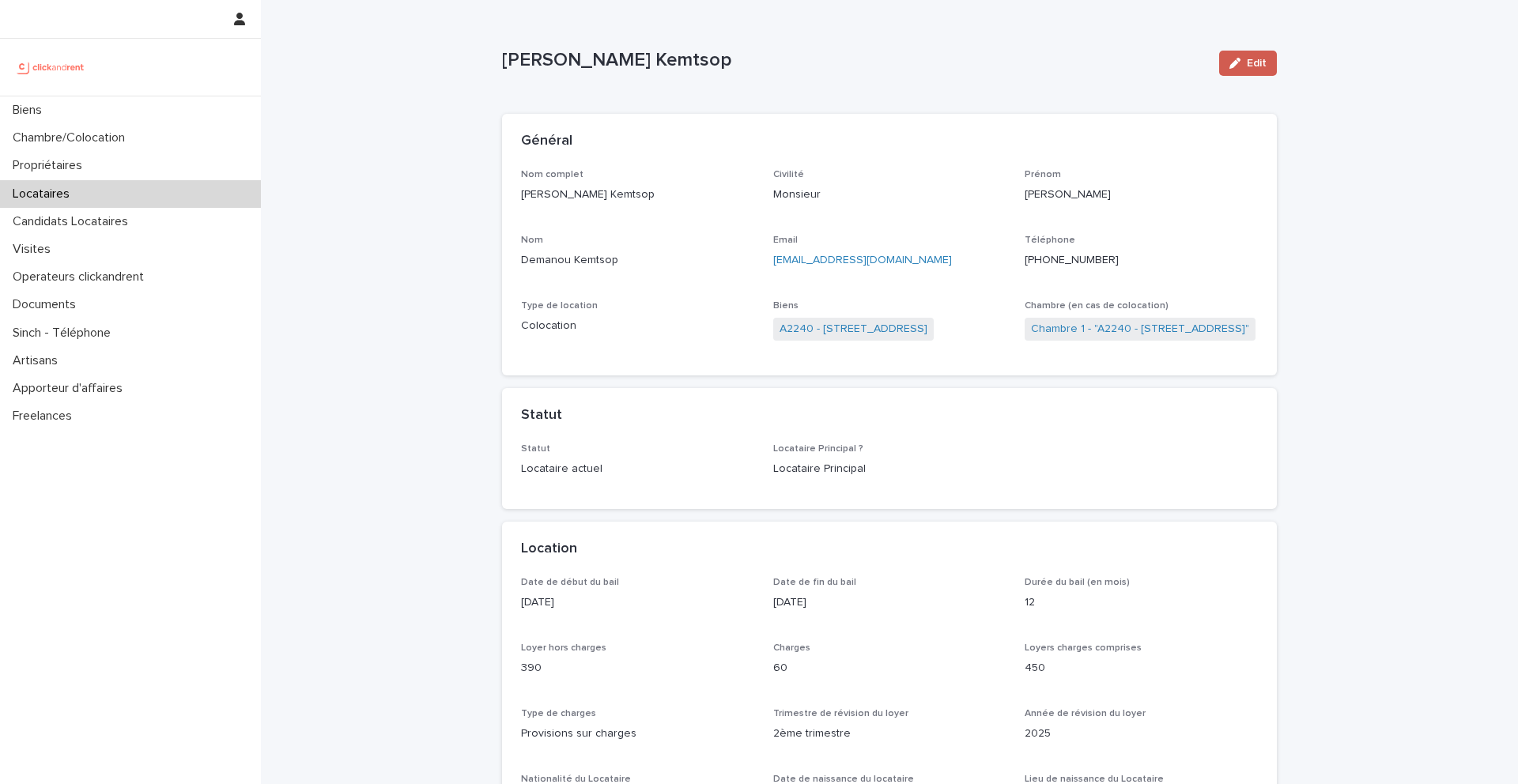
click at [1248, 68] on button "Edit" at bounding box center [1248, 63] width 57 height 25
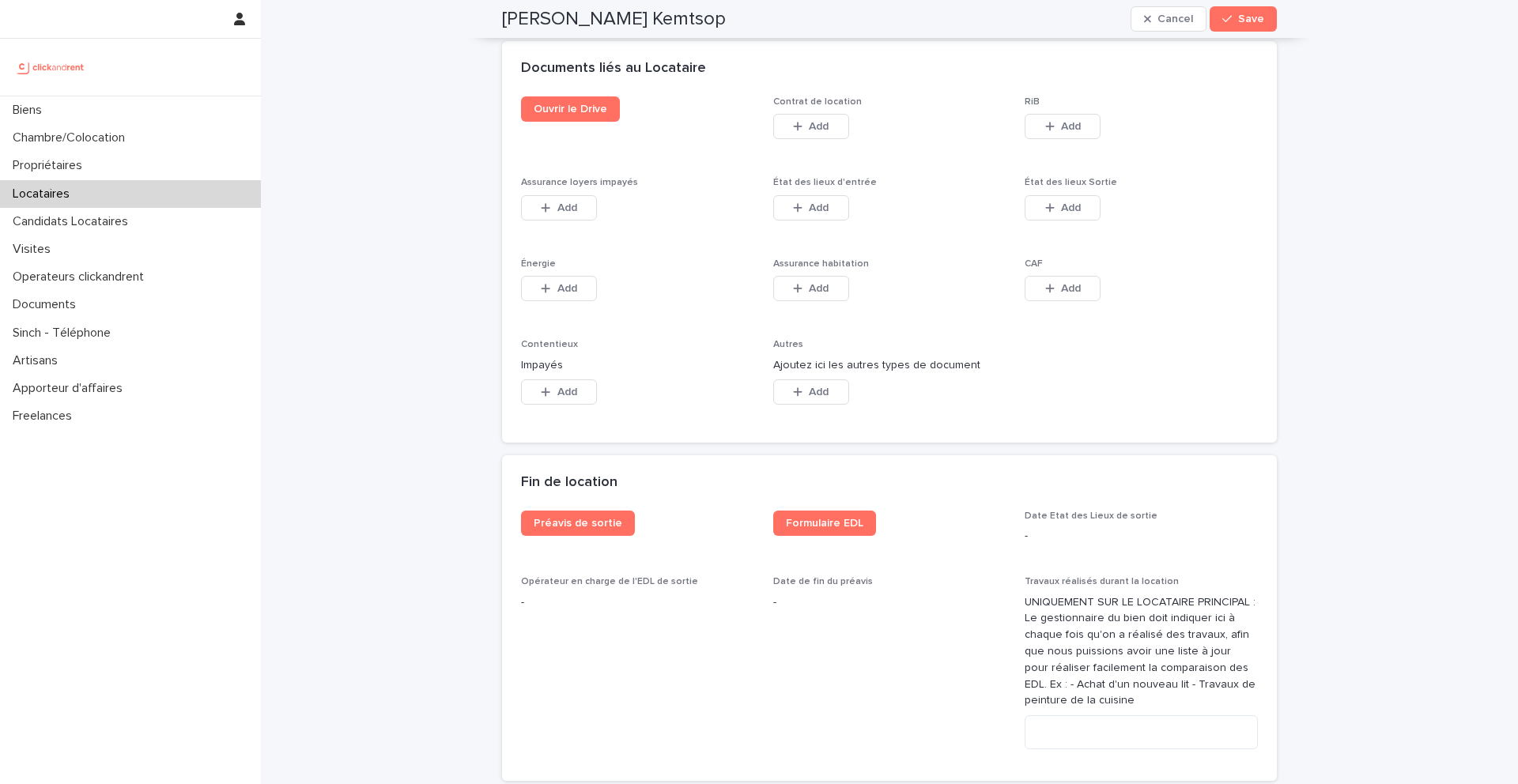
scroll to position [2632, 0]
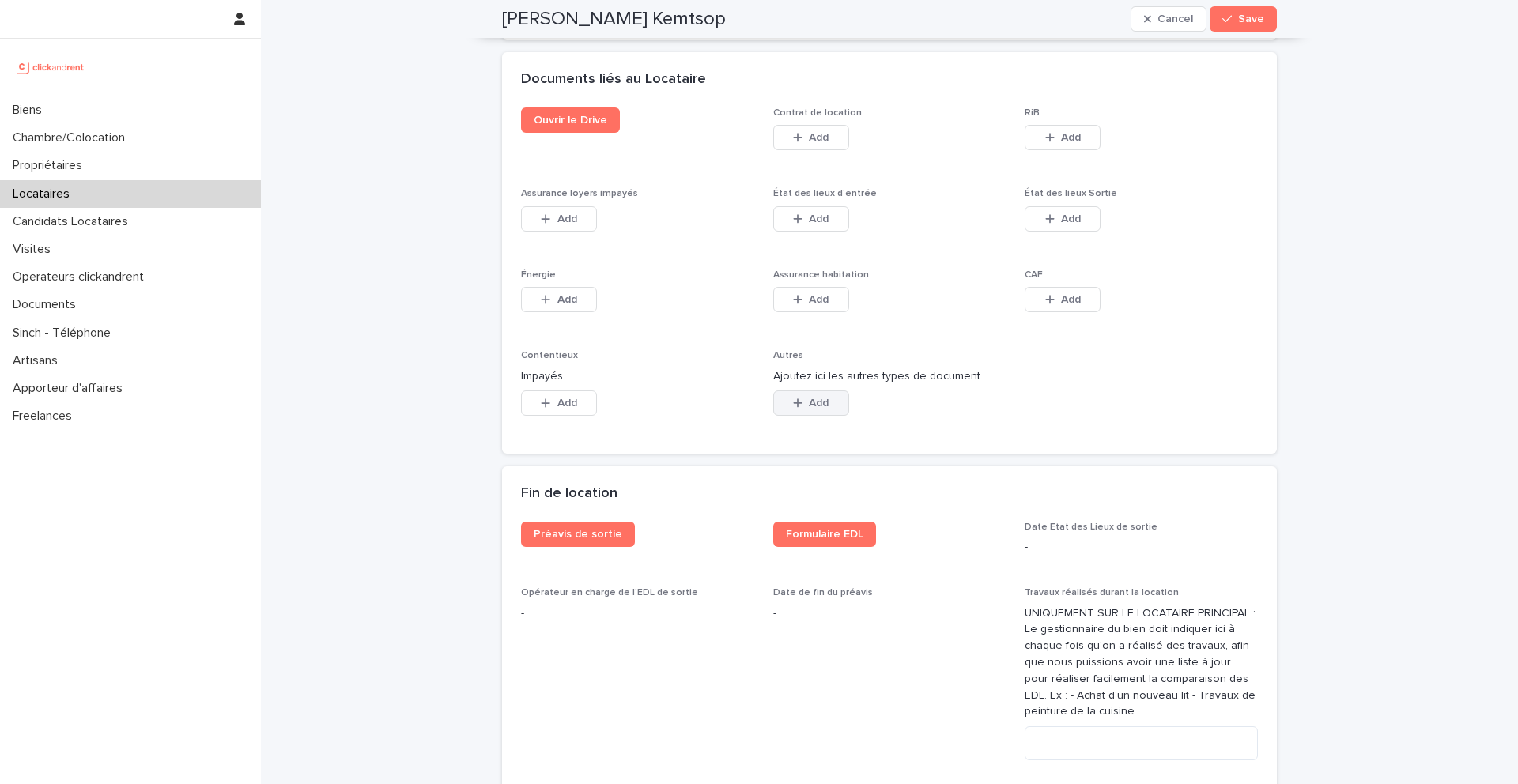
click at [813, 397] on span "Add" at bounding box center [818, 403] width 19 height 11
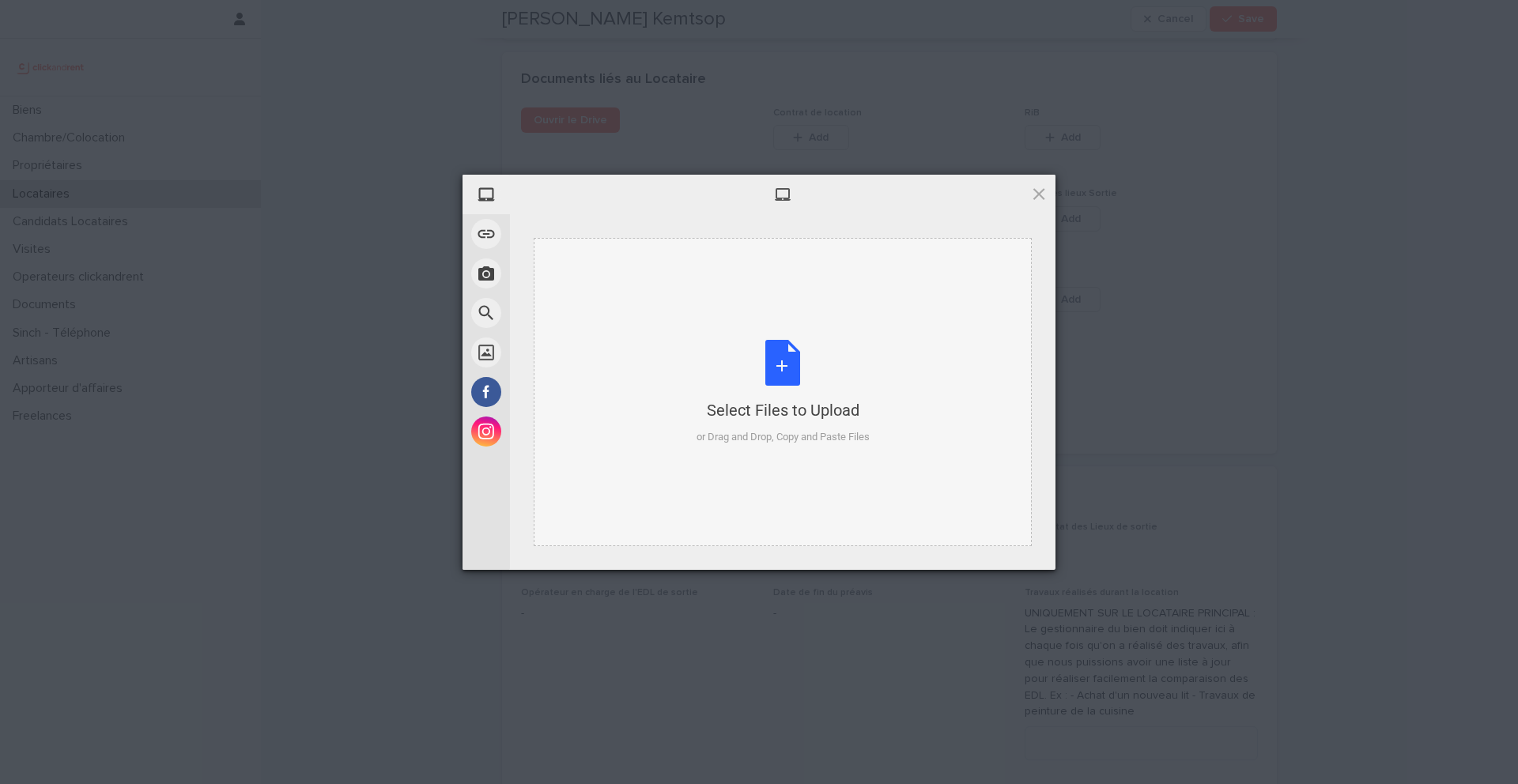
click at [774, 367] on div "Select Files to Upload or Drag and Drop, Copy and Paste Files" at bounding box center [783, 392] width 173 height 106
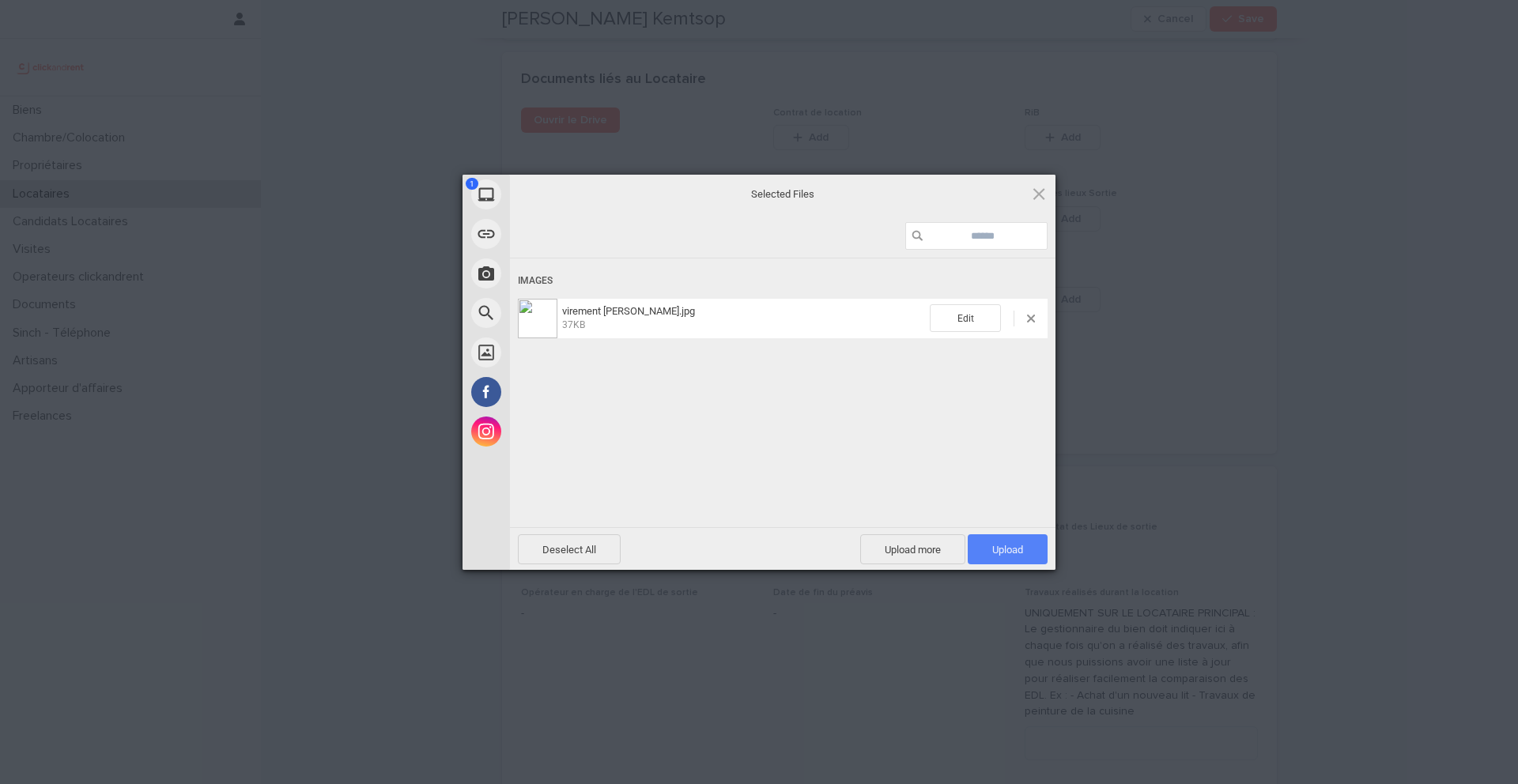
click at [1021, 554] on span "Upload 1" at bounding box center [1007, 549] width 31 height 12
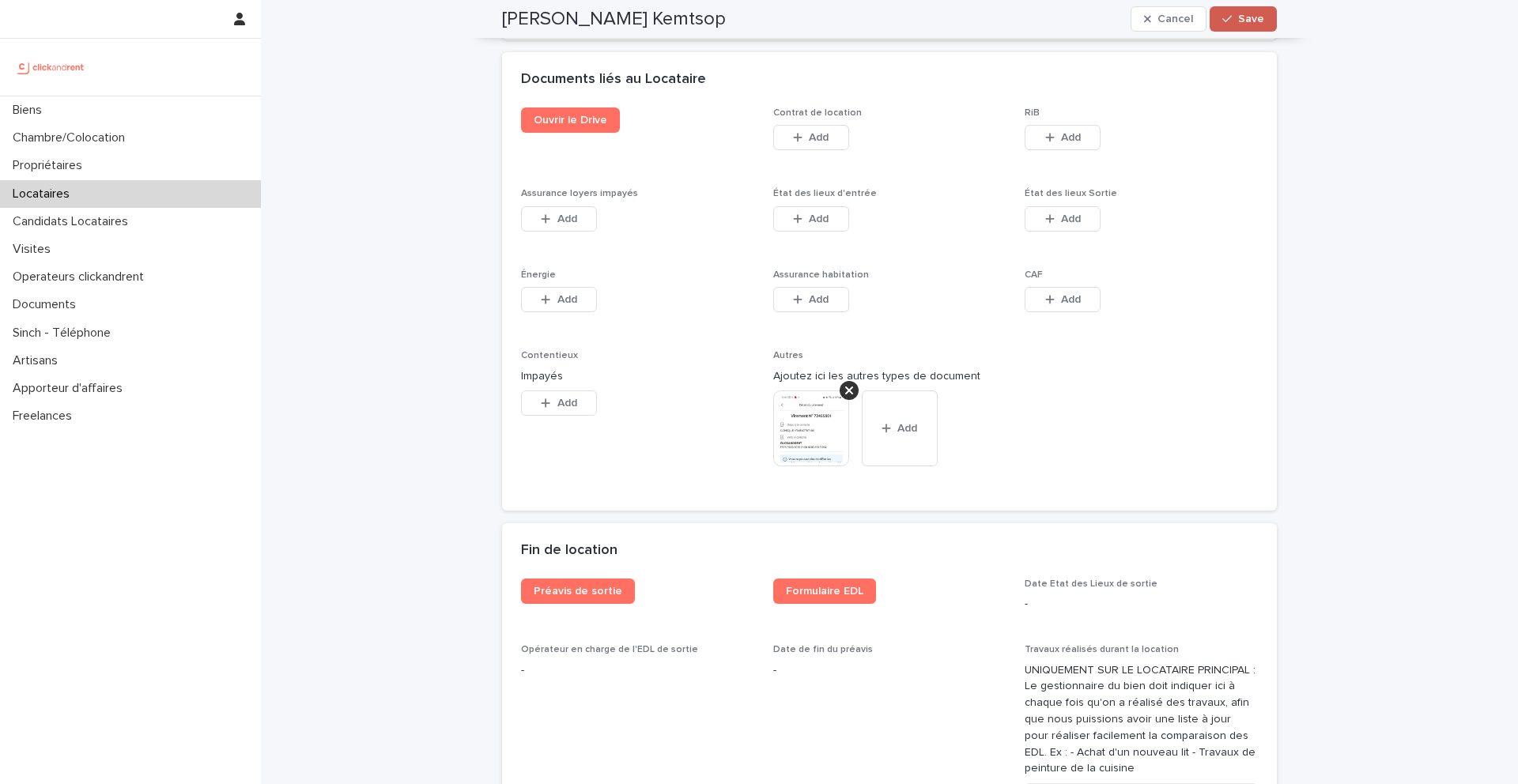
click at [1261, 8] on button "Save" at bounding box center [1243, 19] width 68 height 25
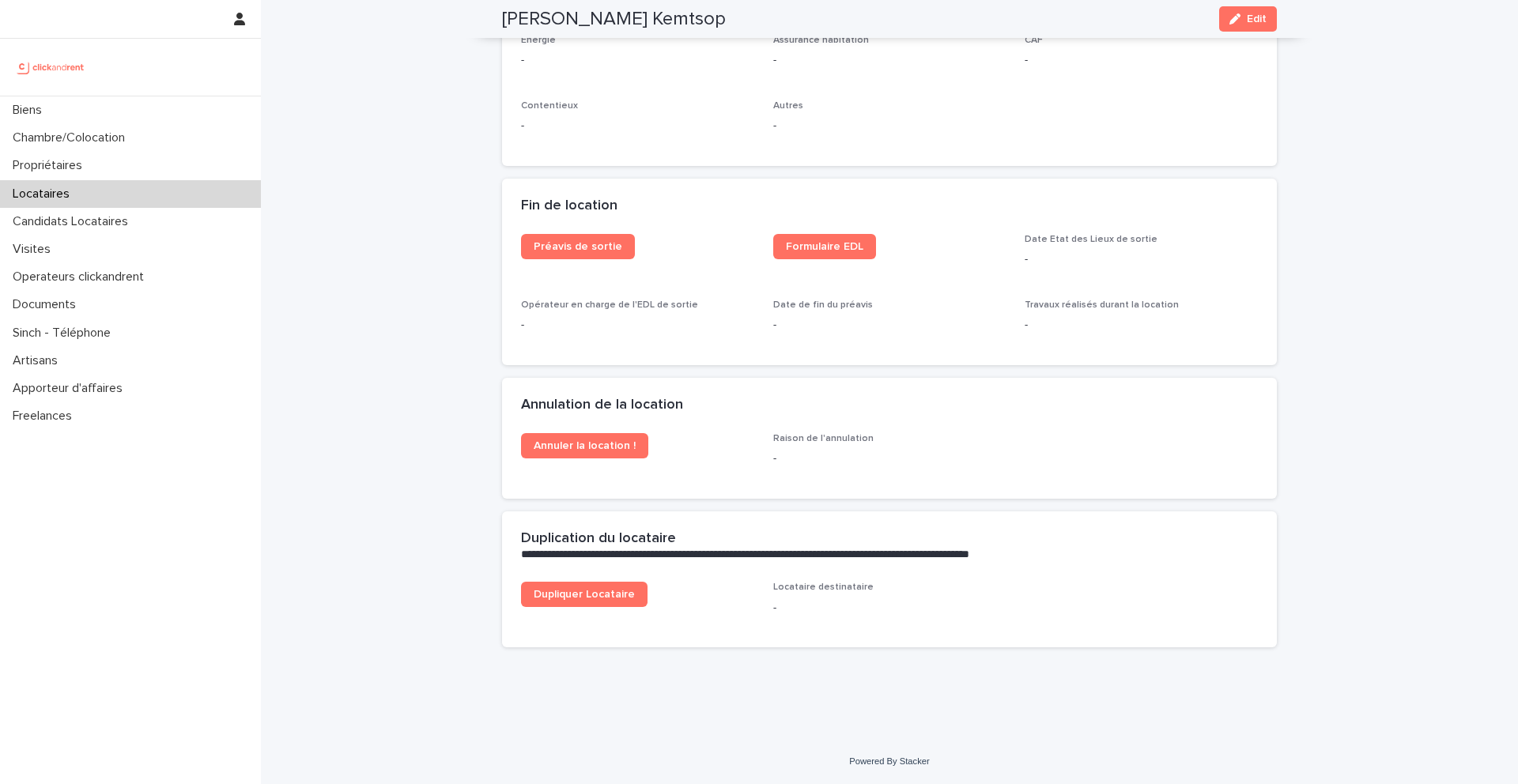
scroll to position [1899, 0]
click at [105, 198] on div "Locataires" at bounding box center [131, 194] width 261 height 28
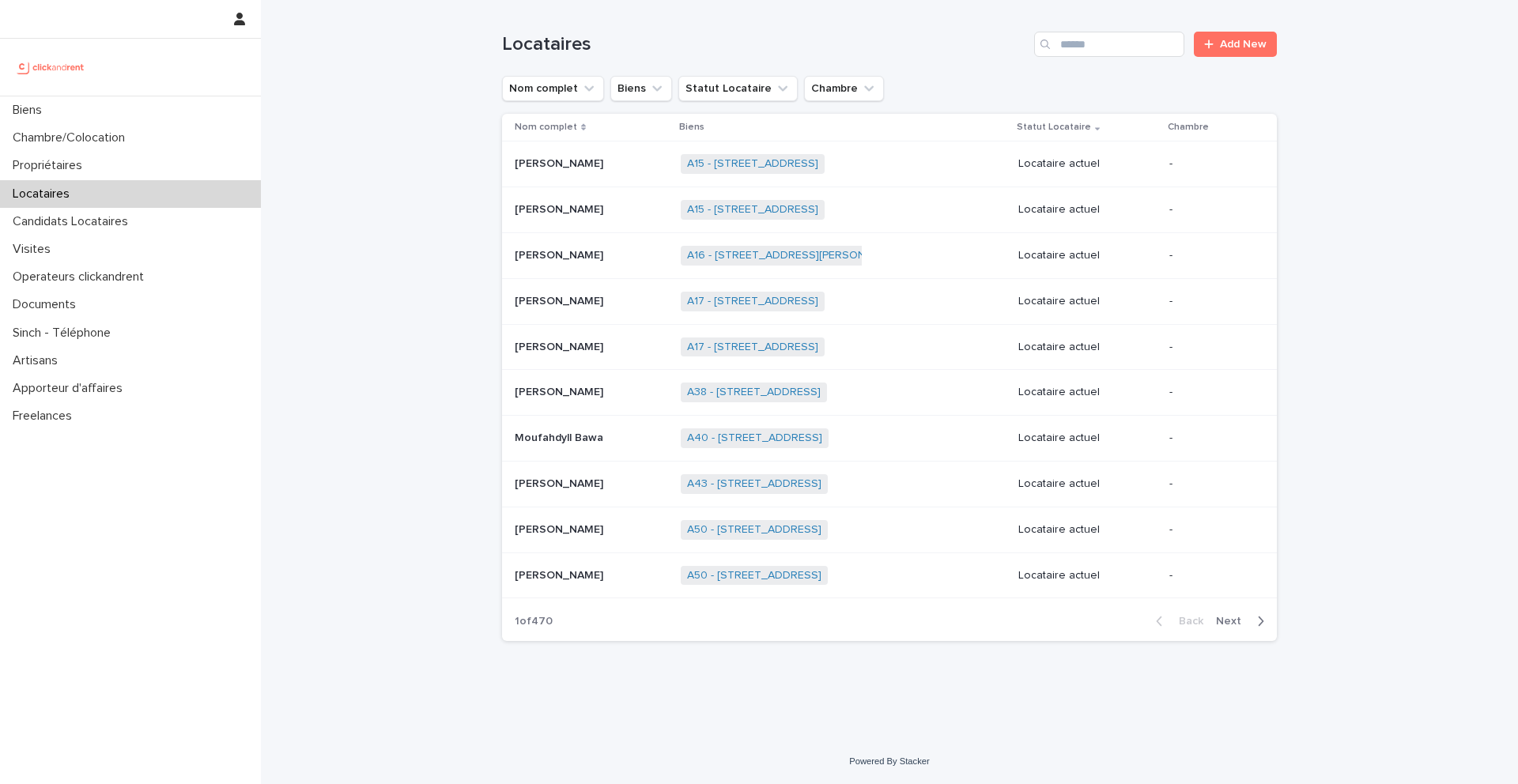
click at [1057, 41] on div "Search" at bounding box center [1047, 44] width 25 height 25
click at [1085, 41] on input "Search" at bounding box center [1110, 44] width 150 height 25
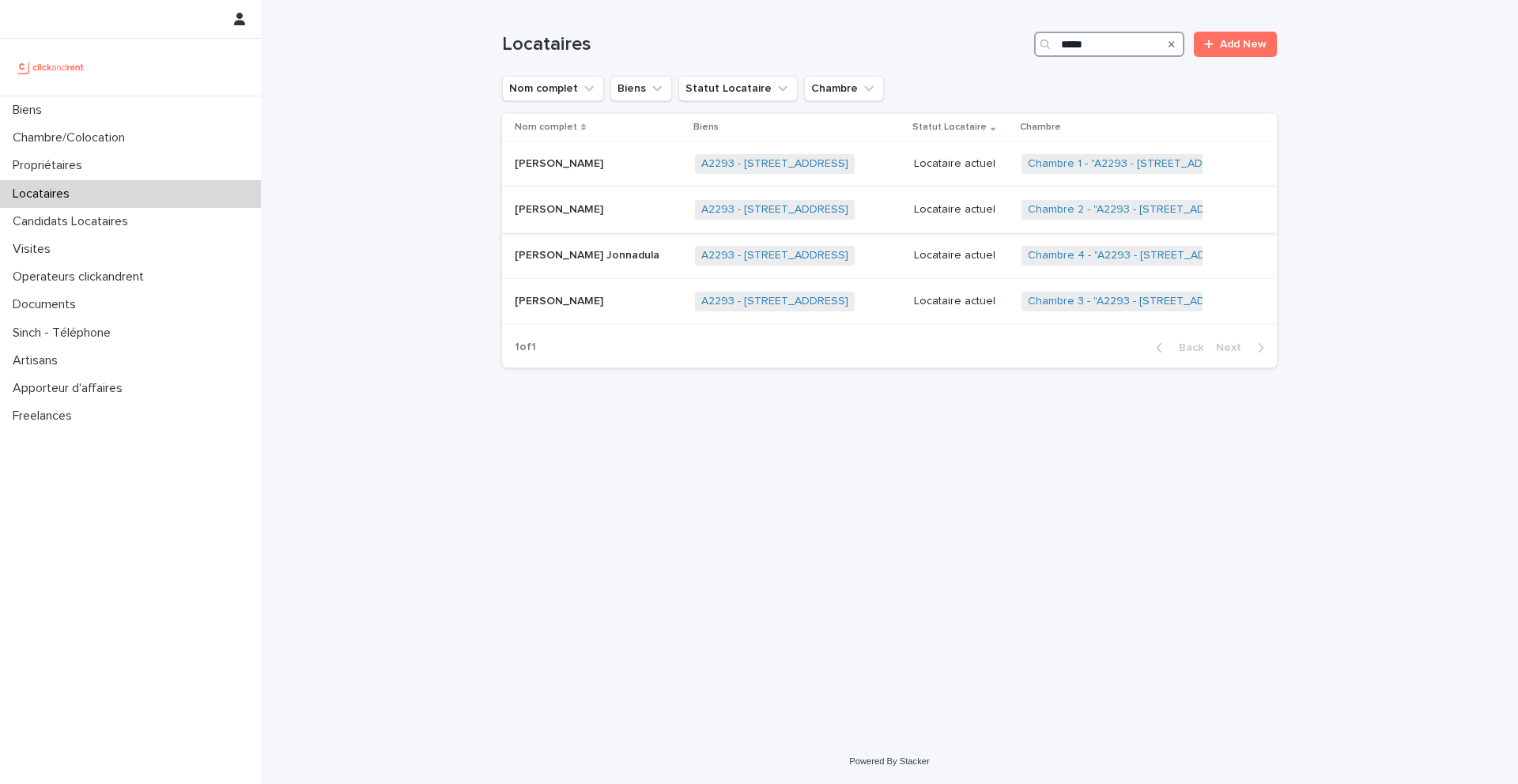
type input "*****"
click at [569, 214] on p "[PERSON_NAME]" at bounding box center [560, 208] width 92 height 17
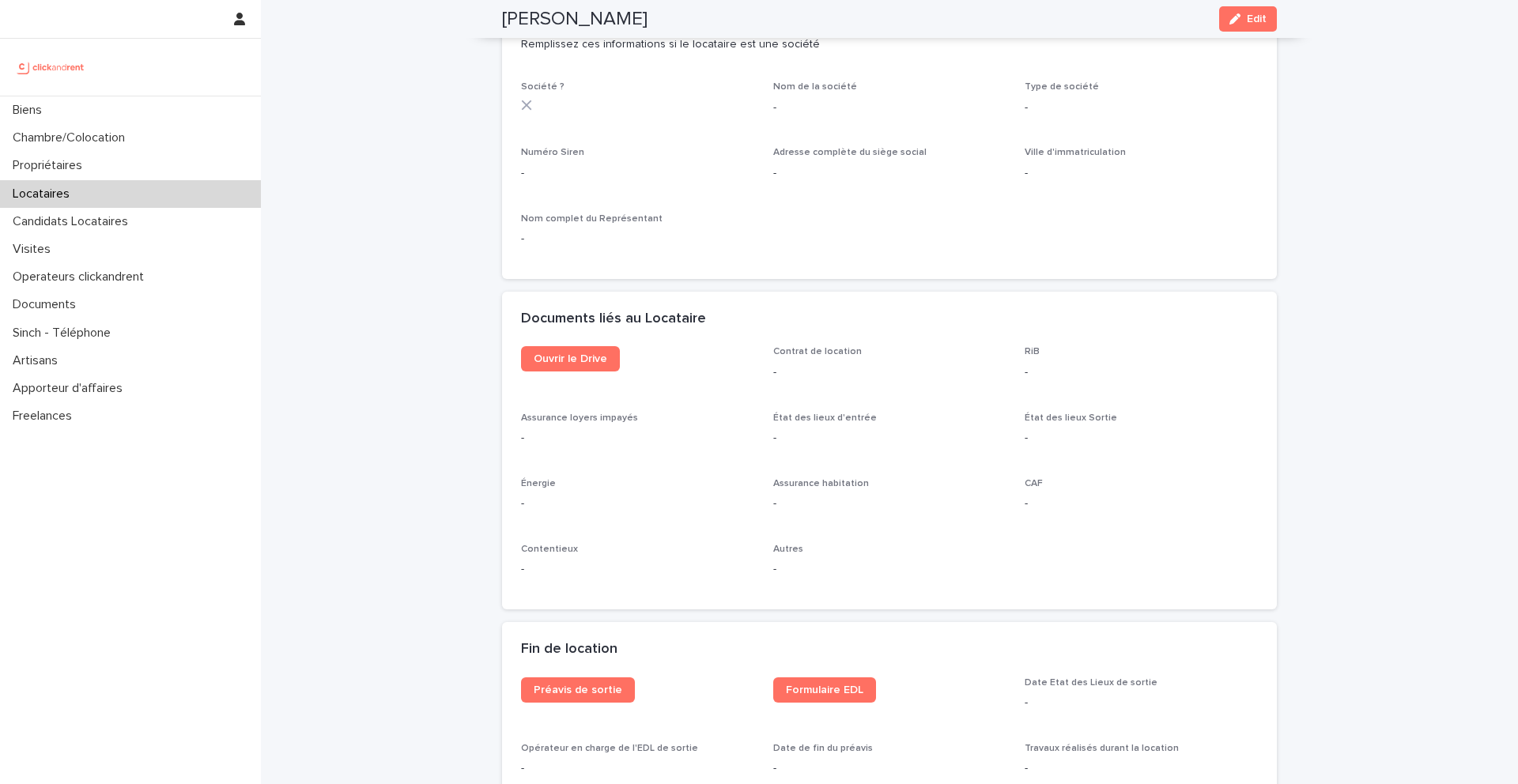
scroll to position [1487, 0]
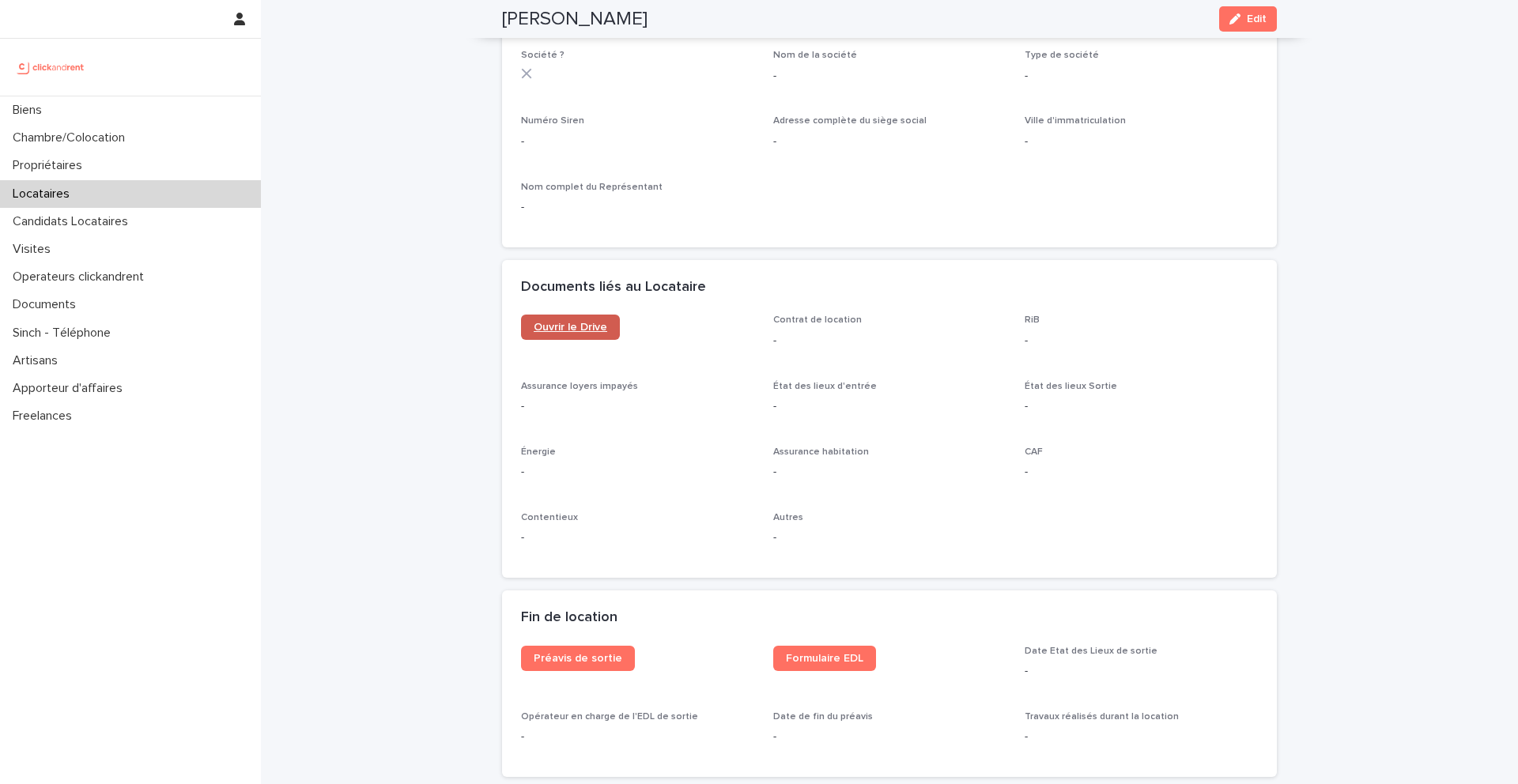
click at [592, 332] on span "Ouvrir le Drive" at bounding box center [570, 327] width 73 height 11
click at [105, 192] on div "Locataires" at bounding box center [131, 194] width 261 height 28
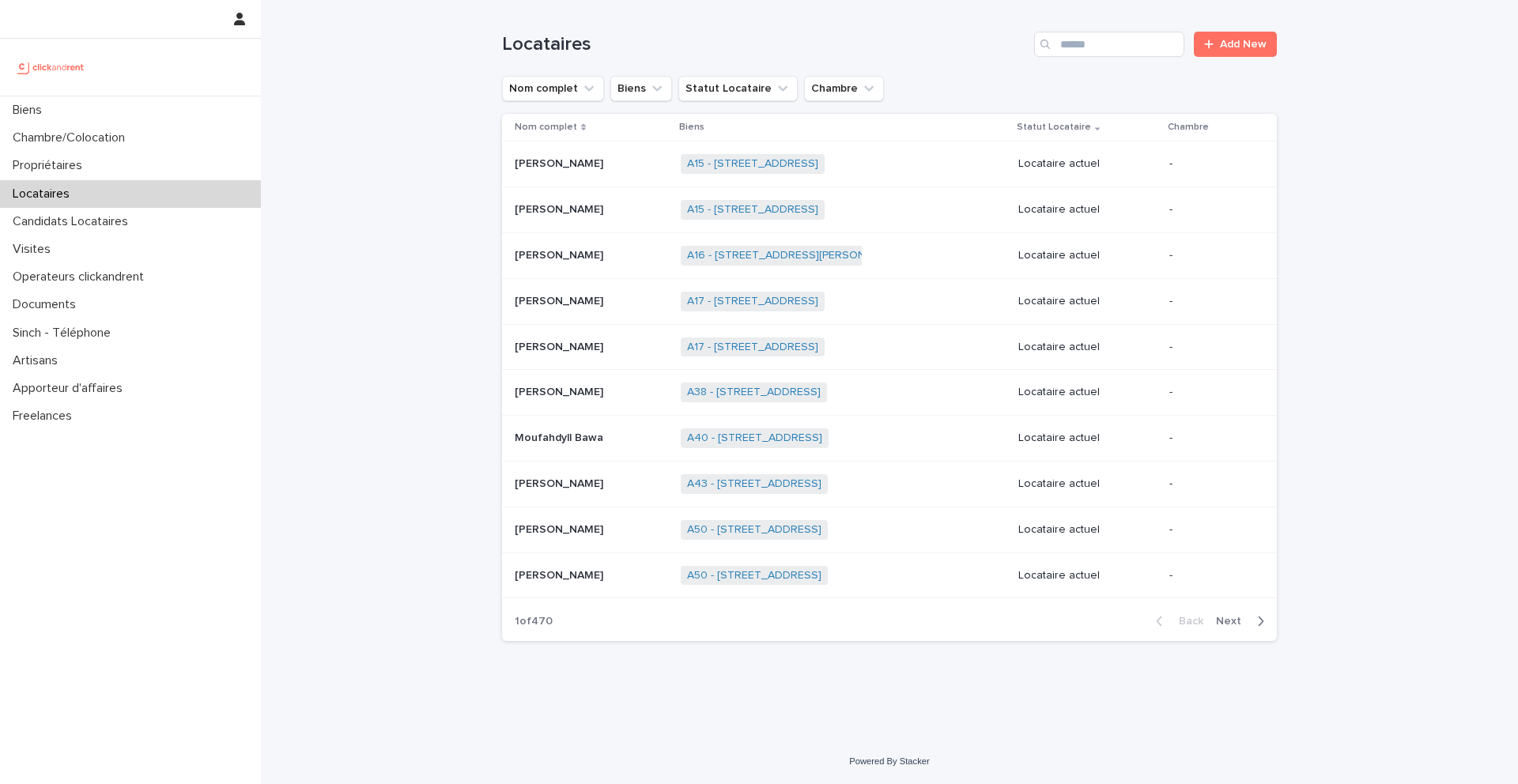
click at [1094, 63] on div "Locataires Add New" at bounding box center [889, 38] width 775 height 76
click at [1094, 41] on input "Search" at bounding box center [1110, 44] width 150 height 25
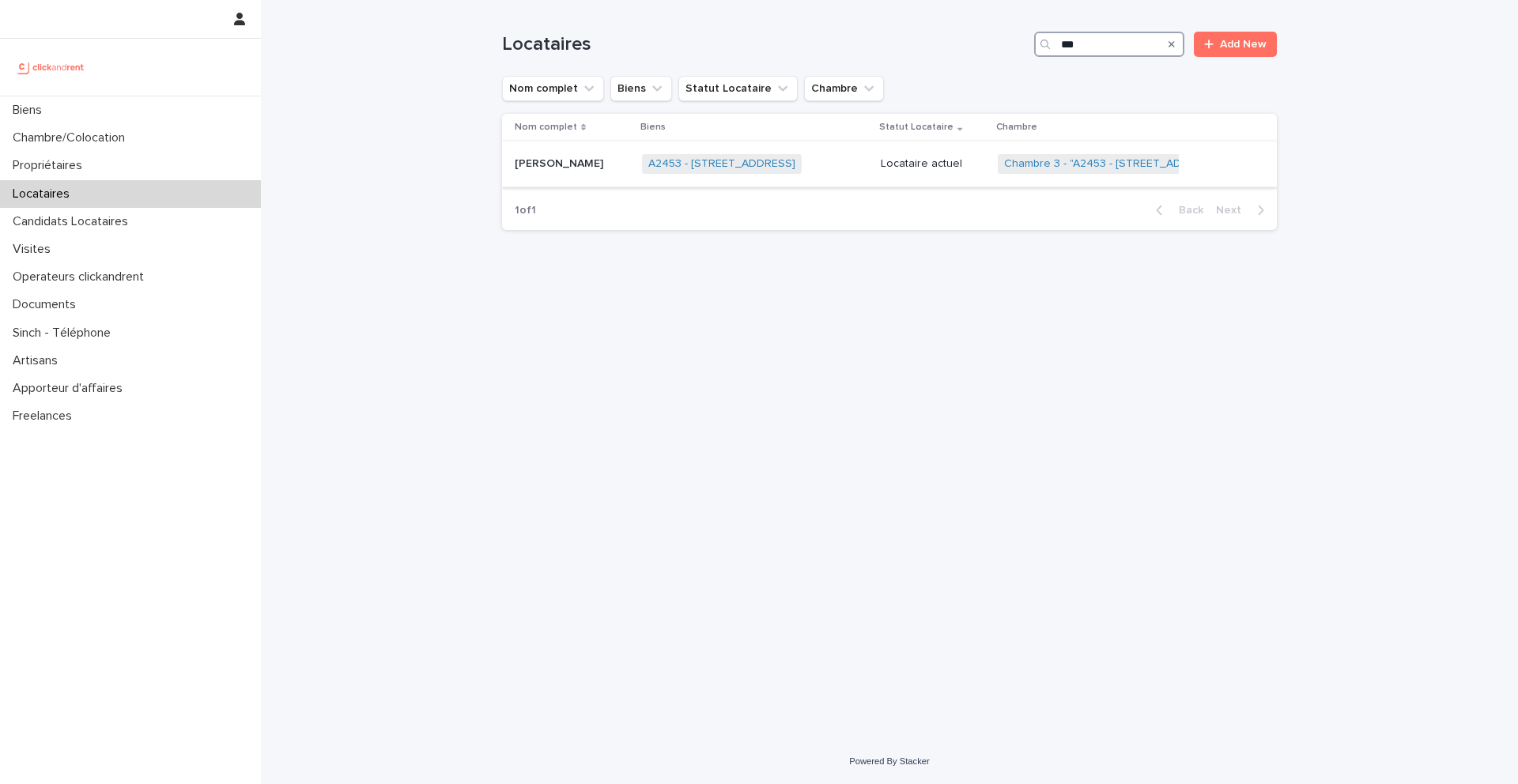
type input "***"
click at [565, 166] on p "[PERSON_NAME]" at bounding box center [560, 162] width 92 height 17
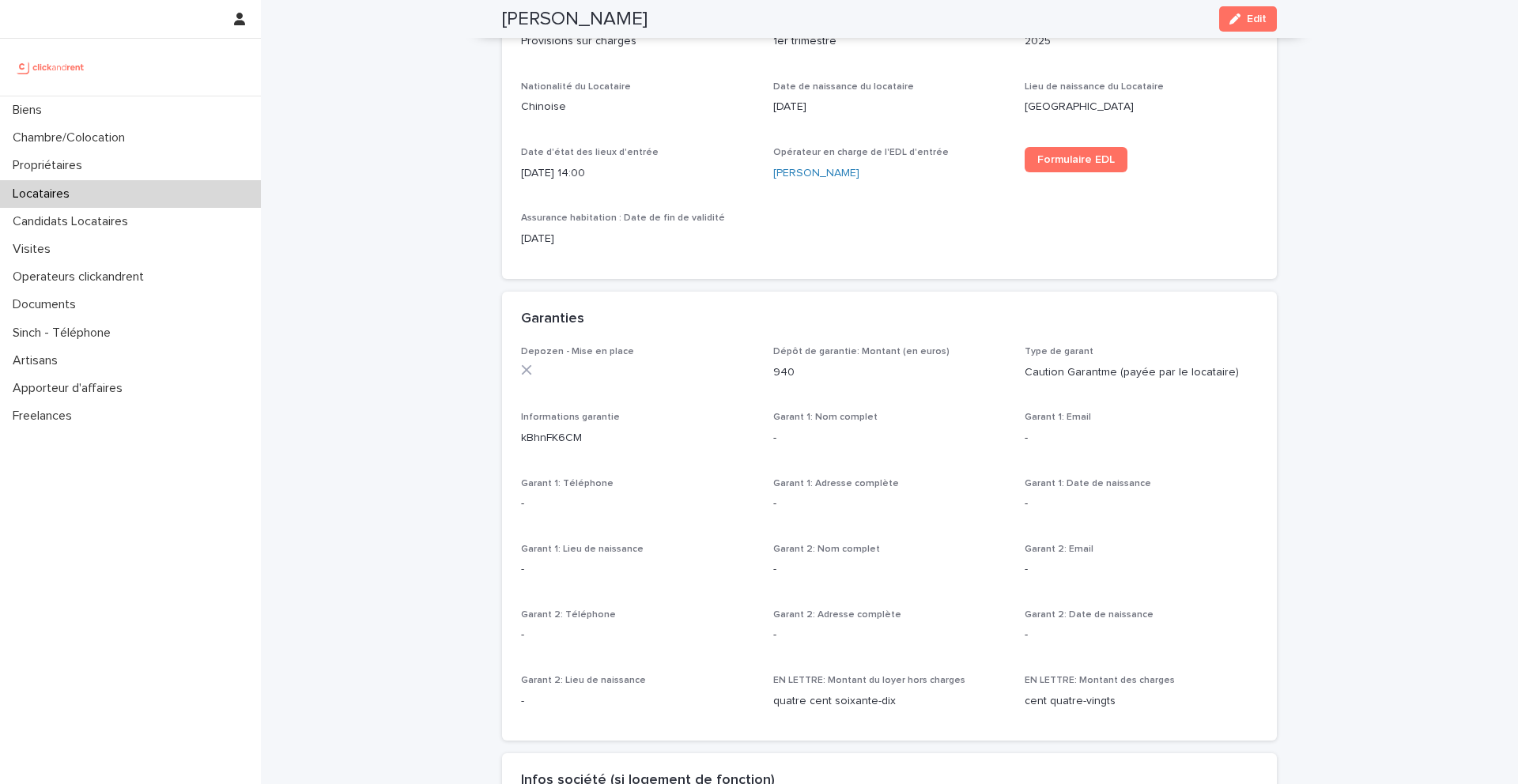
scroll to position [693, 0]
click at [1091, 155] on span "Formulaire EDL" at bounding box center [1076, 159] width 78 height 11
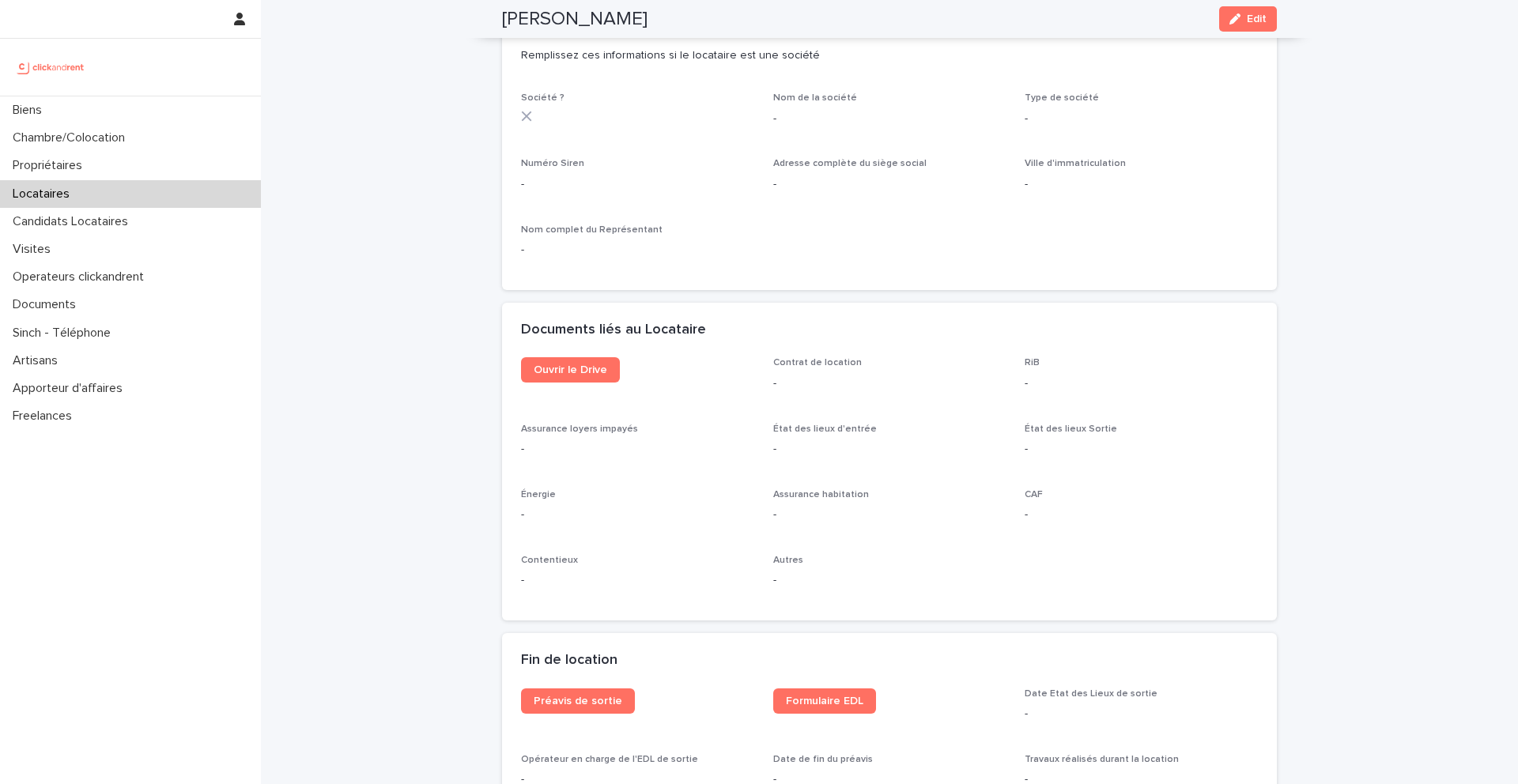
scroll to position [1484, 0]
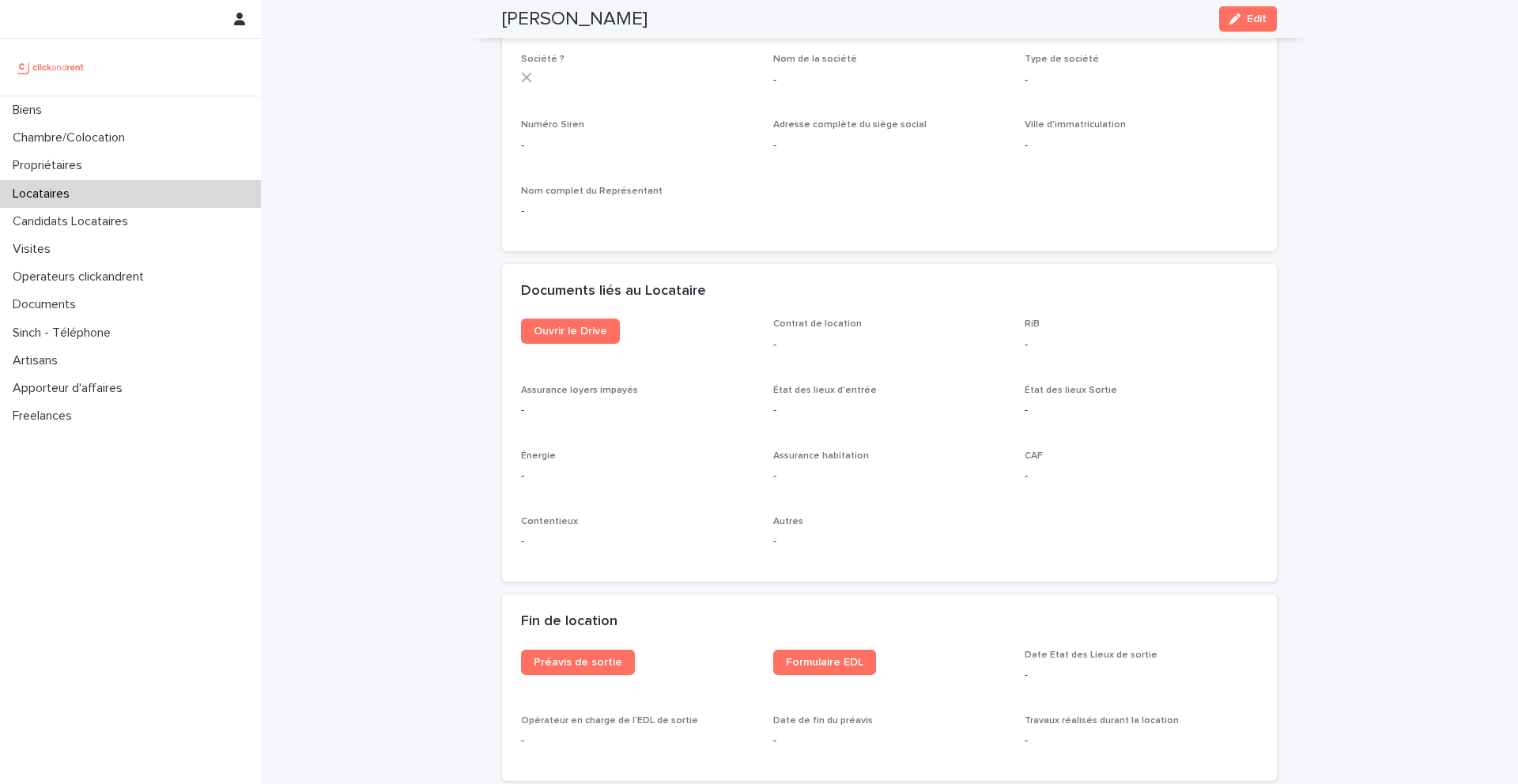
drag, startPoint x: 1256, startPoint y: 17, endPoint x: 1330, endPoint y: 92, distance: 105.4
click at [1255, 17] on span "Edit" at bounding box center [1256, 19] width 19 height 11
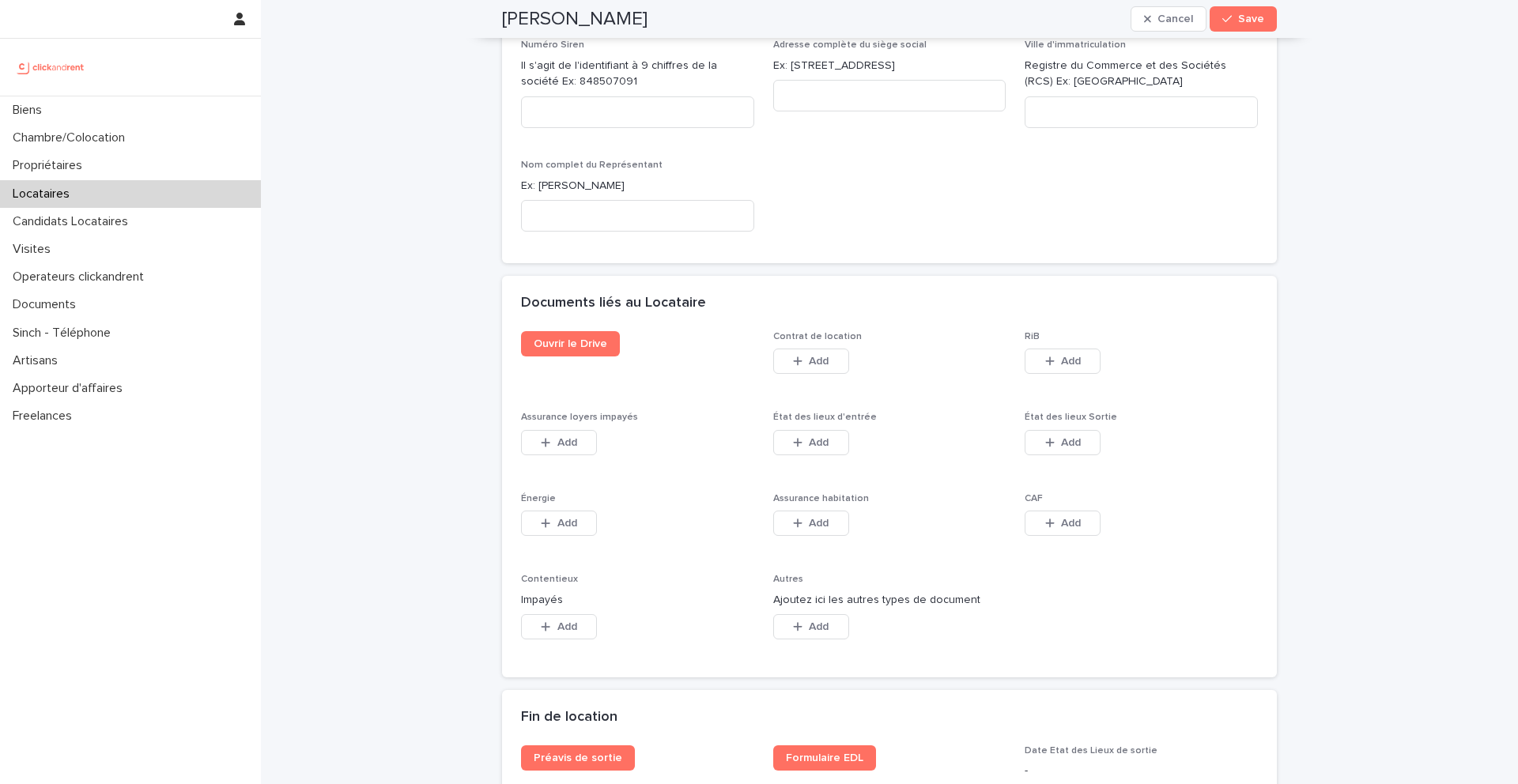
scroll to position [2409, 0]
click at [585, 429] on button "Add" at bounding box center [559, 441] width 76 height 25
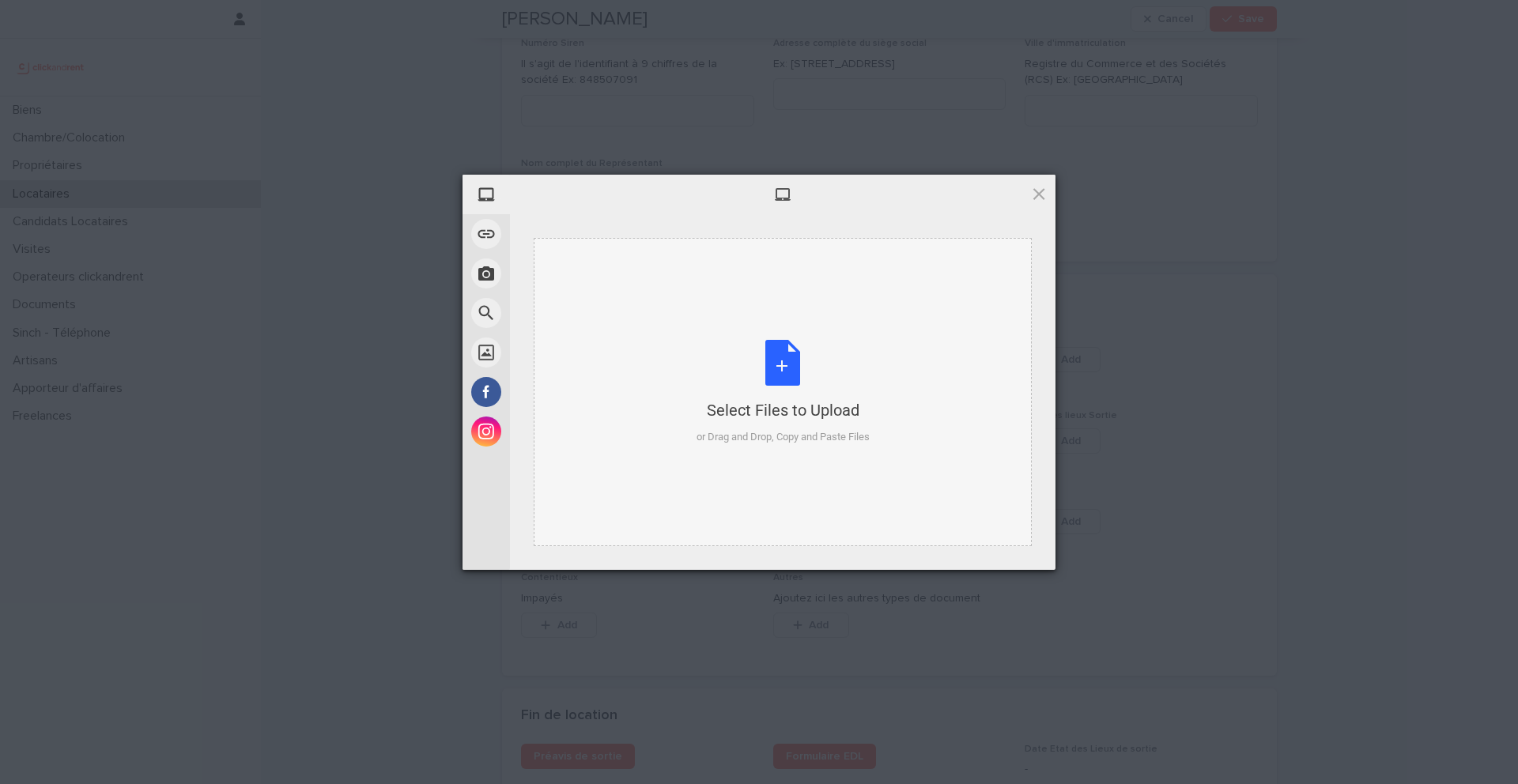
click at [790, 377] on div "Select Files to Upload or Drag and Drop, Copy and Paste Files" at bounding box center [783, 392] width 173 height 106
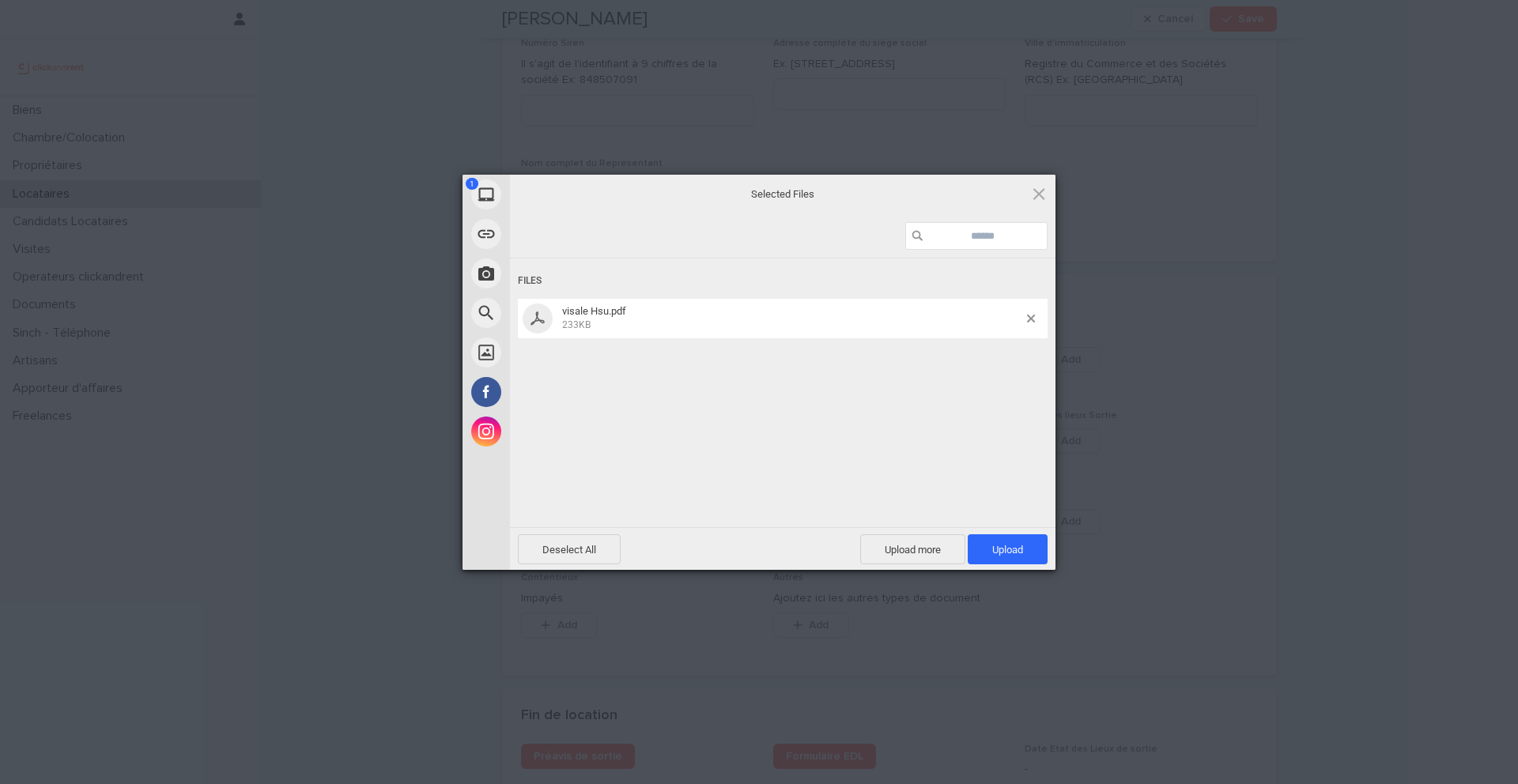
click at [973, 549] on span "Upload 1" at bounding box center [1008, 549] width 80 height 30
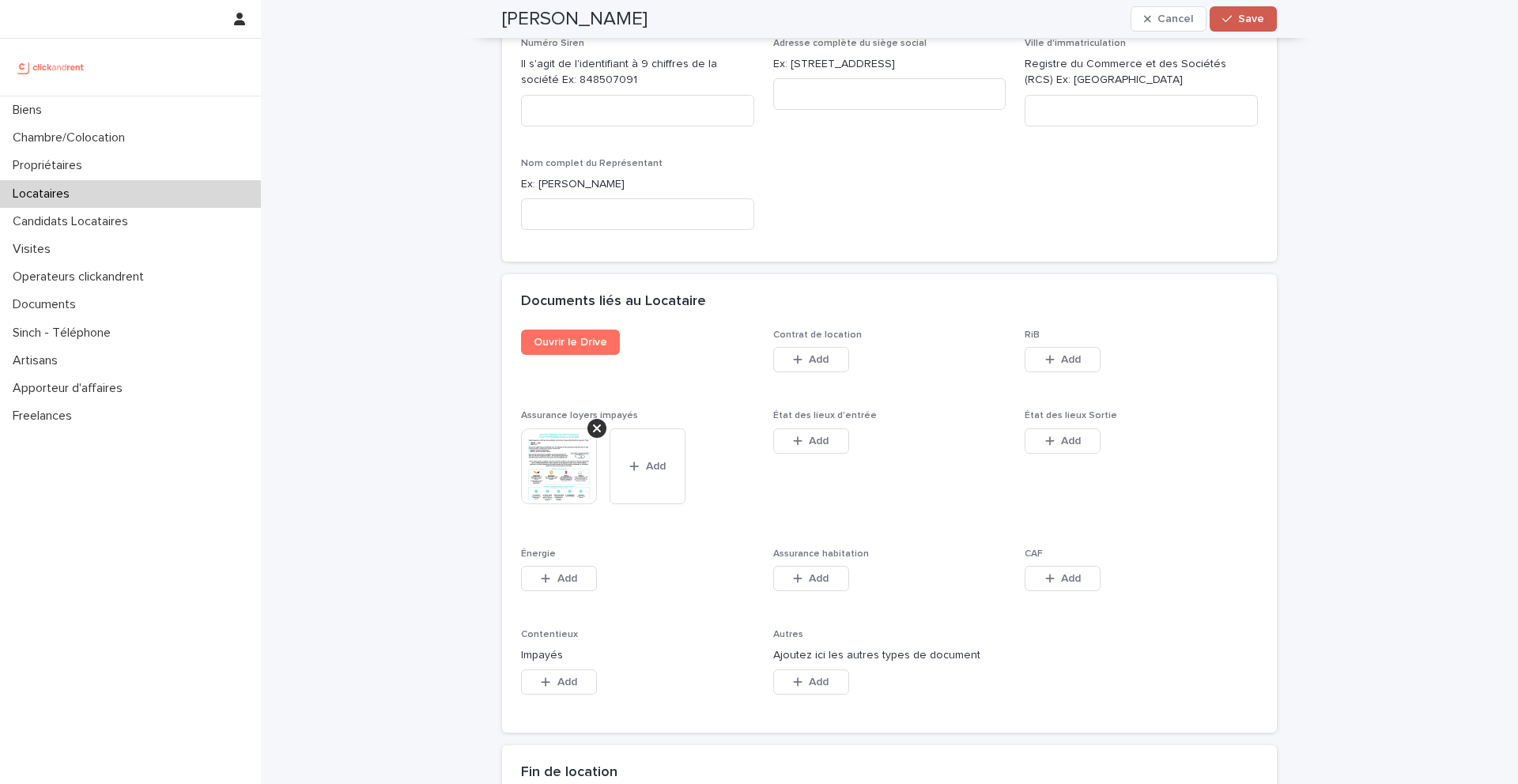
click at [1252, 26] on button "Save" at bounding box center [1243, 19] width 68 height 25
